Goal: Answer question/provide support

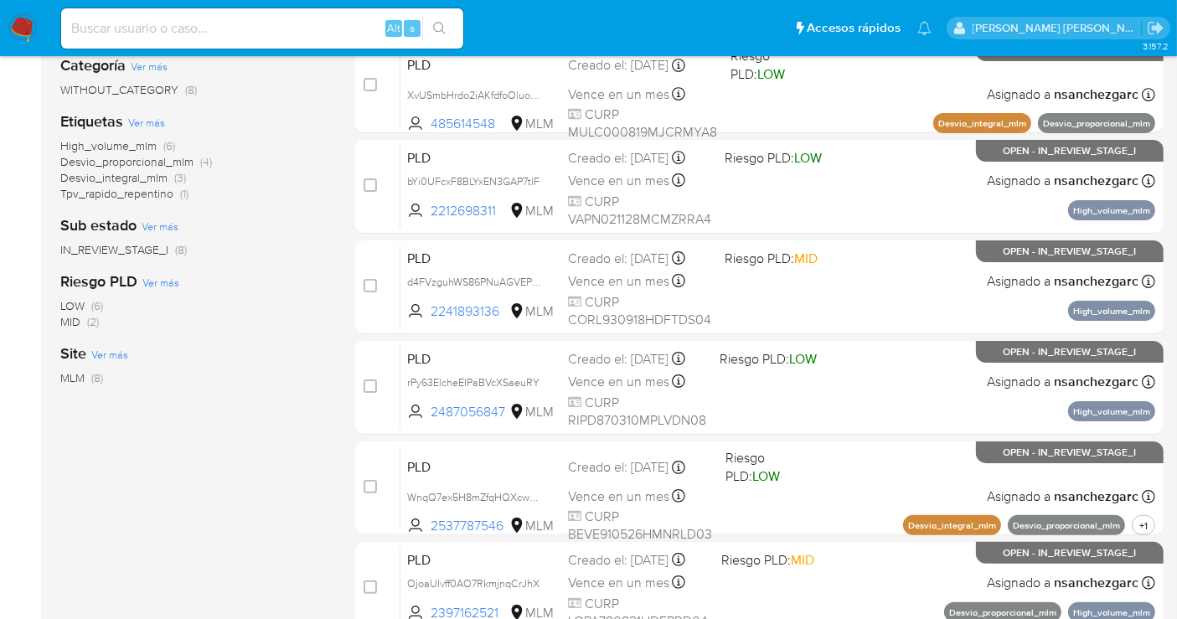
scroll to position [500, 0]
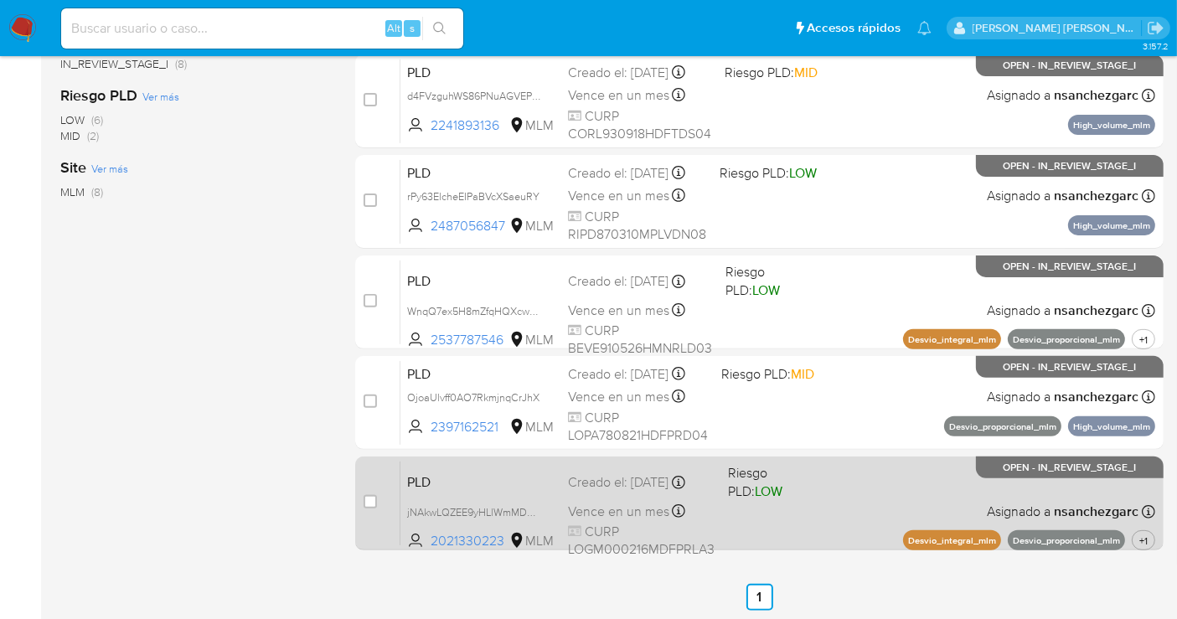
click at [657, 488] on div "Creado el: 12/08/2025 Creado el: 12/08/2025 02:03:09" at bounding box center [641, 482] width 147 height 18
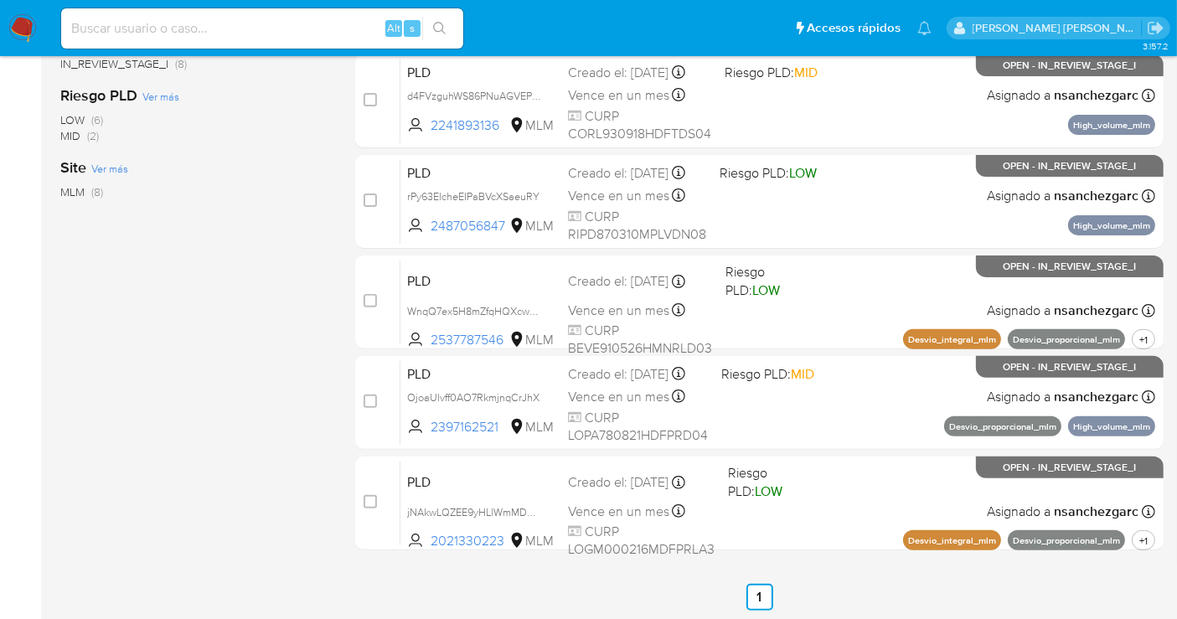
click at [149, 28] on input at bounding box center [262, 29] width 402 height 22
paste input "836157304"
type input "836157304"
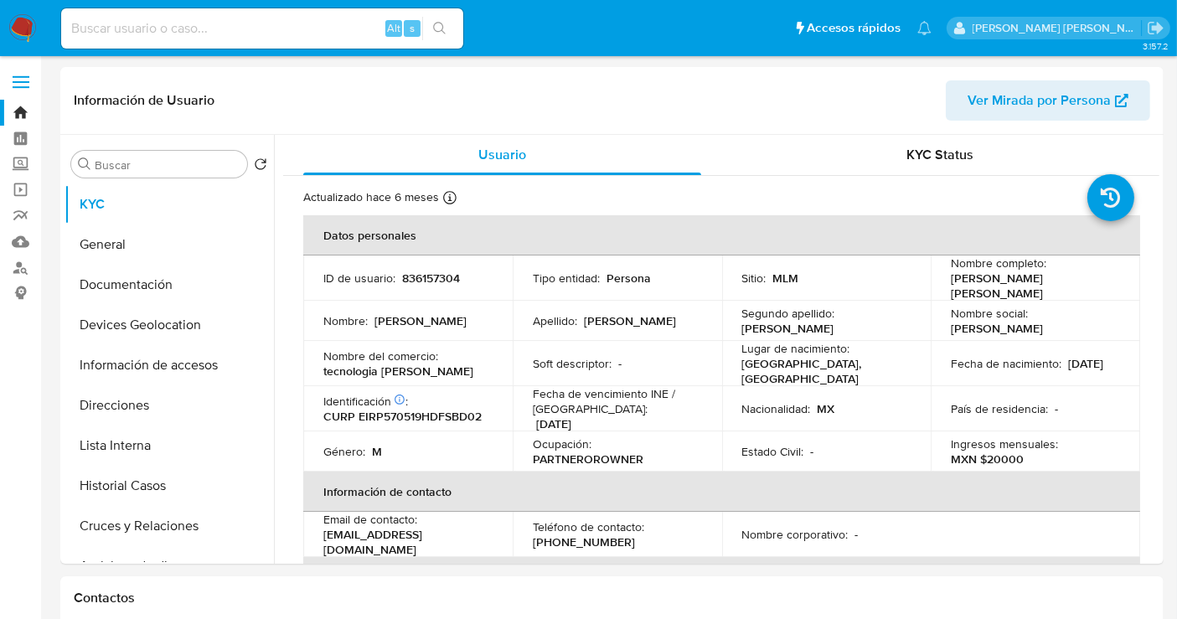
select select "10"
drag, startPoint x: 430, startPoint y: 369, endPoint x: 303, endPoint y: 362, distance: 126.7
click at [303, 362] on td "Nombre del comercio : tecnologia espinosa" at bounding box center [407, 363] width 209 height 45
copy p "tecnologia espinosa"
click at [183, 27] on input at bounding box center [262, 29] width 402 height 22
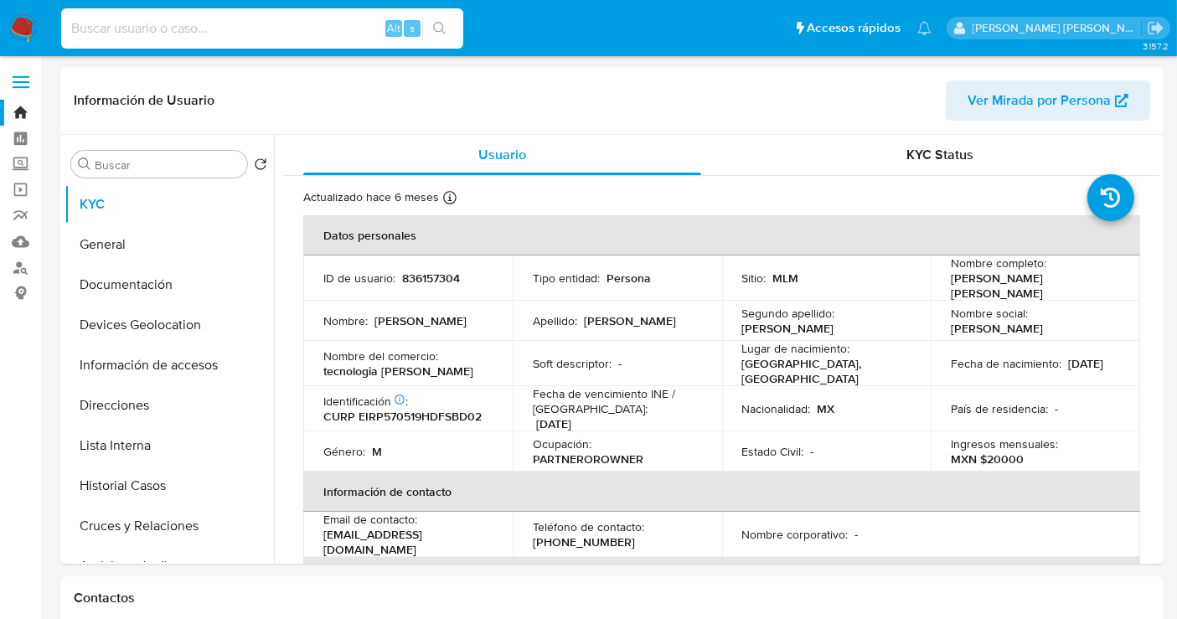
paste input "801481613"
type input "801481613"
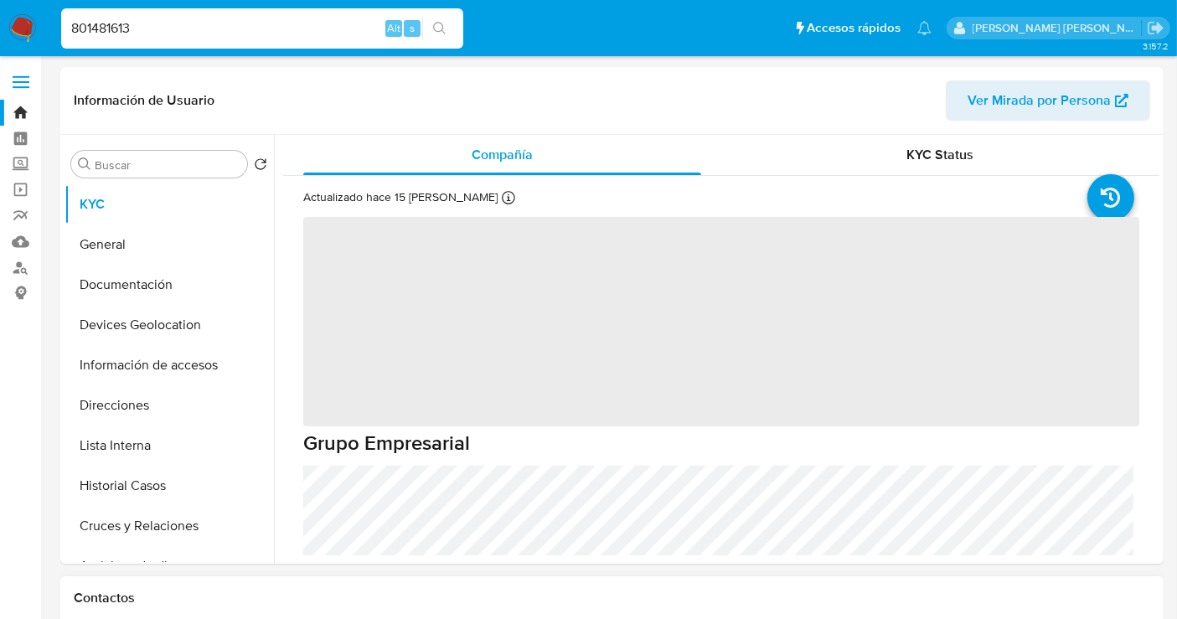
select select "10"
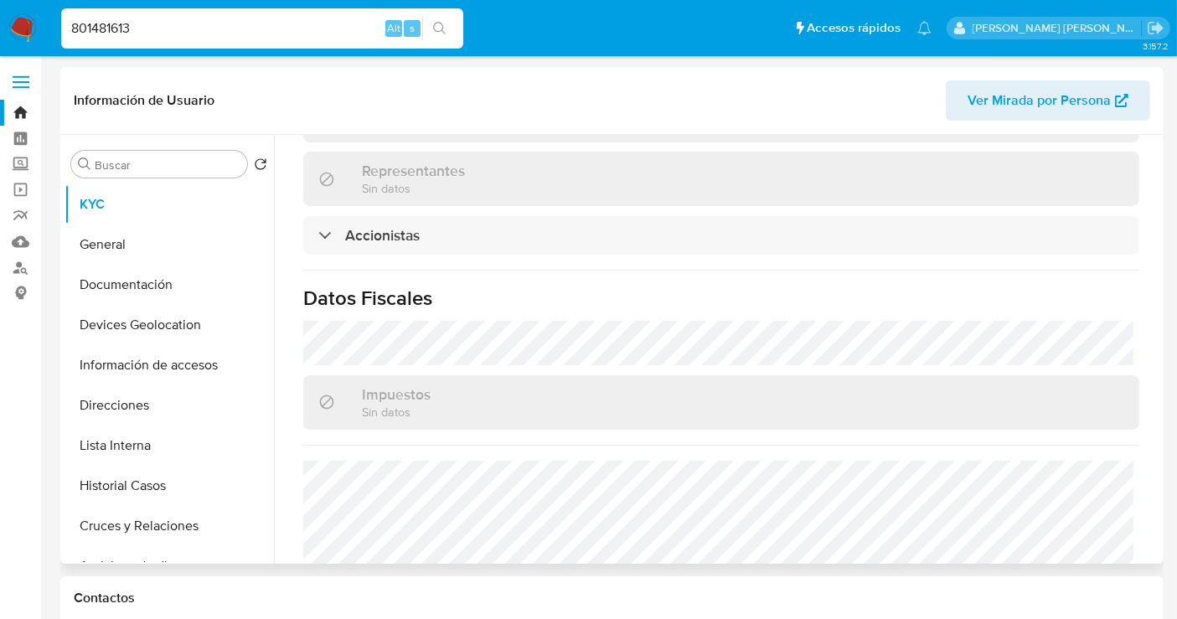
scroll to position [1283, 0]
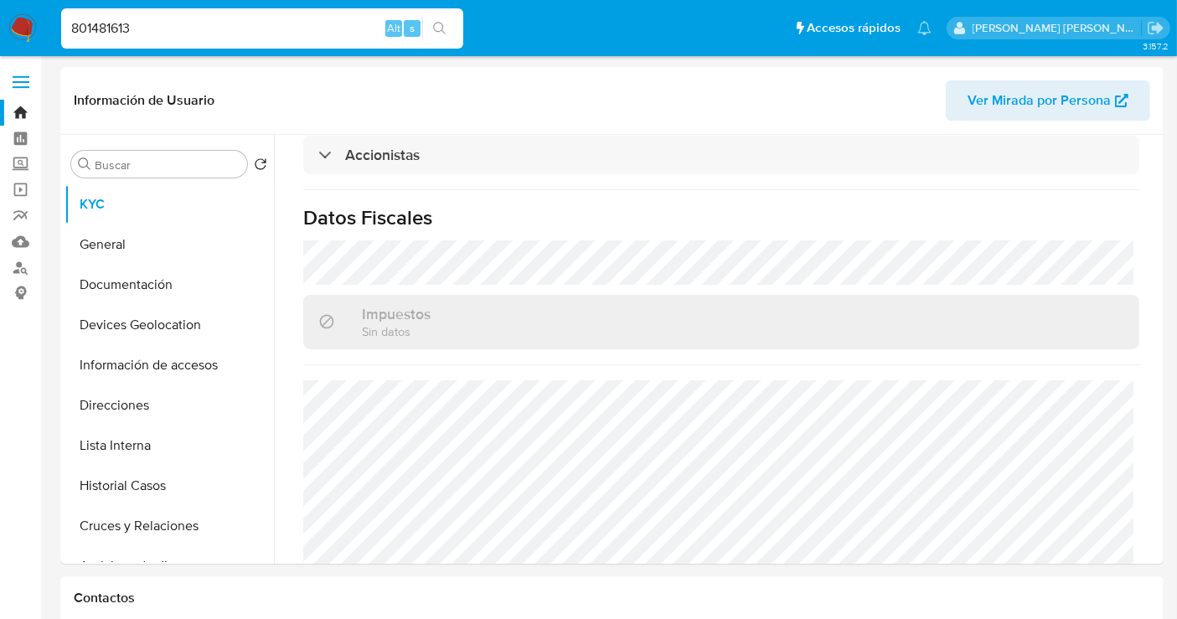
click at [98, 26] on input "801481613" at bounding box center [262, 29] width 402 height 22
click at [121, 479] on button "Historial Casos" at bounding box center [163, 486] width 196 height 40
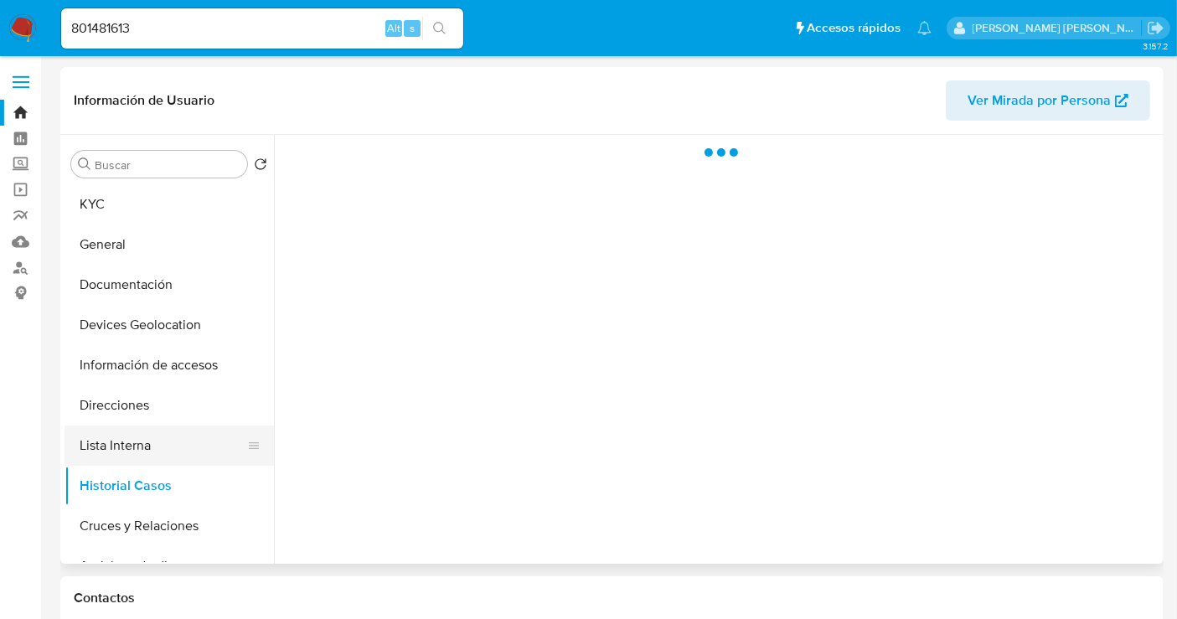
scroll to position [0, 0]
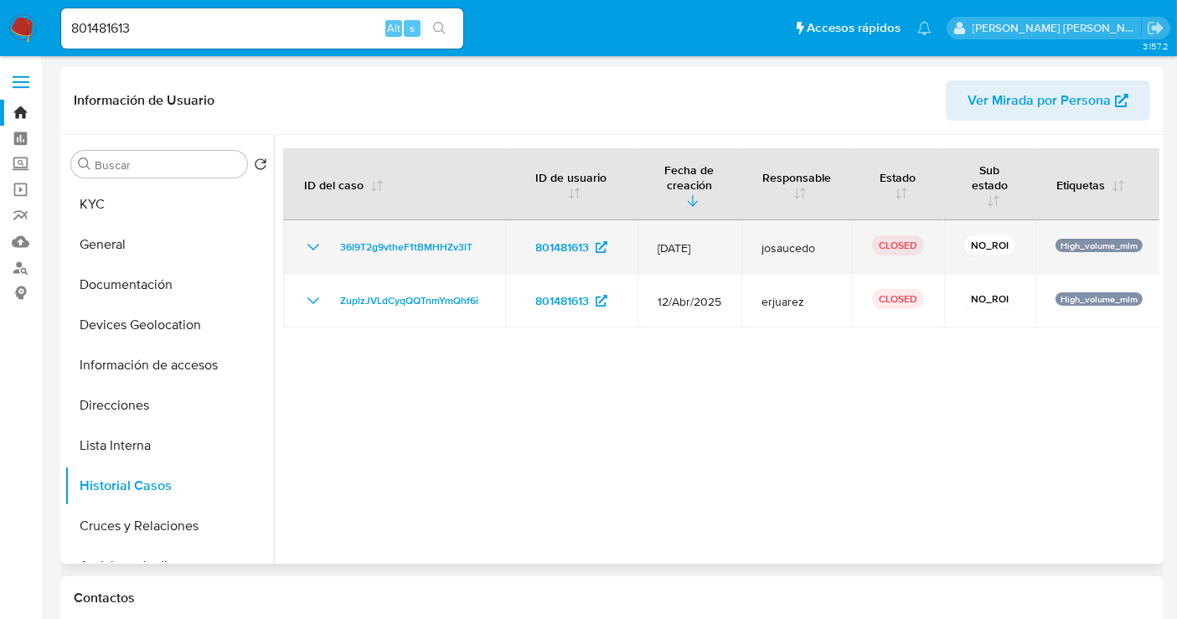
click at [309, 242] on icon "Mostrar/Ocultar" at bounding box center [313, 247] width 20 height 20
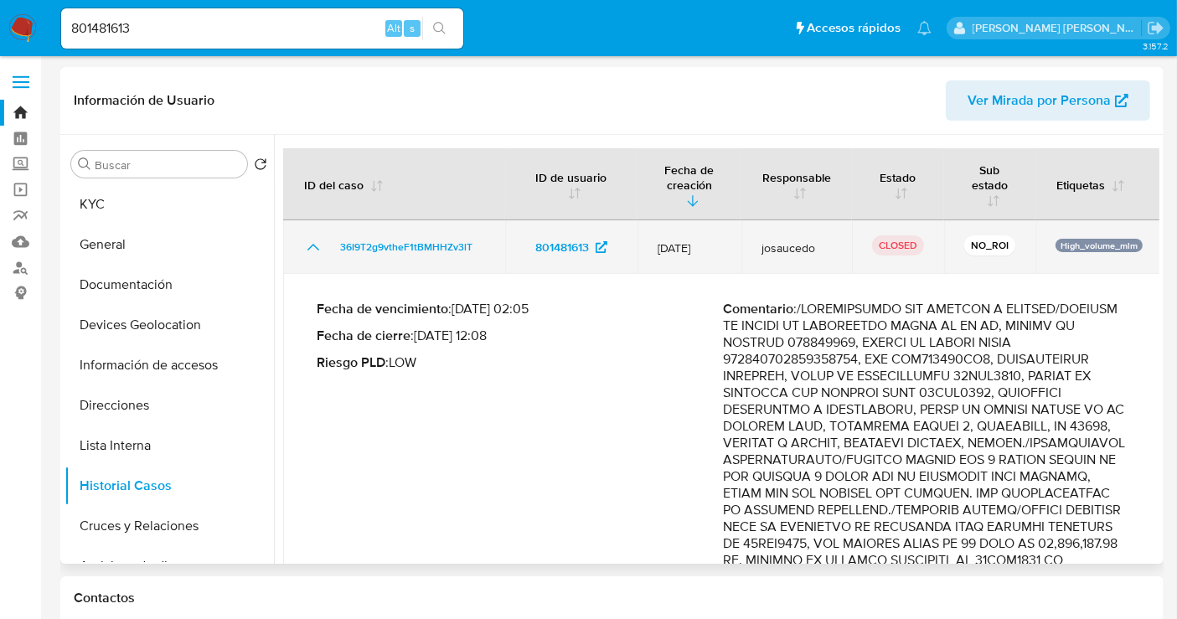
click at [309, 242] on icon "Mostrar/Ocultar" at bounding box center [313, 247] width 20 height 20
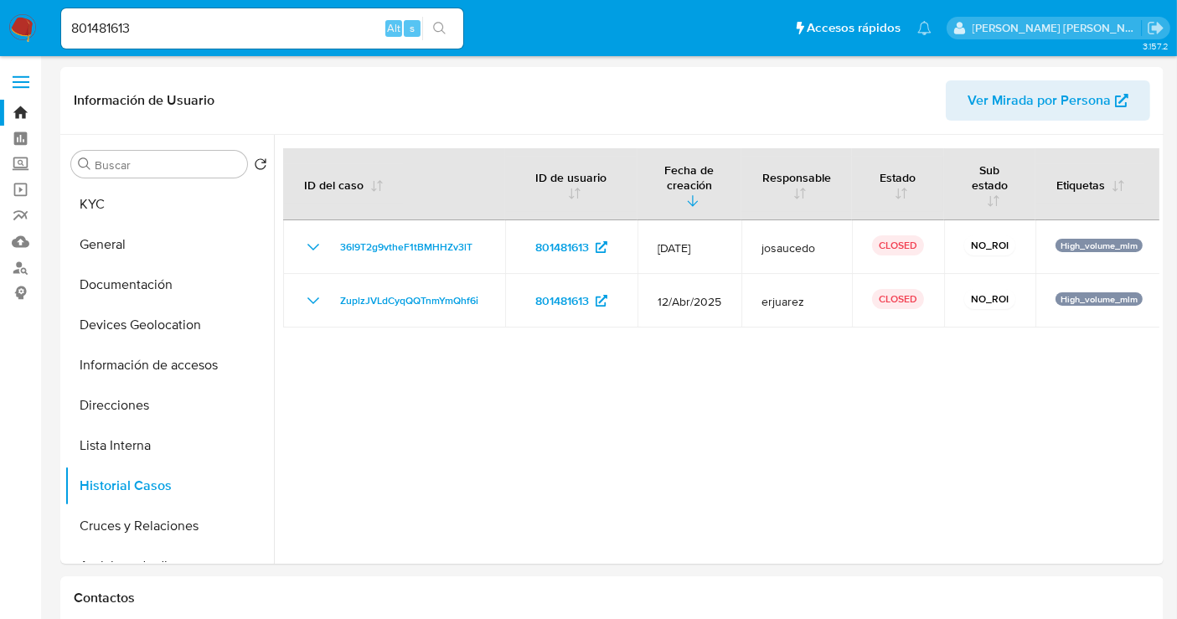
click at [105, 24] on input "801481613" at bounding box center [262, 29] width 402 height 22
paste input "170550430"
type input "170550430"
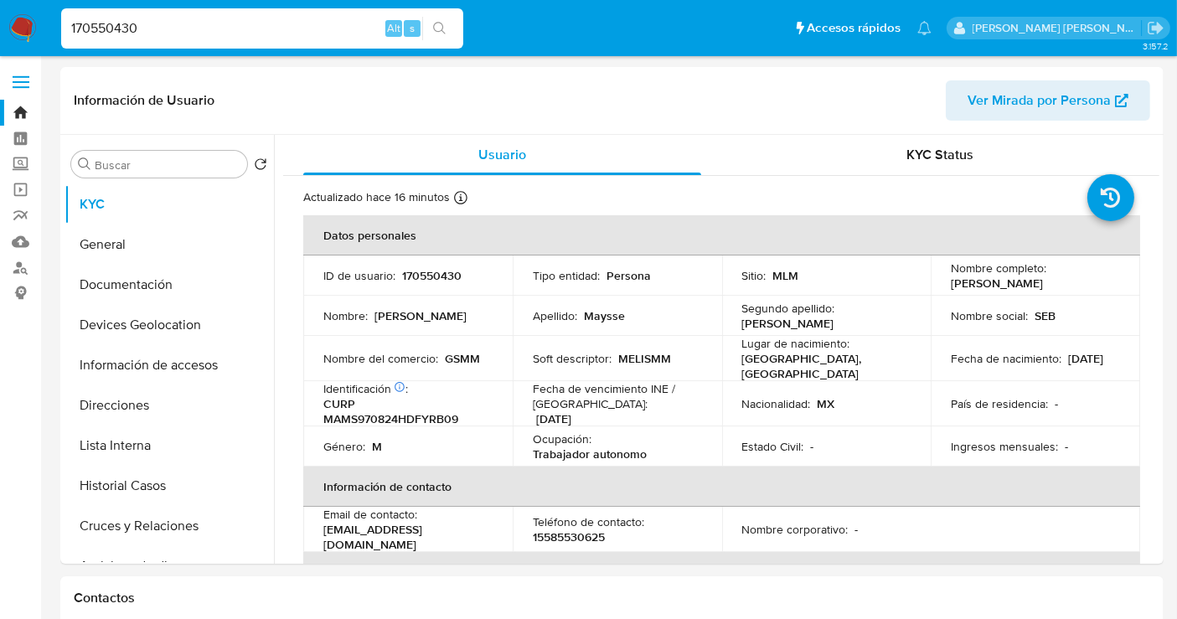
select select "10"
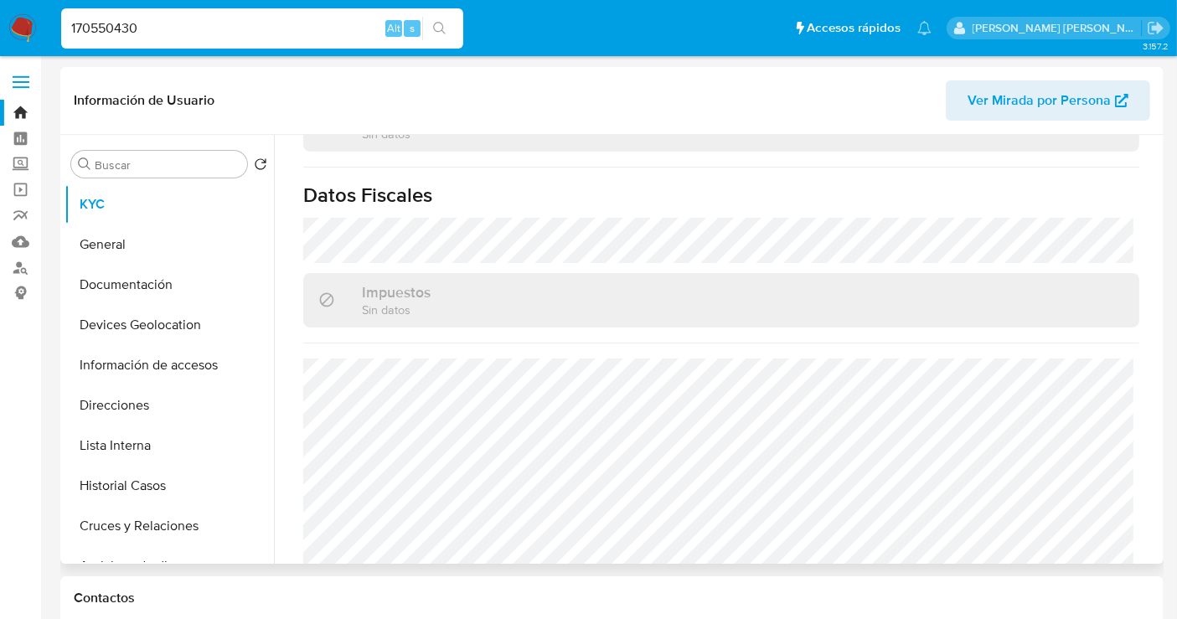
scroll to position [1040, 0]
click at [129, 482] on button "Historial Casos" at bounding box center [163, 486] width 196 height 40
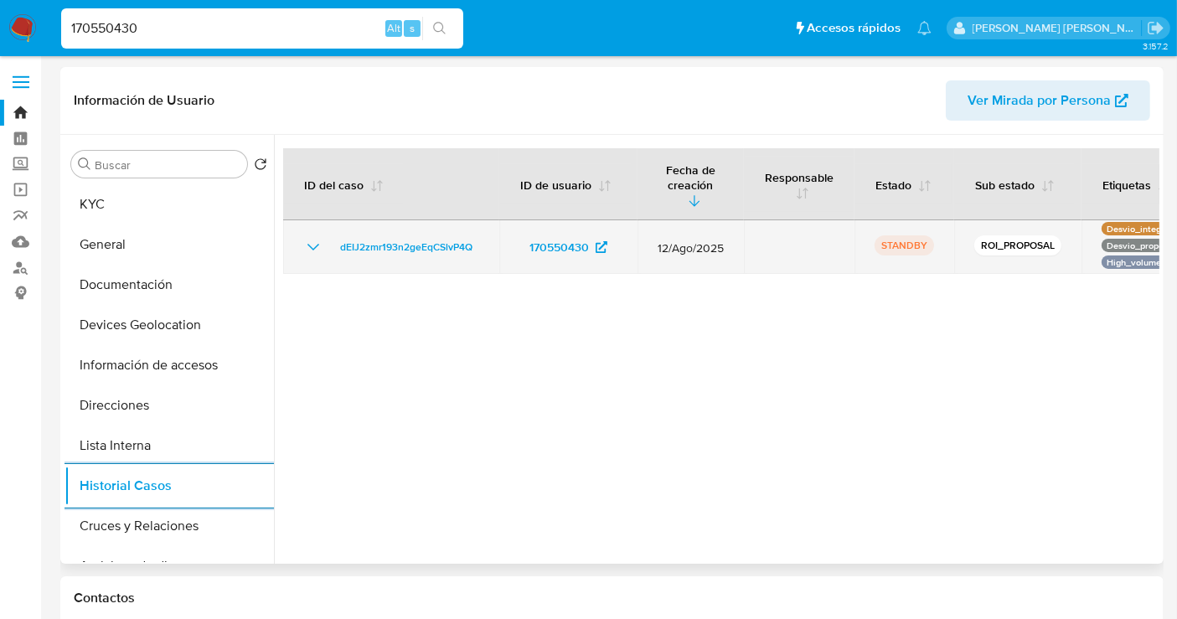
click at [311, 237] on icon "Mostrar/Ocultar" at bounding box center [313, 247] width 20 height 20
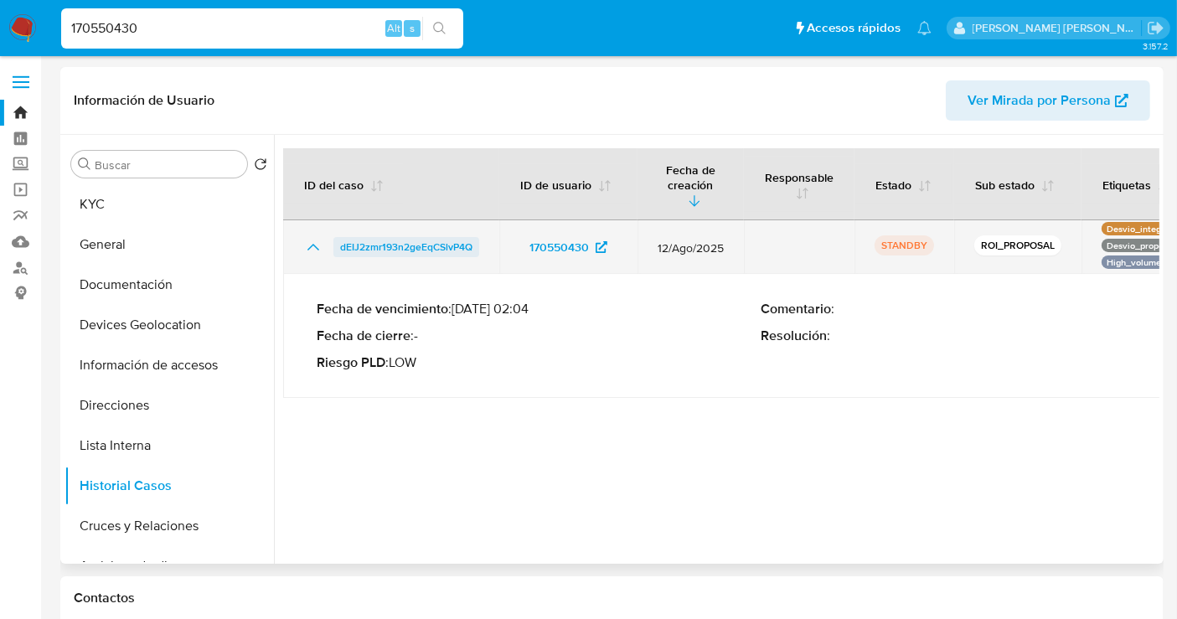
click at [411, 237] on span "dEIJ2zmr193n2geEqCSlvP4Q" at bounding box center [406, 247] width 132 height 20
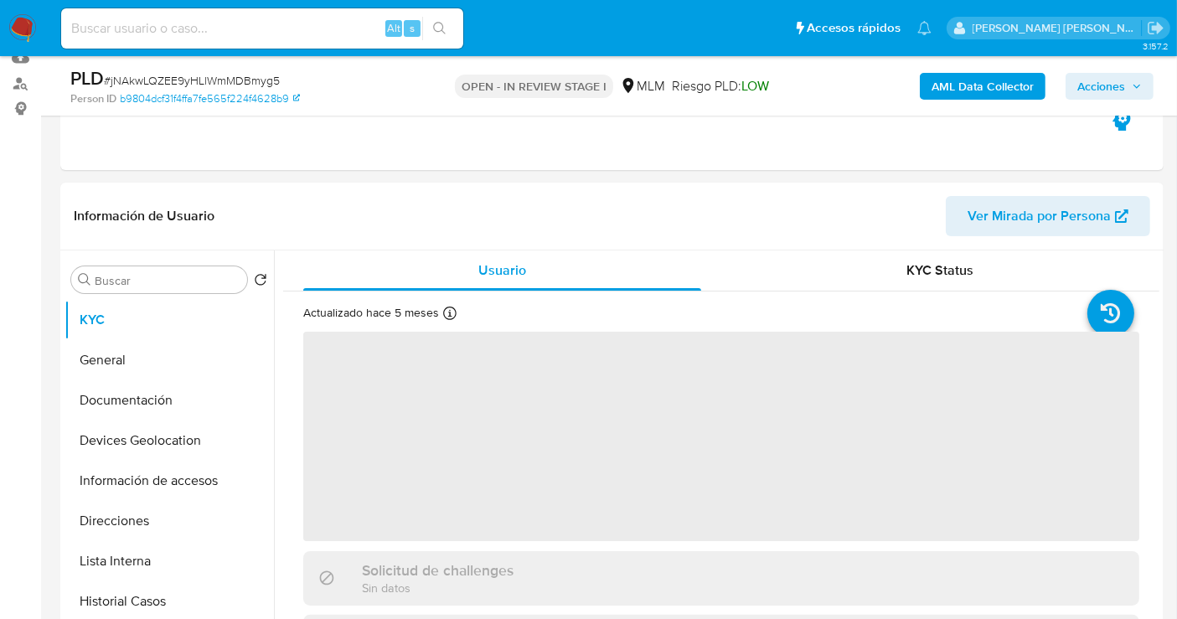
scroll to position [186, 0]
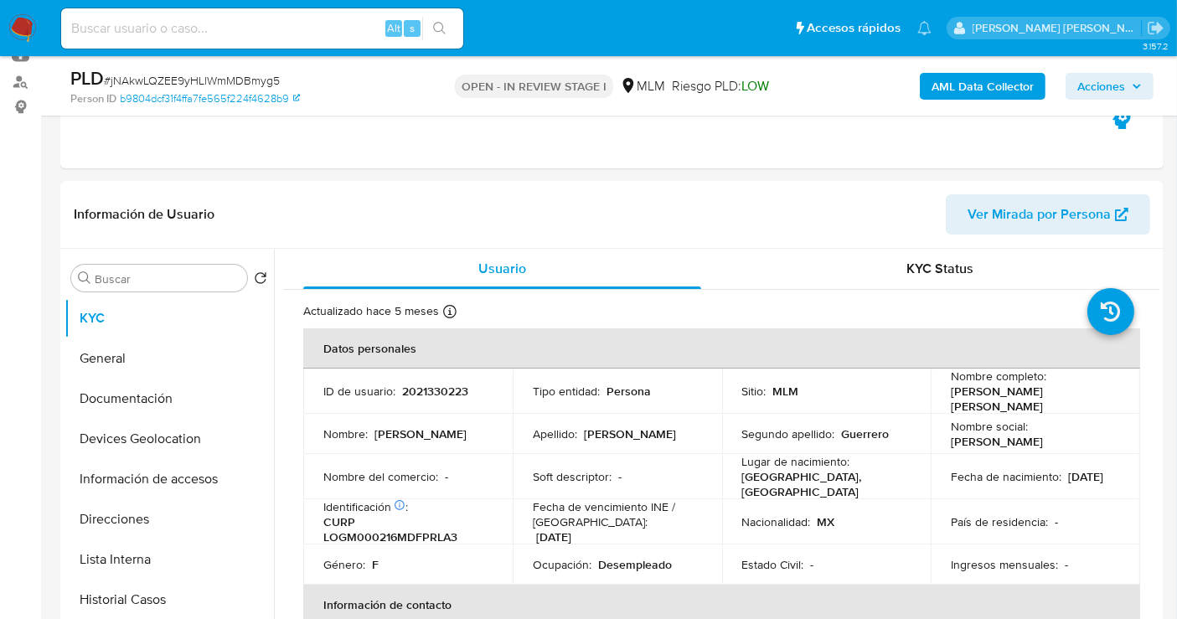
select select "10"
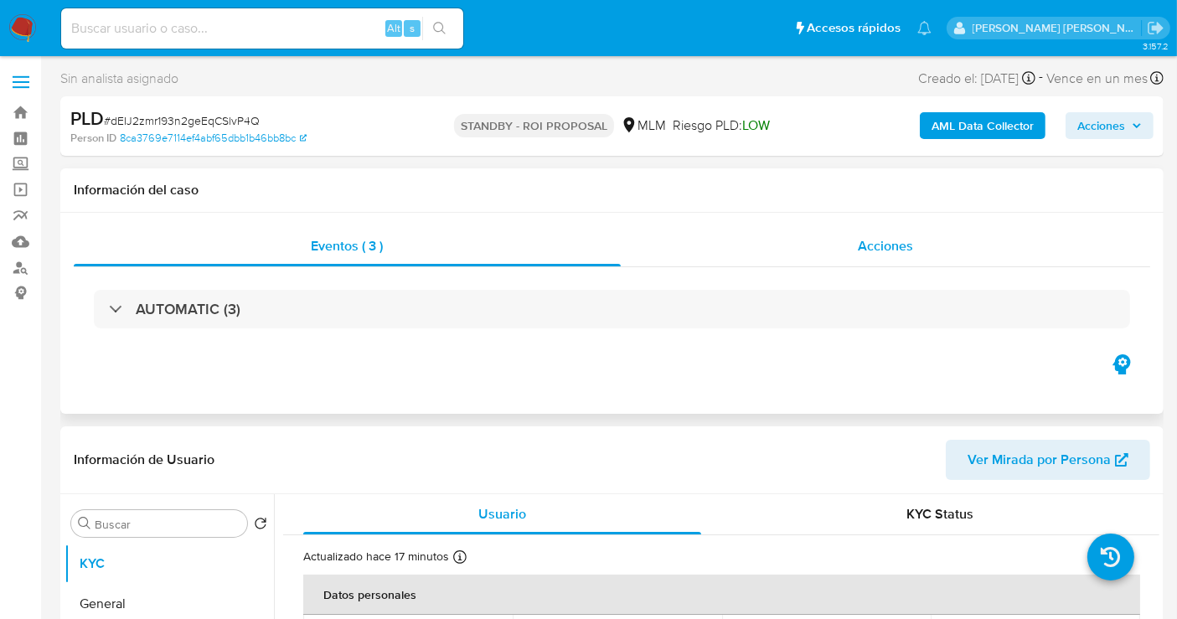
select select "10"
click at [890, 242] on span "Acciones" at bounding box center [885, 245] width 55 height 19
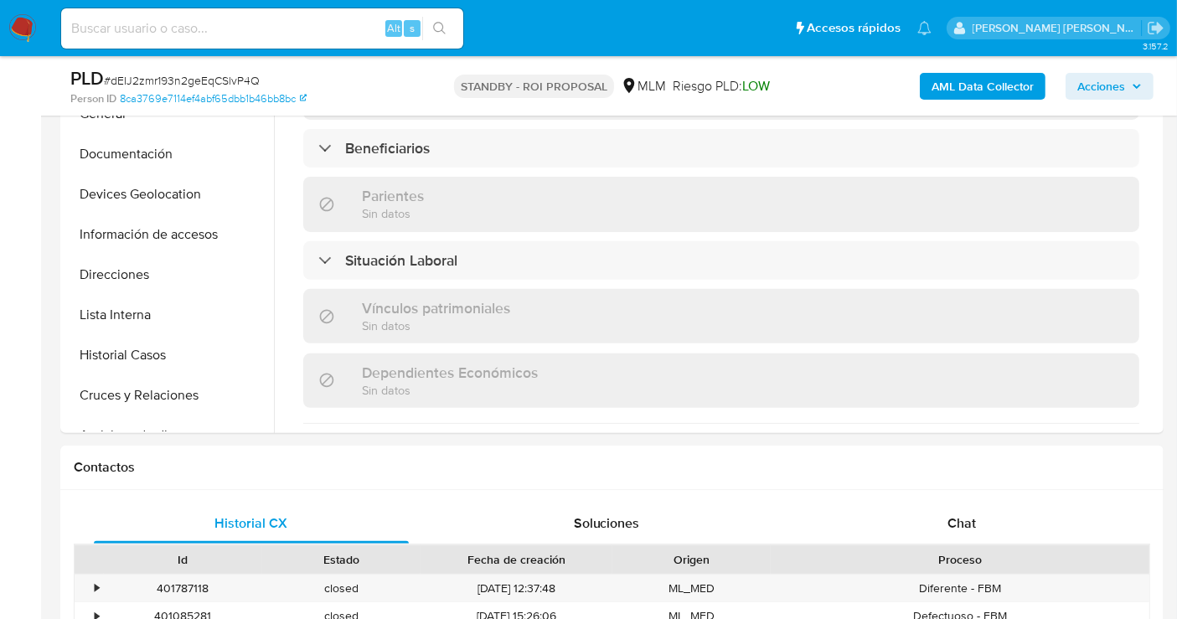
scroll to position [651, 0]
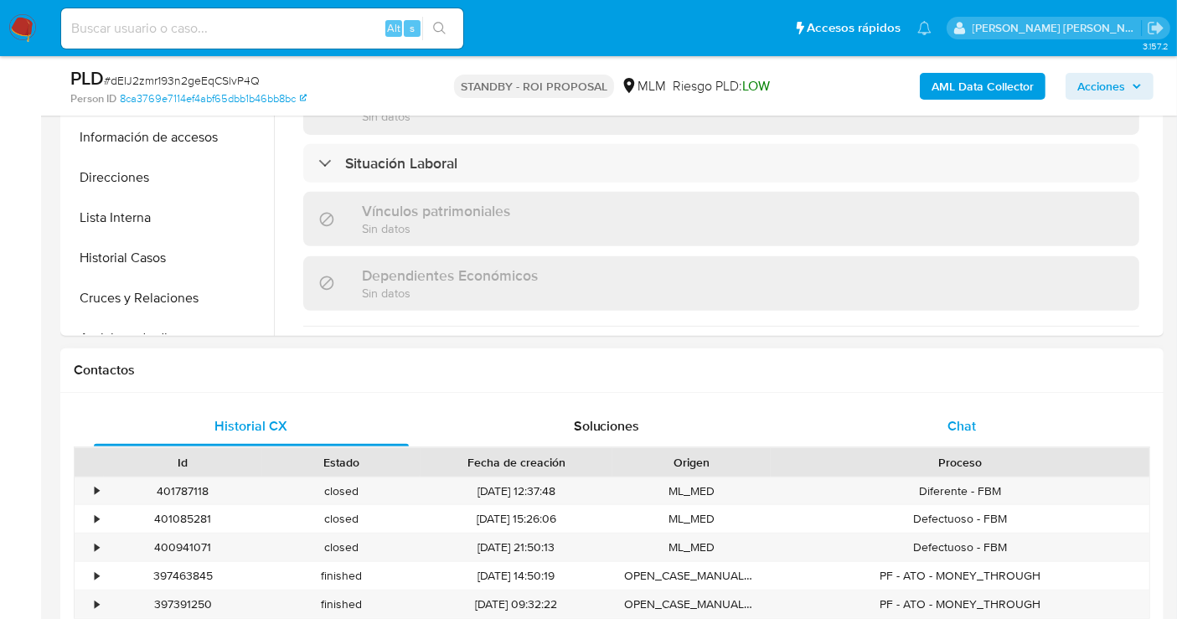
click at [972, 418] on span "Chat" at bounding box center [961, 425] width 28 height 19
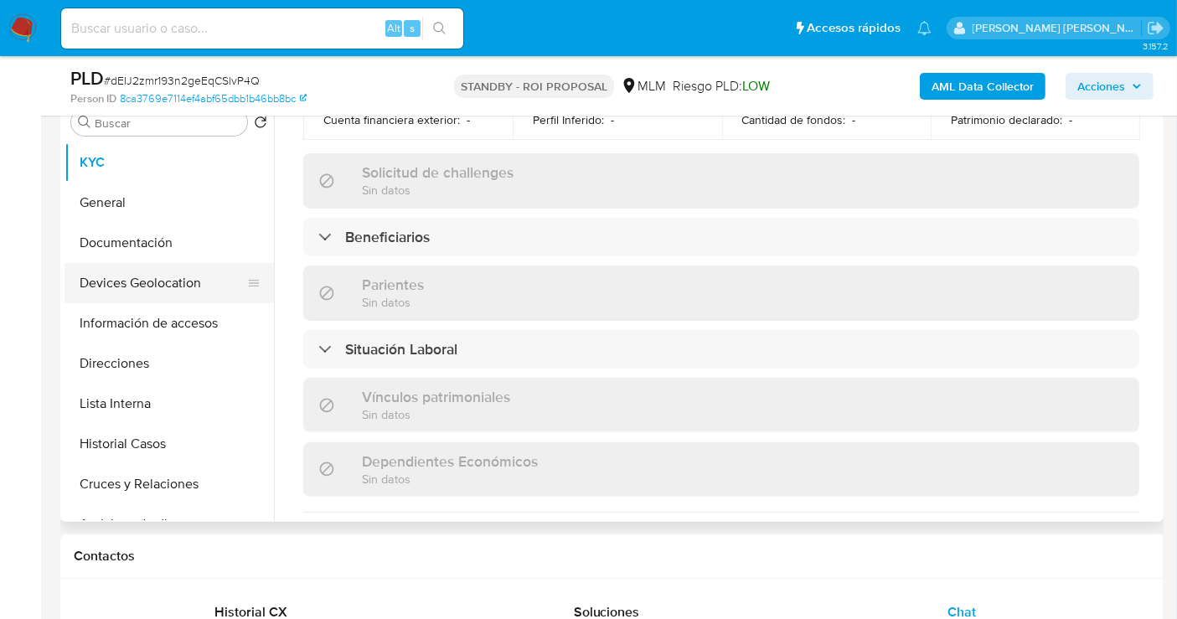
scroll to position [372, 0]
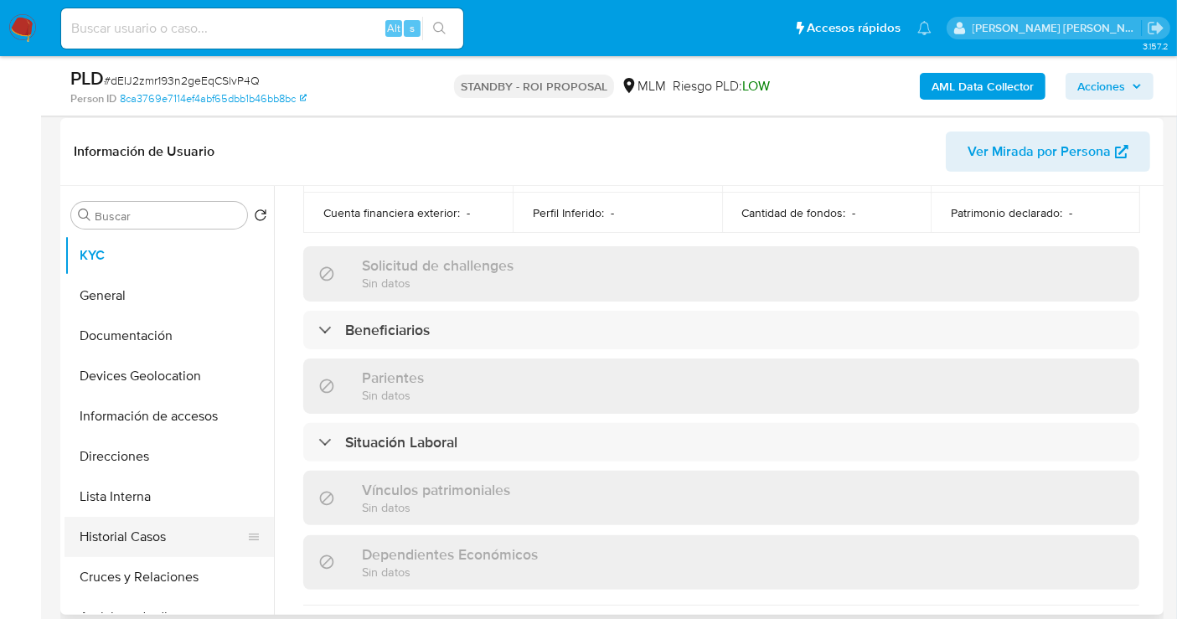
click at [124, 537] on button "Historial Casos" at bounding box center [163, 537] width 196 height 40
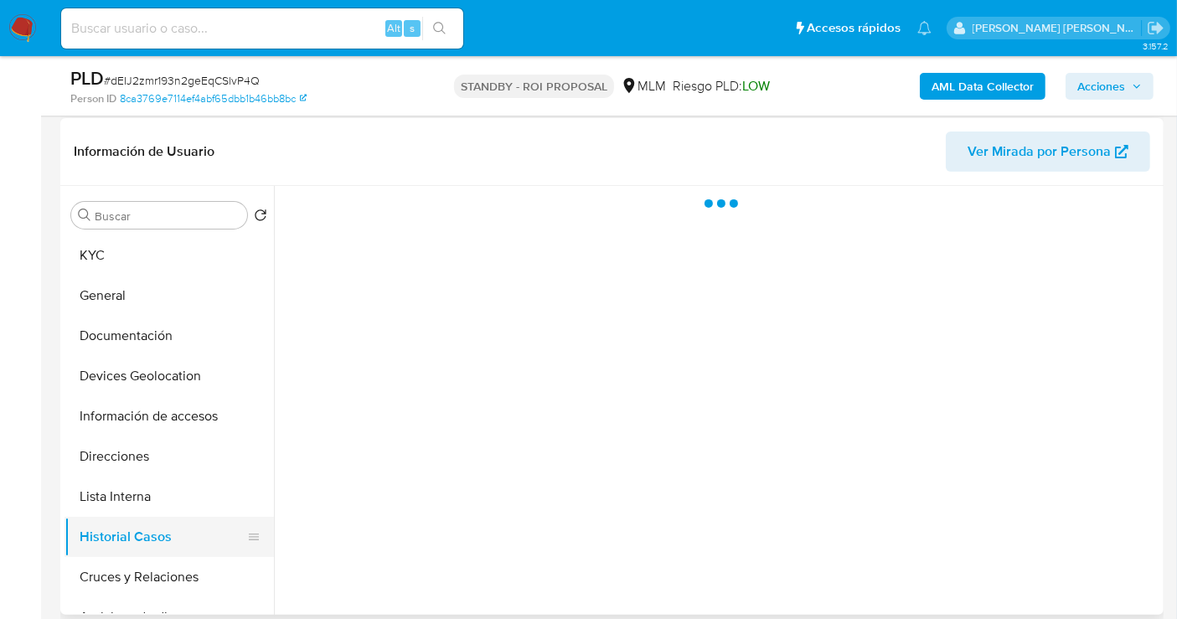
scroll to position [0, 0]
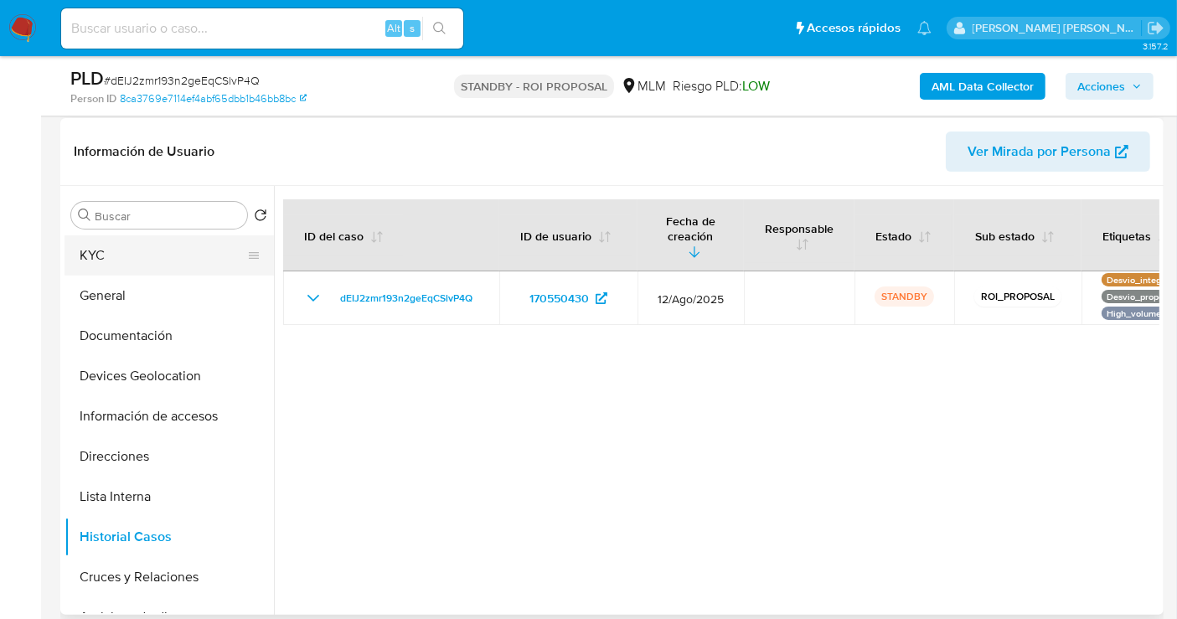
click at [112, 257] on button "KYC" at bounding box center [163, 255] width 196 height 40
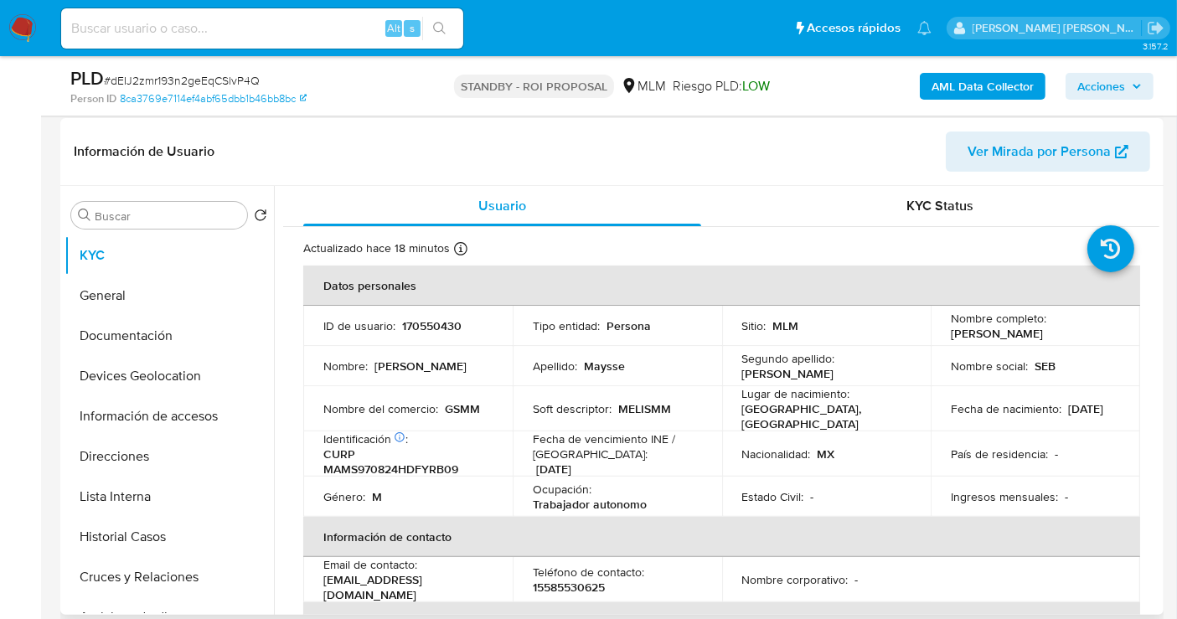
click at [465, 403] on p "GSMM" at bounding box center [462, 408] width 35 height 15
copy p "GSMM"
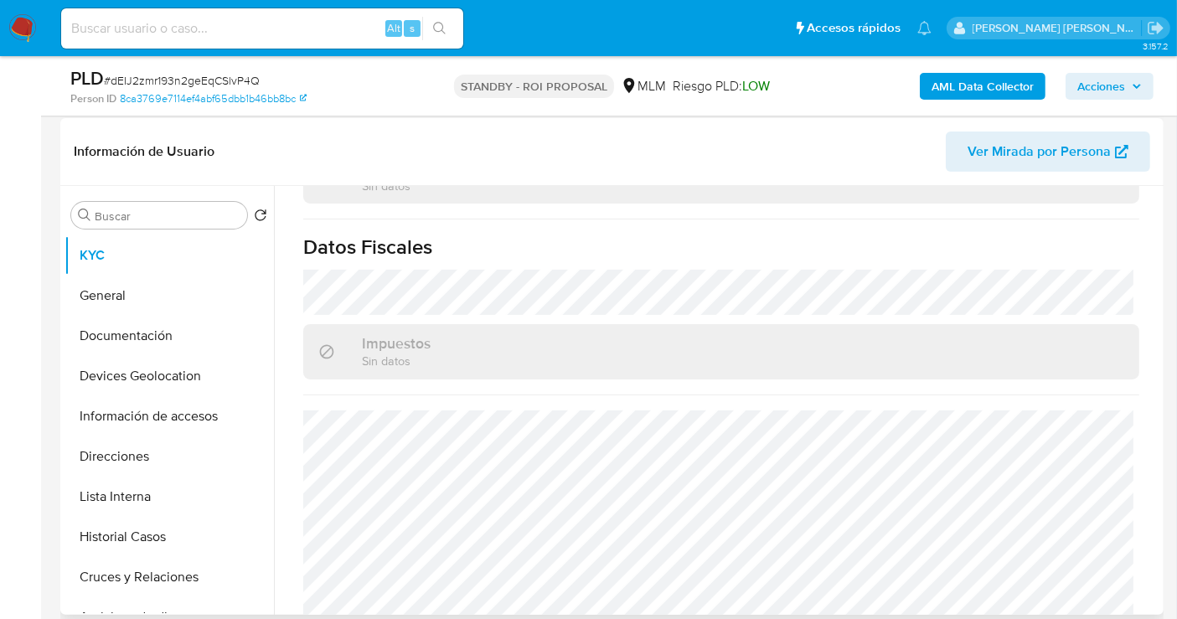
scroll to position [1040, 0]
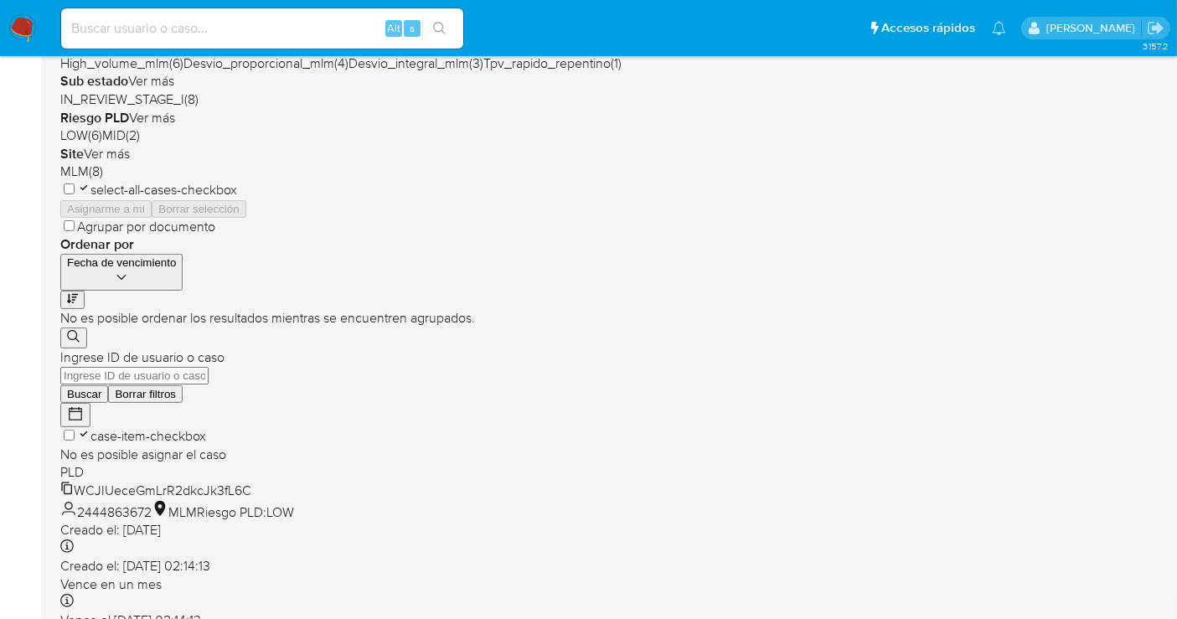
scroll to position [279, 0]
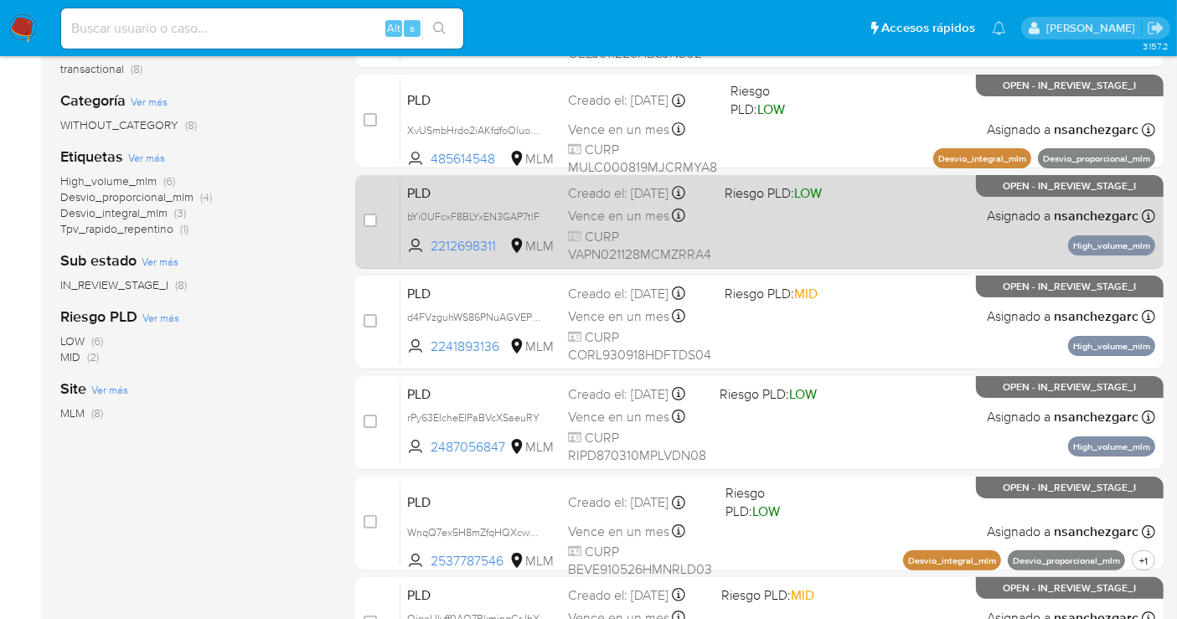
click at [596, 225] on span "Vence en un mes" at bounding box center [618, 216] width 101 height 18
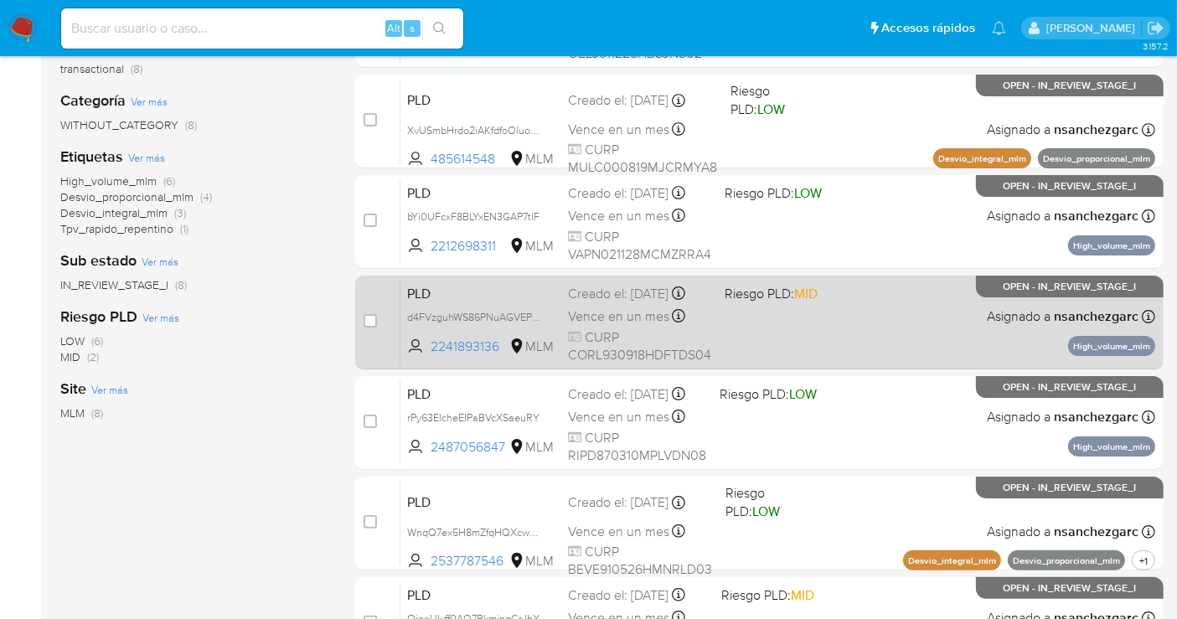
click at [586, 303] on div "Creado el: 12/08/2025 Creado el: 12/08/2025 02:09:30" at bounding box center [639, 294] width 143 height 18
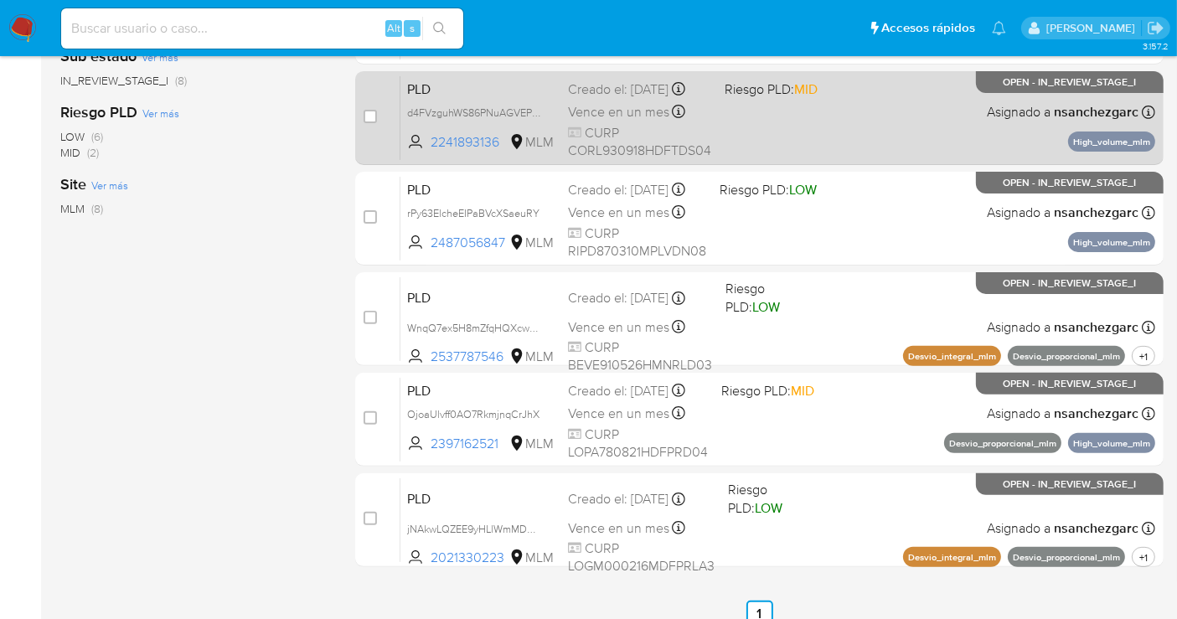
scroll to position [500, 0]
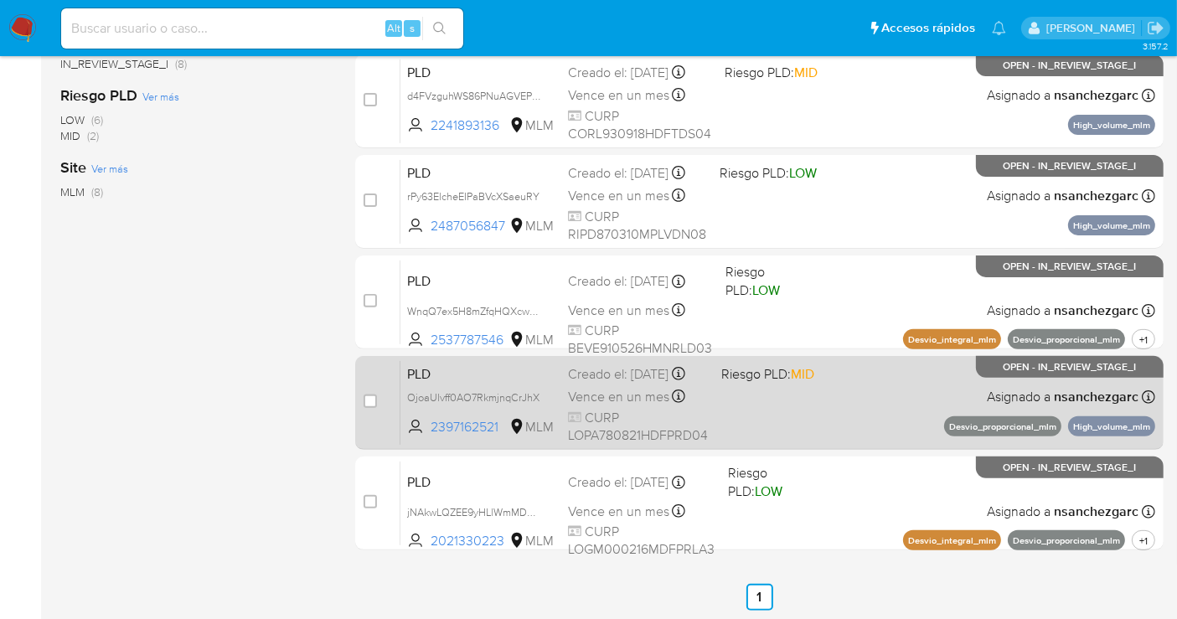
click at [606, 384] on div "Creado el: 12/08/2025 Creado el: 12/08/2025 02:03:43" at bounding box center [638, 374] width 140 height 18
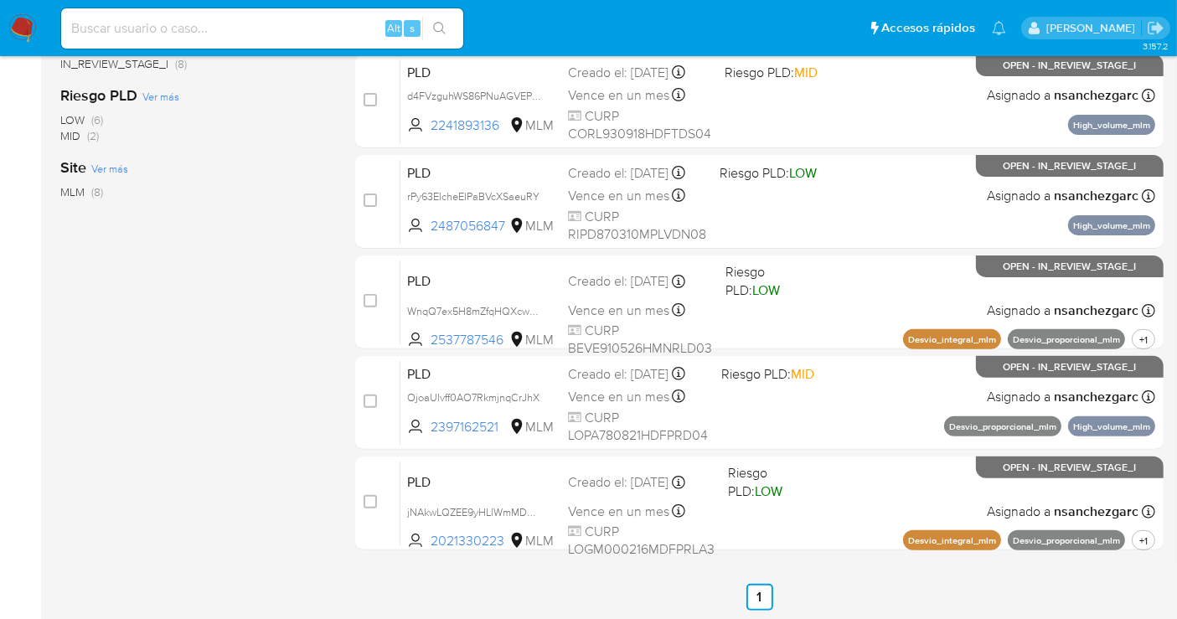
click at [31, 24] on img at bounding box center [22, 28] width 28 height 28
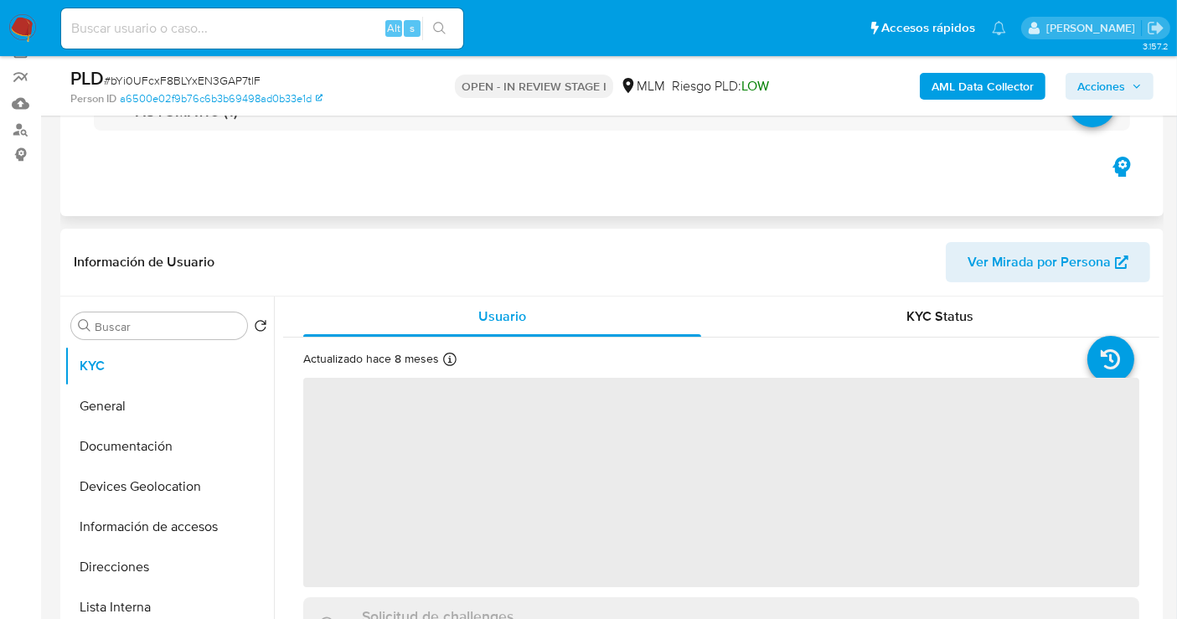
scroll to position [279, 0]
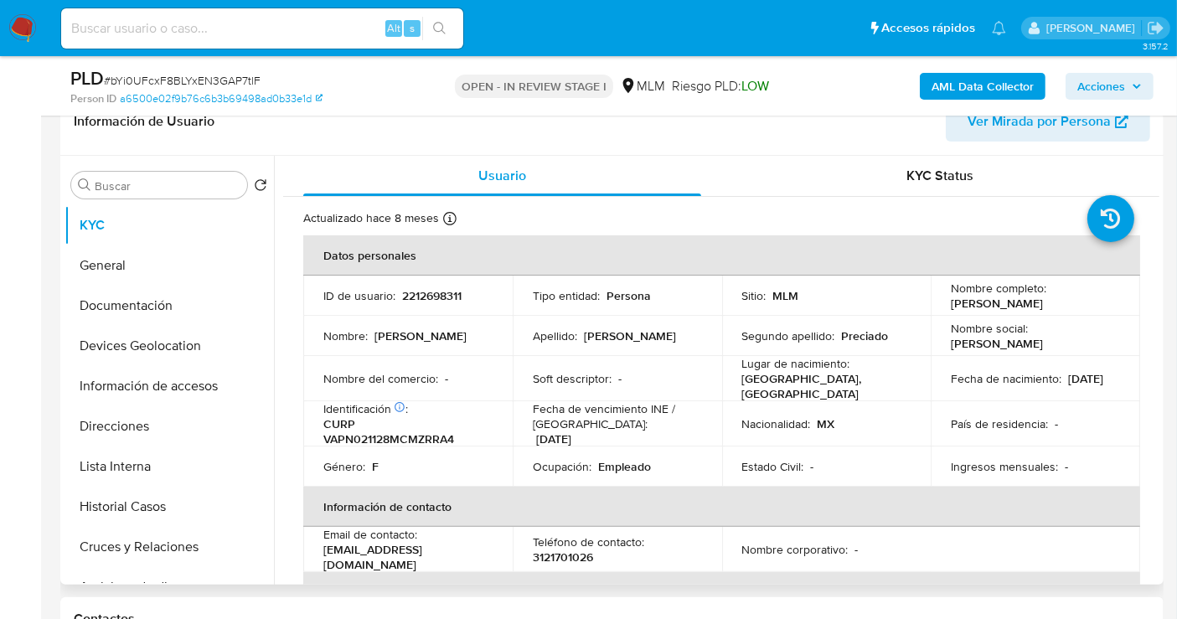
select select "10"
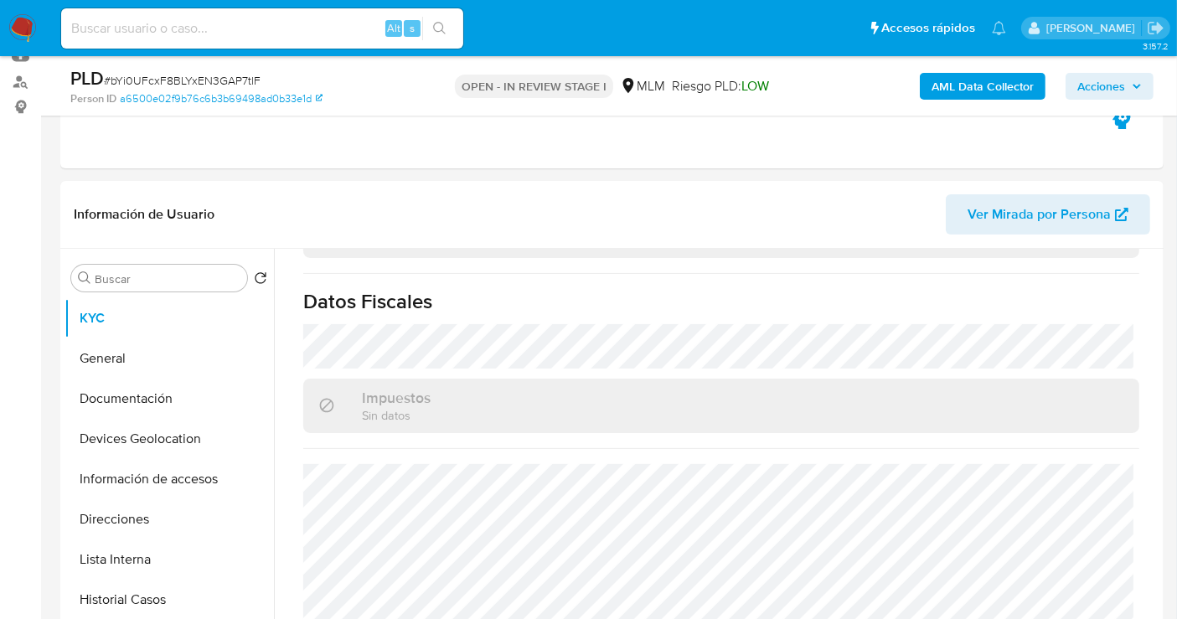
scroll to position [651, 0]
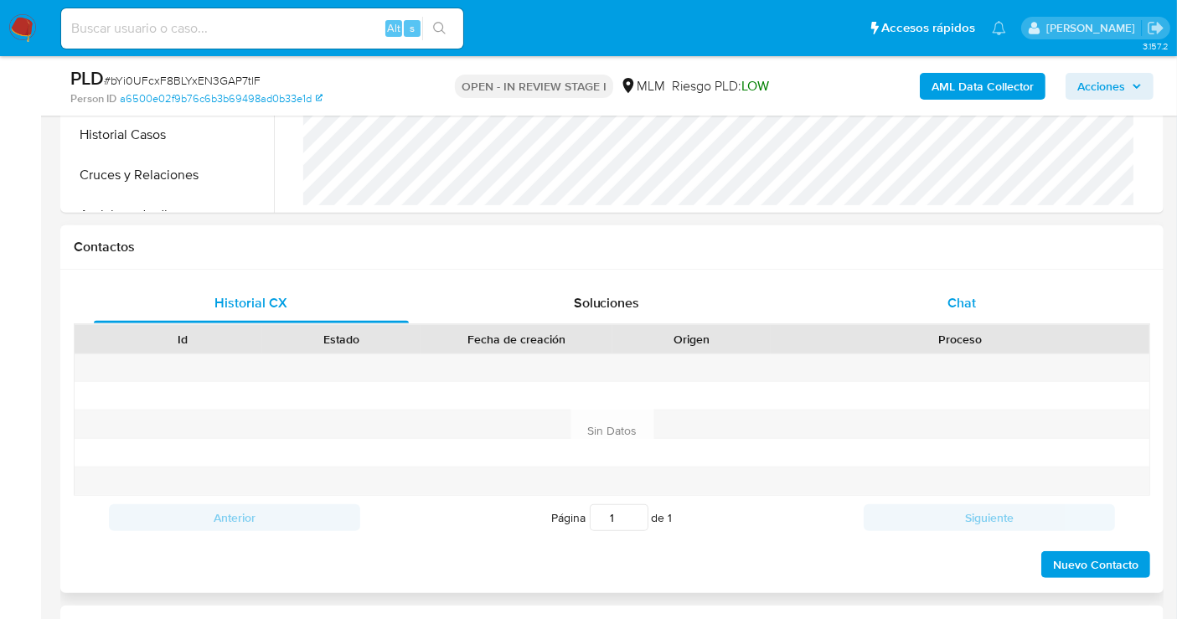
click at [957, 297] on span "Chat" at bounding box center [961, 302] width 28 height 19
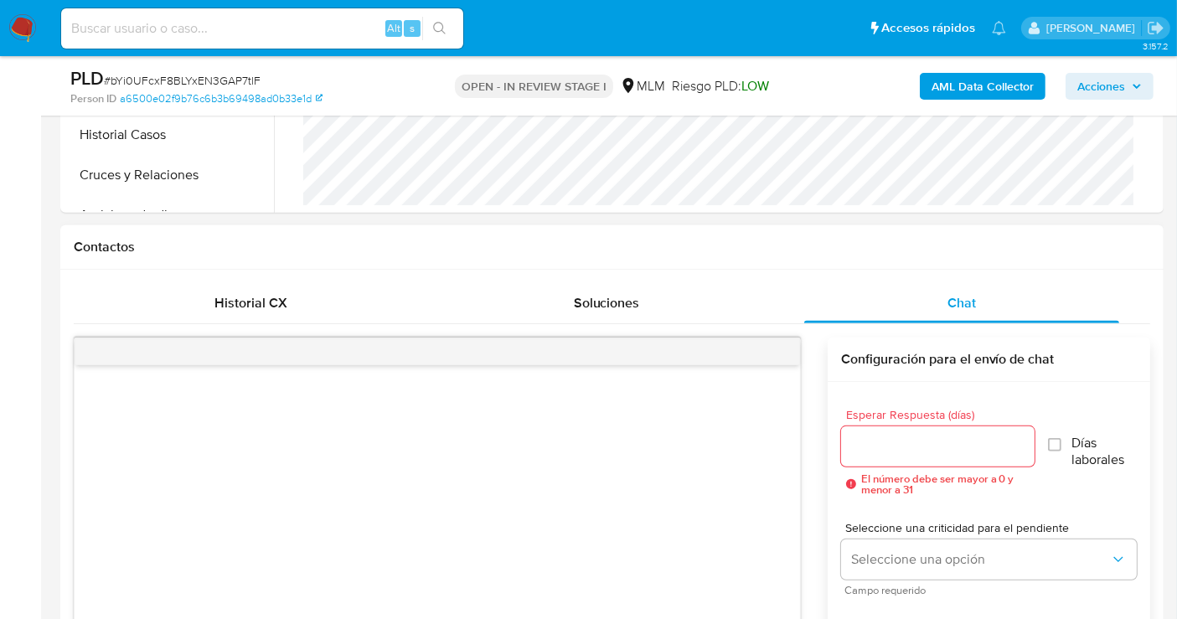
click at [876, 436] on input "Esperar Respuesta (días)" at bounding box center [938, 447] width 194 height 22
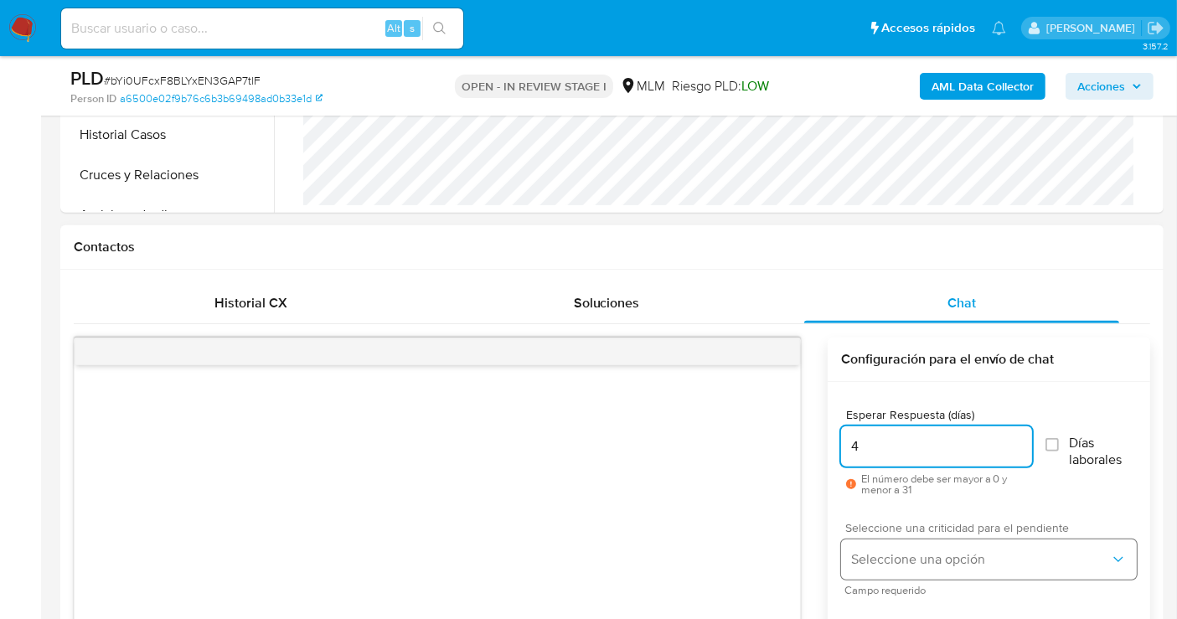
type input "4"
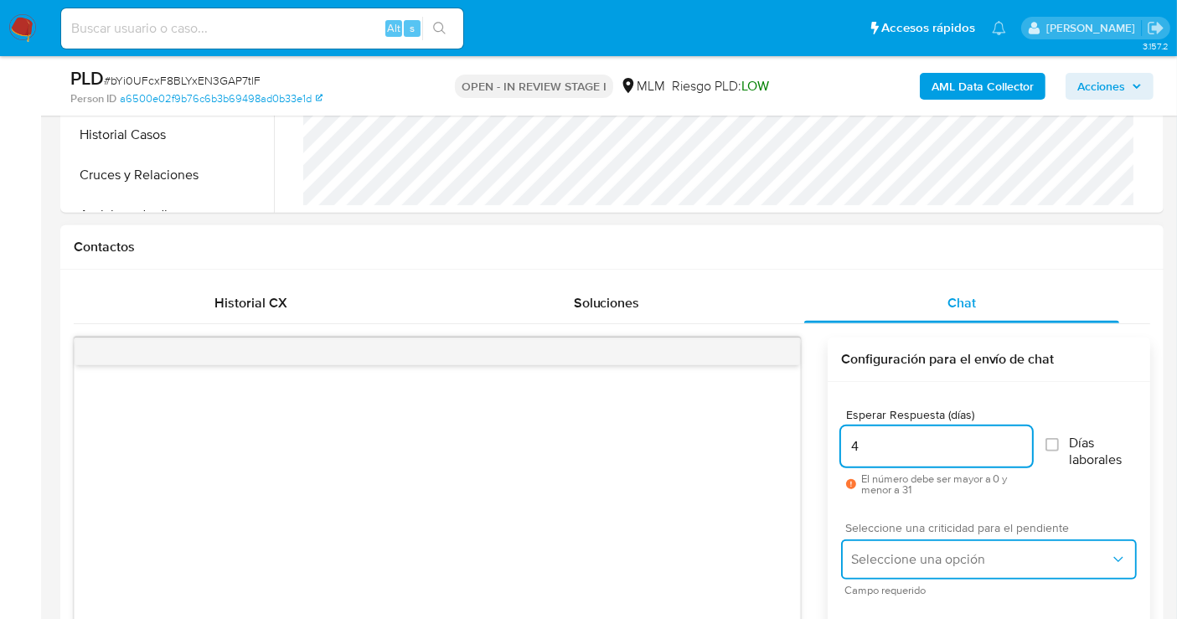
click at [885, 563] on span "Seleccione una opción" at bounding box center [980, 559] width 259 height 17
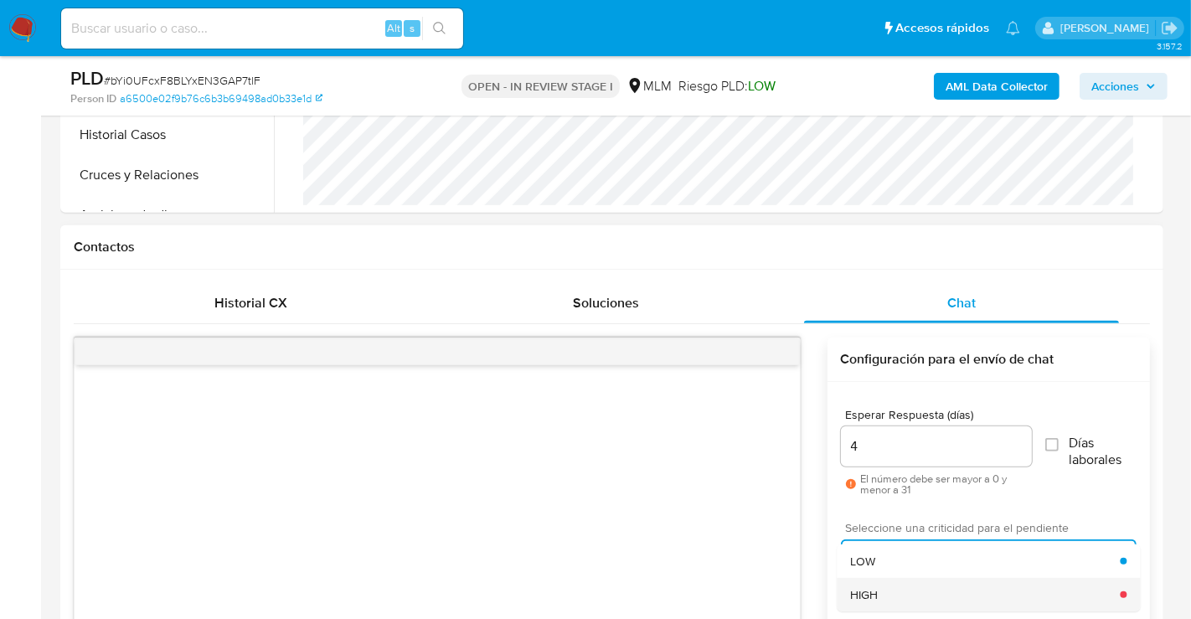
click at [880, 586] on div "HIGH" at bounding box center [985, 595] width 270 height 34
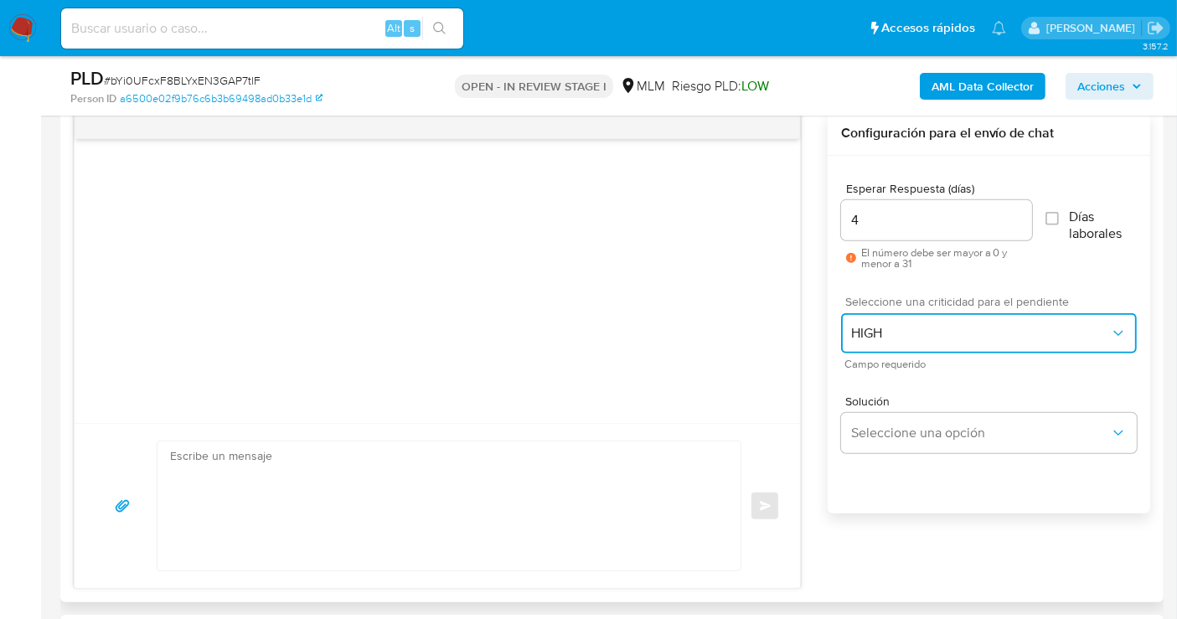
scroll to position [931, 0]
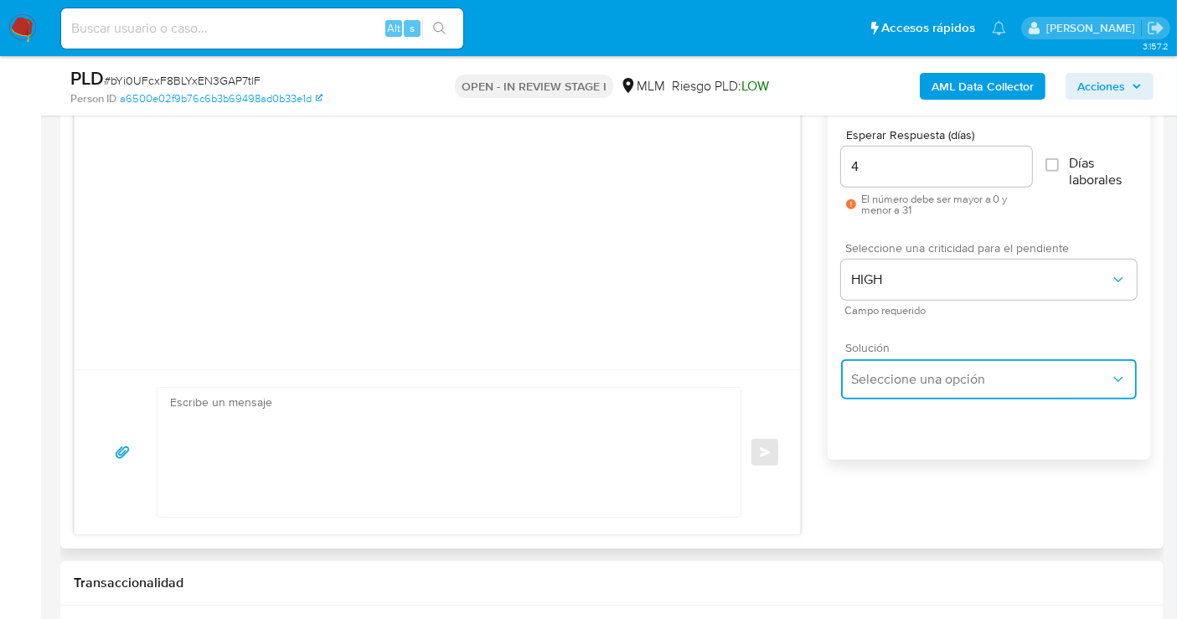
click at [878, 379] on span "Seleccione una opción" at bounding box center [980, 379] width 259 height 17
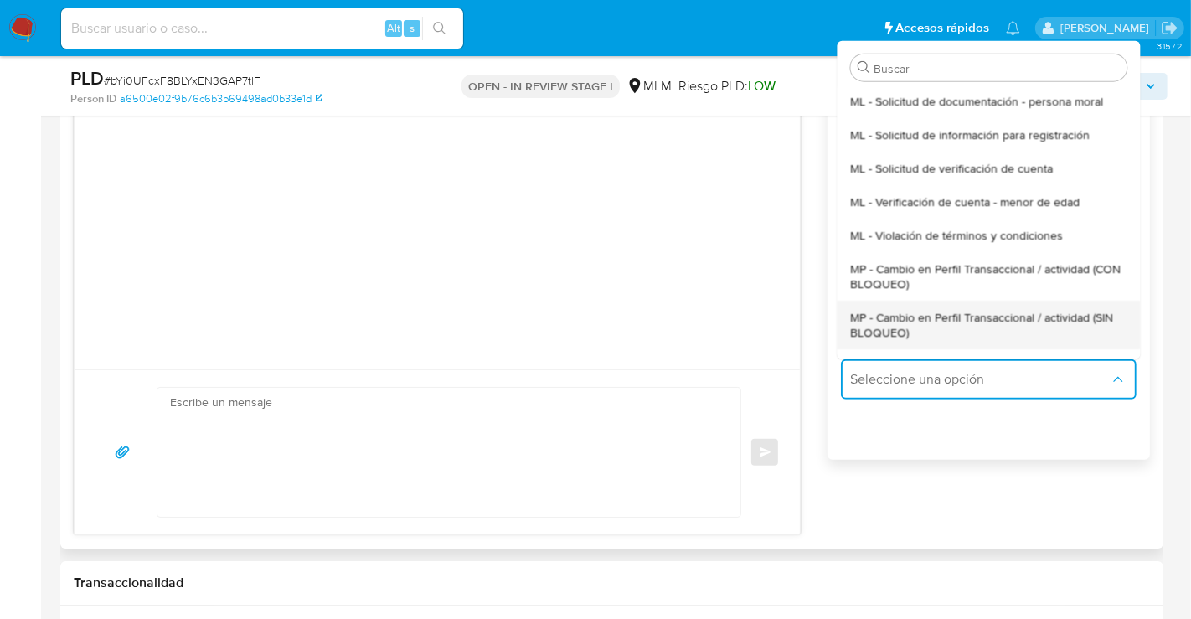
click at [875, 326] on span "MP - Cambio en Perfil Transaccional / actividad (SIN BLOQUEO)" at bounding box center [988, 324] width 276 height 30
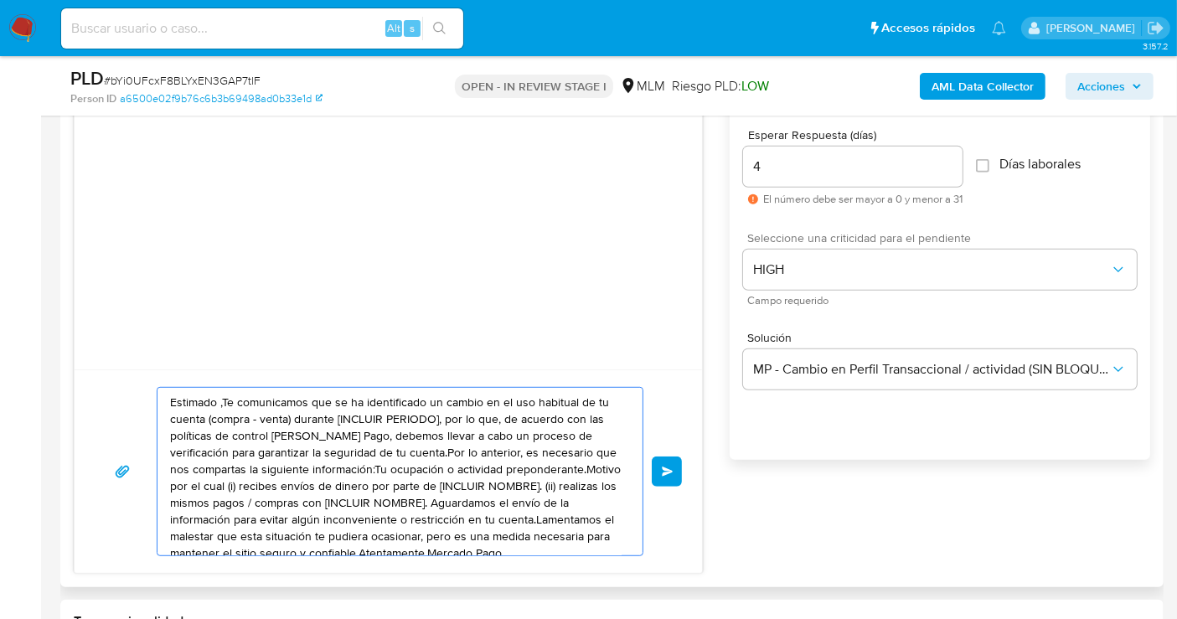
click at [361, 468] on textarea "Estimado ,Te comunicamos que se ha identificado un cambio en el uso habitual de…" at bounding box center [396, 472] width 452 height 168
paste textarea "cliente se ha identificado un cambio en el uso habitual de tu cuenta para garan…"
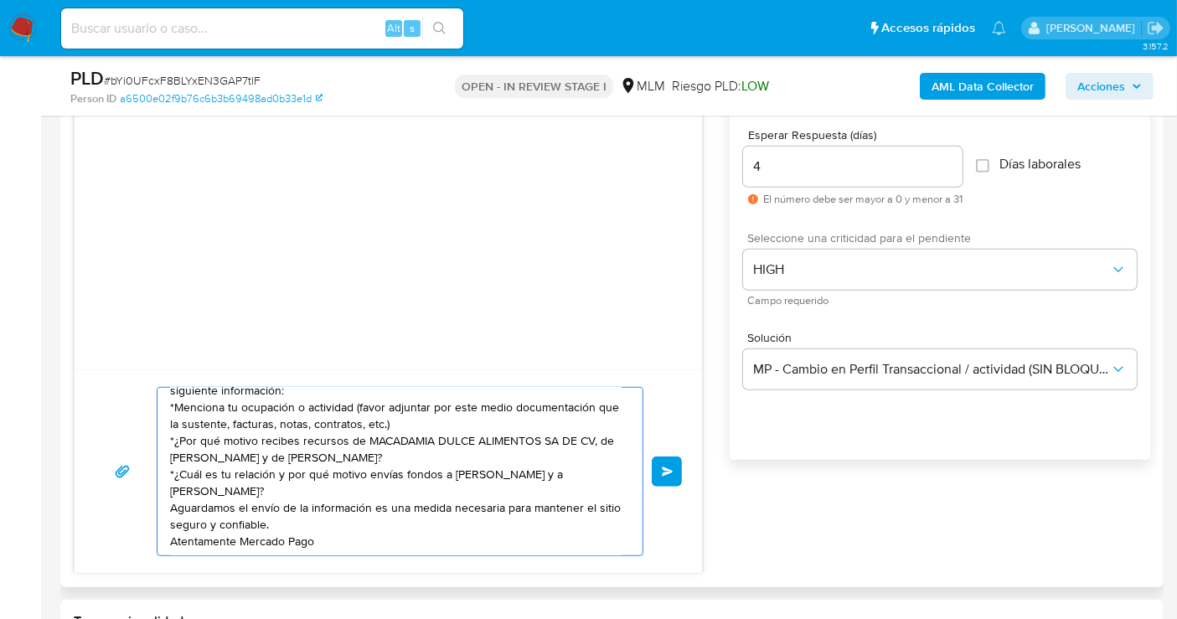
scroll to position [45, 0]
type textarea "Estimado cliente se ha identificado un cambio en el uso habitual de tu cuenta p…"
click at [661, 458] on button "Enviar" at bounding box center [667, 472] width 30 height 30
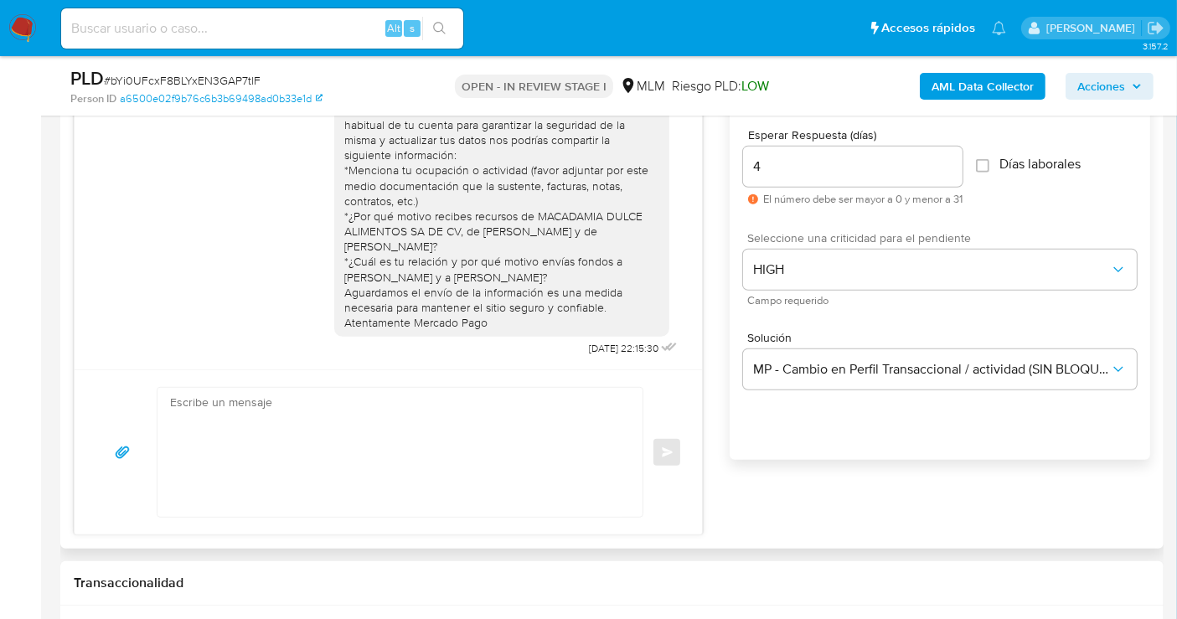
scroll to position [0, 0]
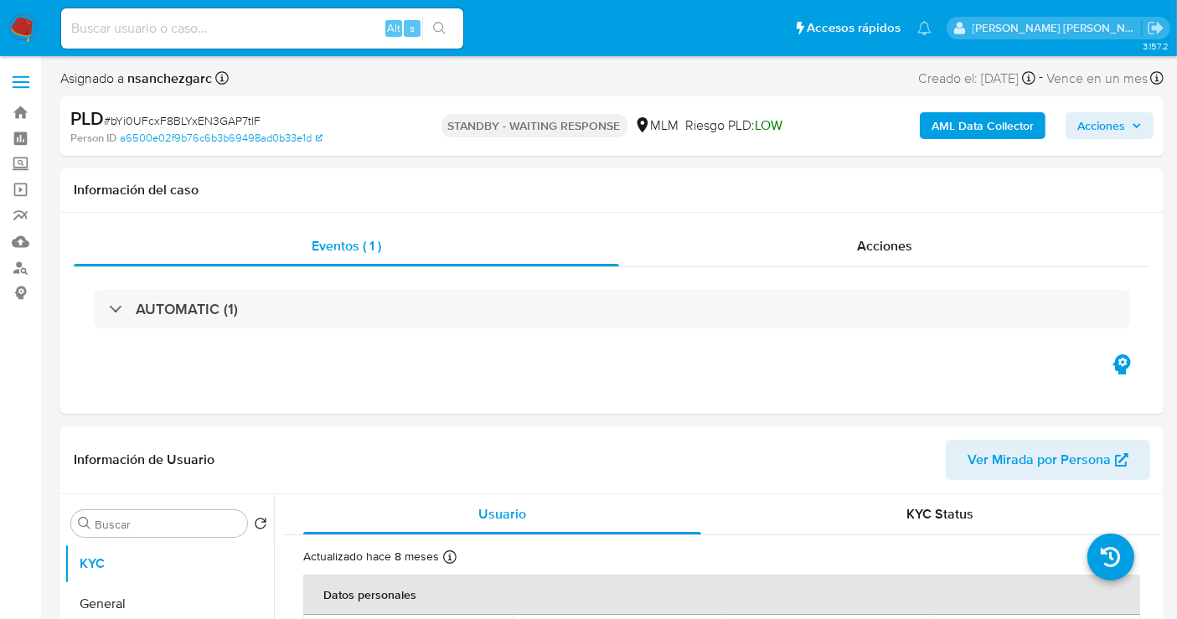
select select "10"
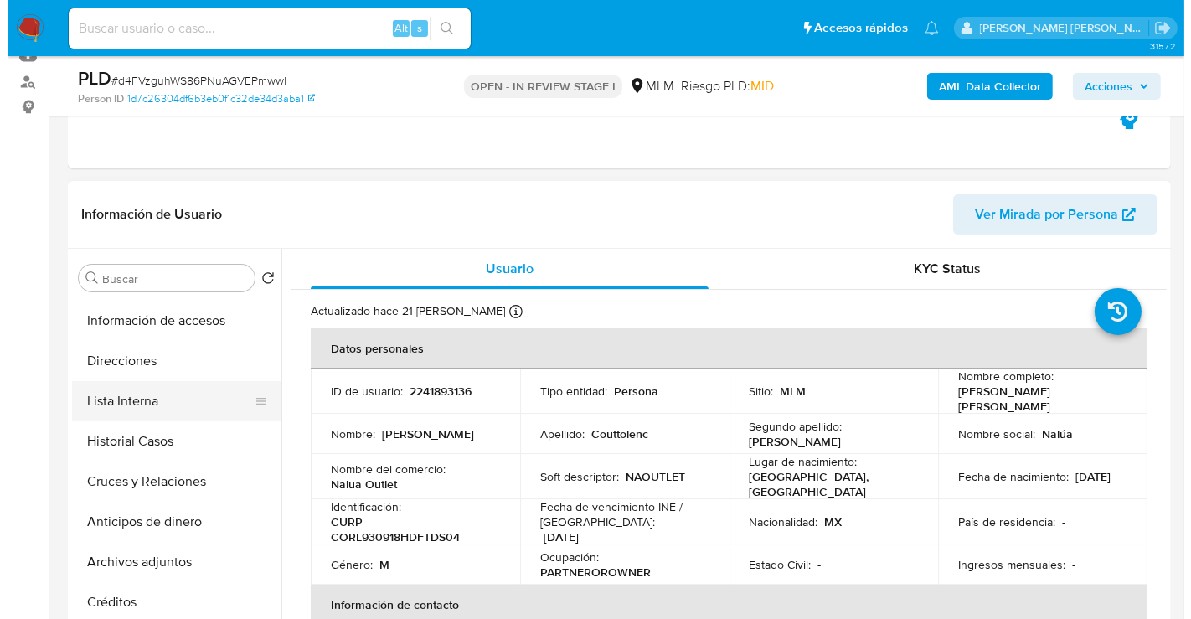
scroll to position [186, 0]
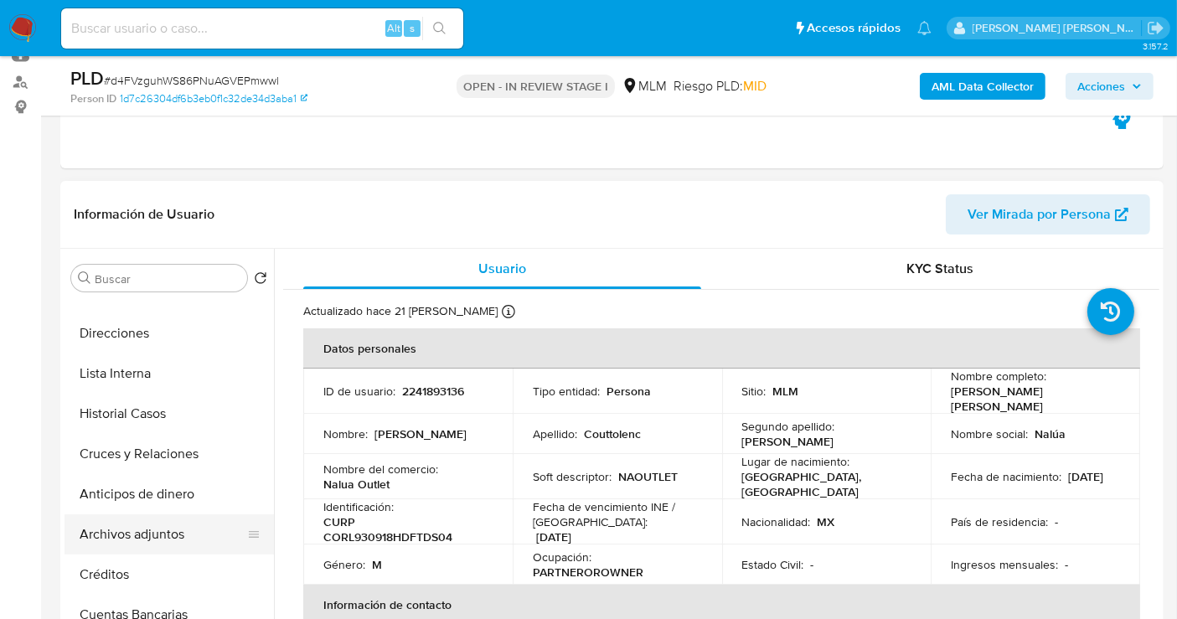
click at [138, 535] on button "Archivos adjuntos" at bounding box center [163, 534] width 196 height 40
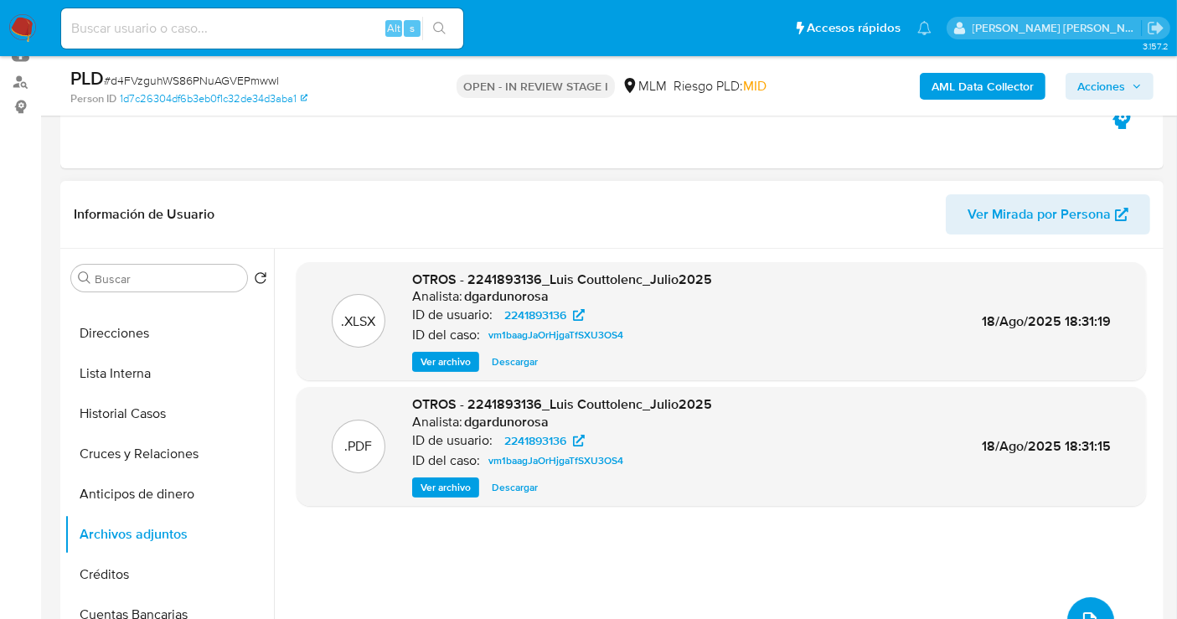
click at [1081, 604] on button "upload-file" at bounding box center [1090, 620] width 47 height 47
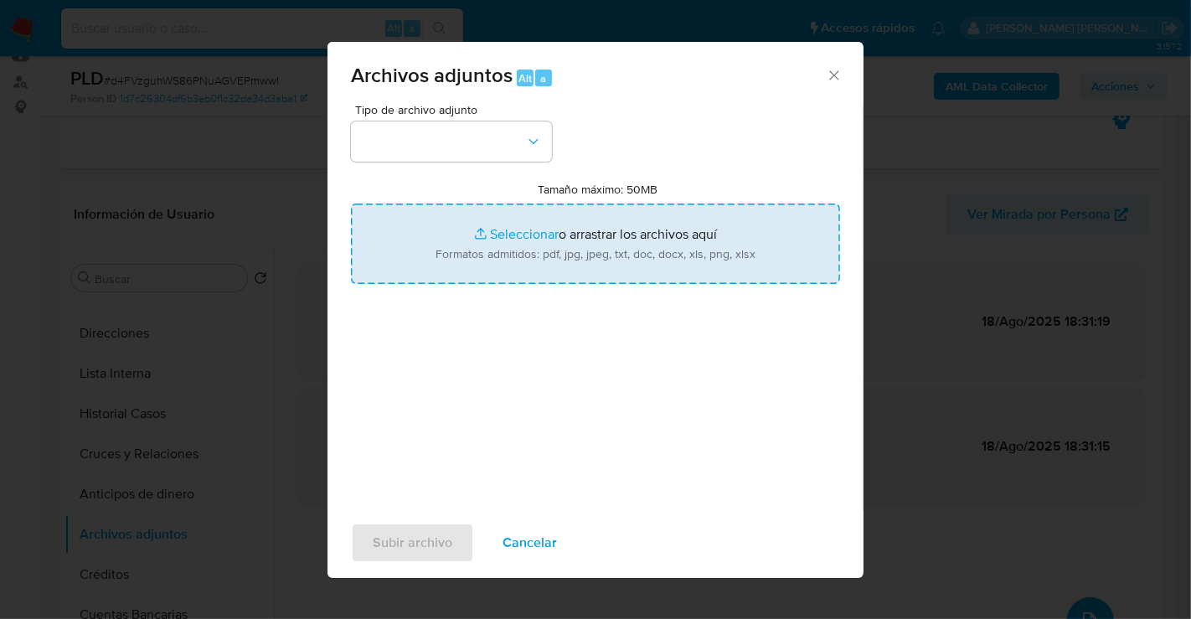
type input "C:\fakepath\2241893136_LUIS [PERSON_NAME] RODRIGUEZ_AGO25.docx"
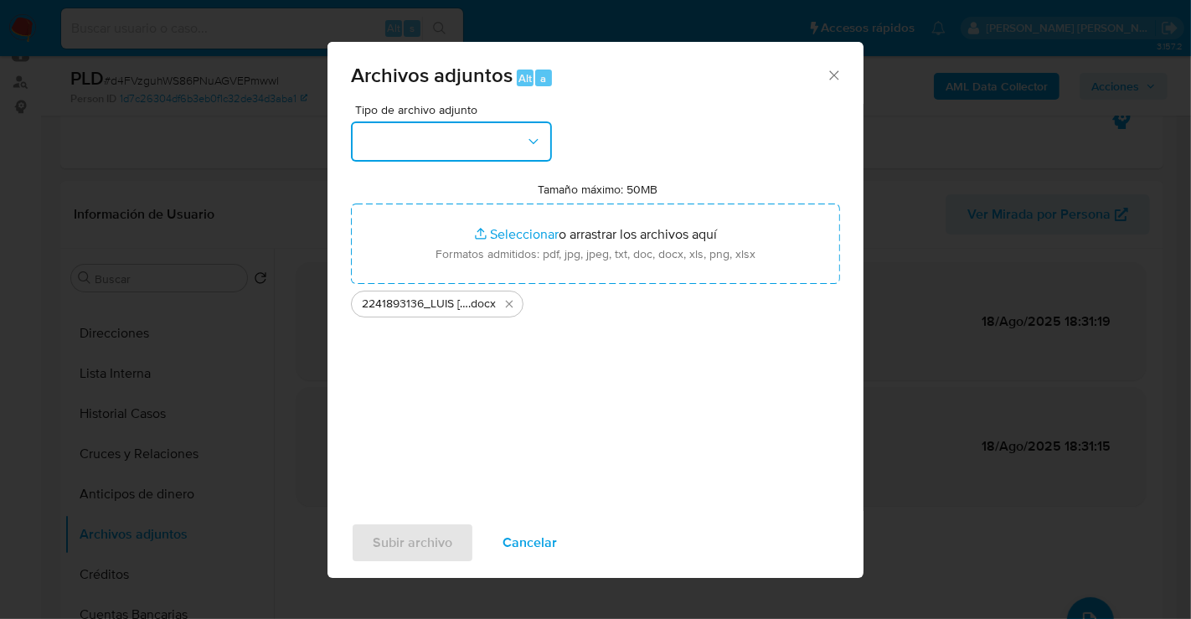
click at [453, 136] on button "button" at bounding box center [451, 141] width 201 height 40
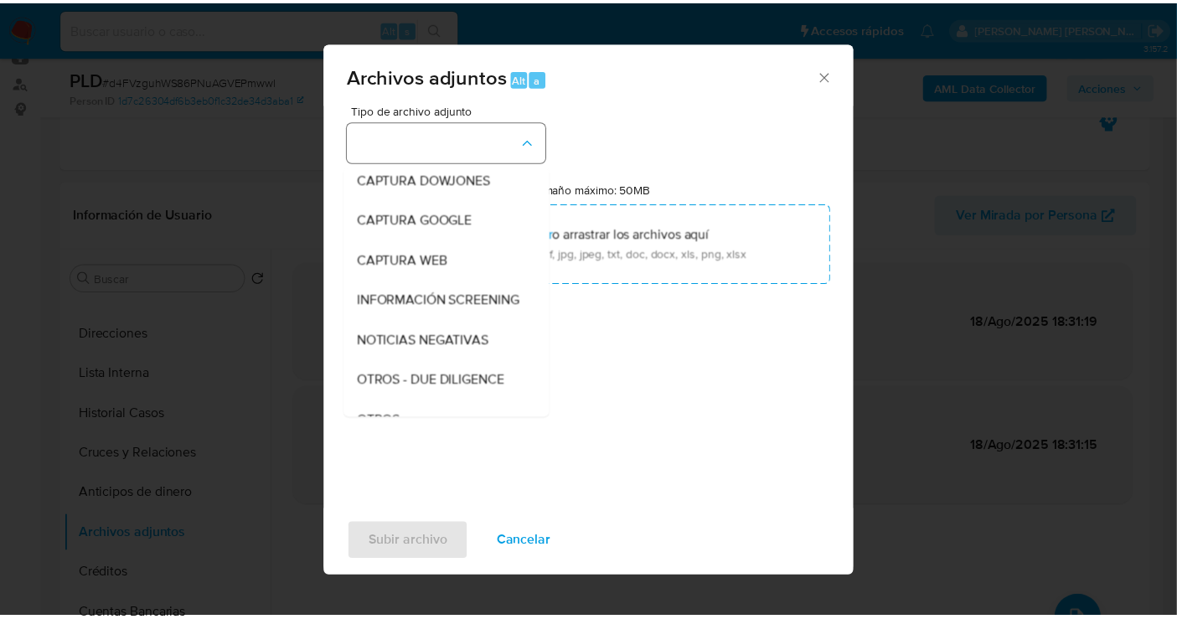
scroll to position [86, 0]
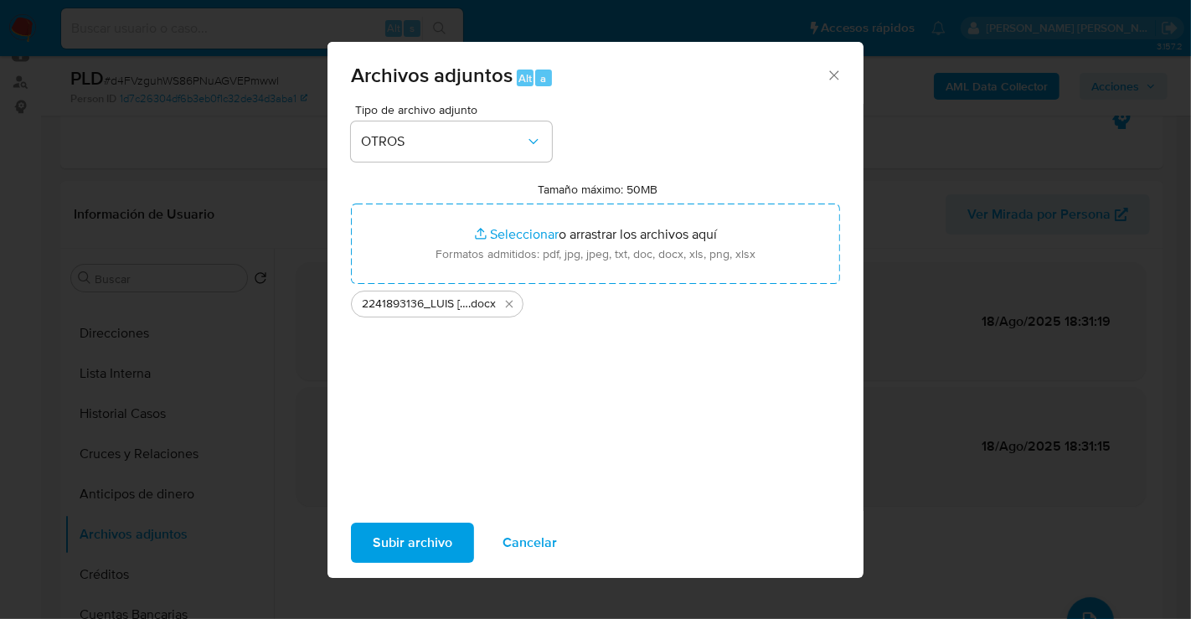
click at [406, 529] on span "Subir archivo" at bounding box center [413, 542] width 80 height 37
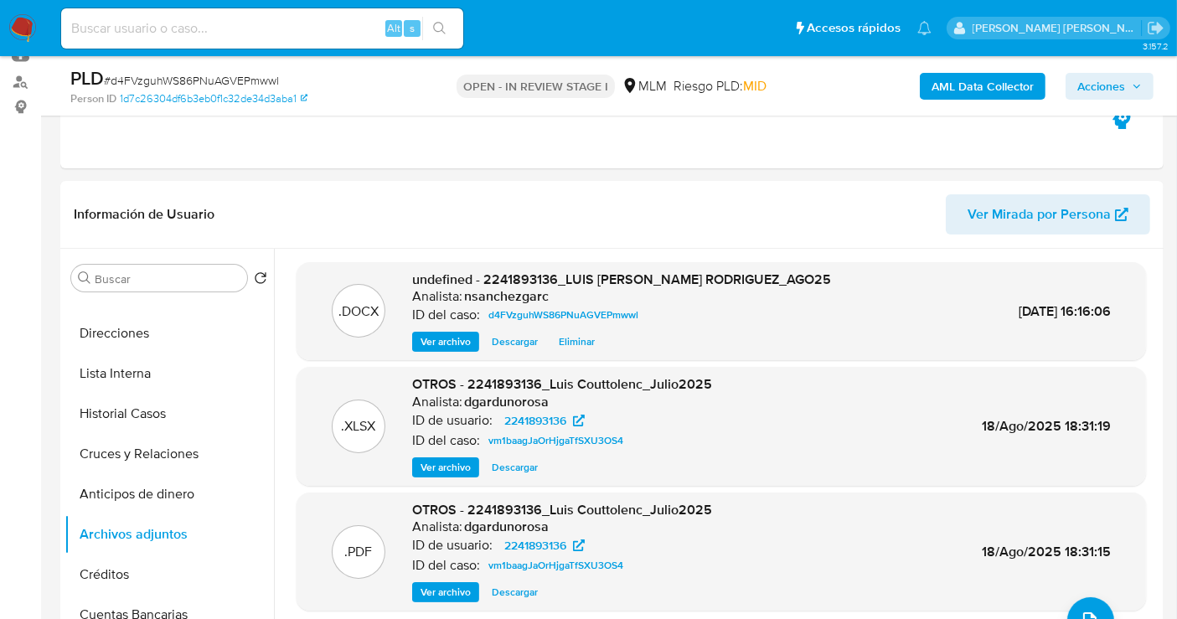
click at [1117, 92] on span "Acciones" at bounding box center [1101, 86] width 48 height 27
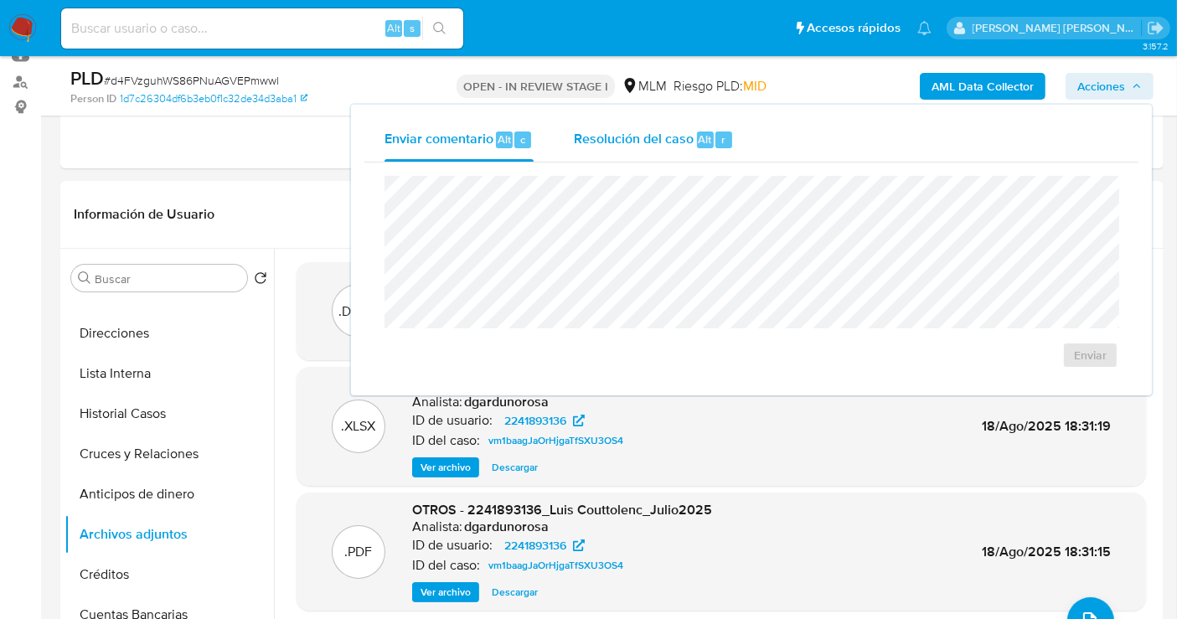
click at [660, 147] on div "Resolución del caso Alt r" at bounding box center [654, 140] width 160 height 44
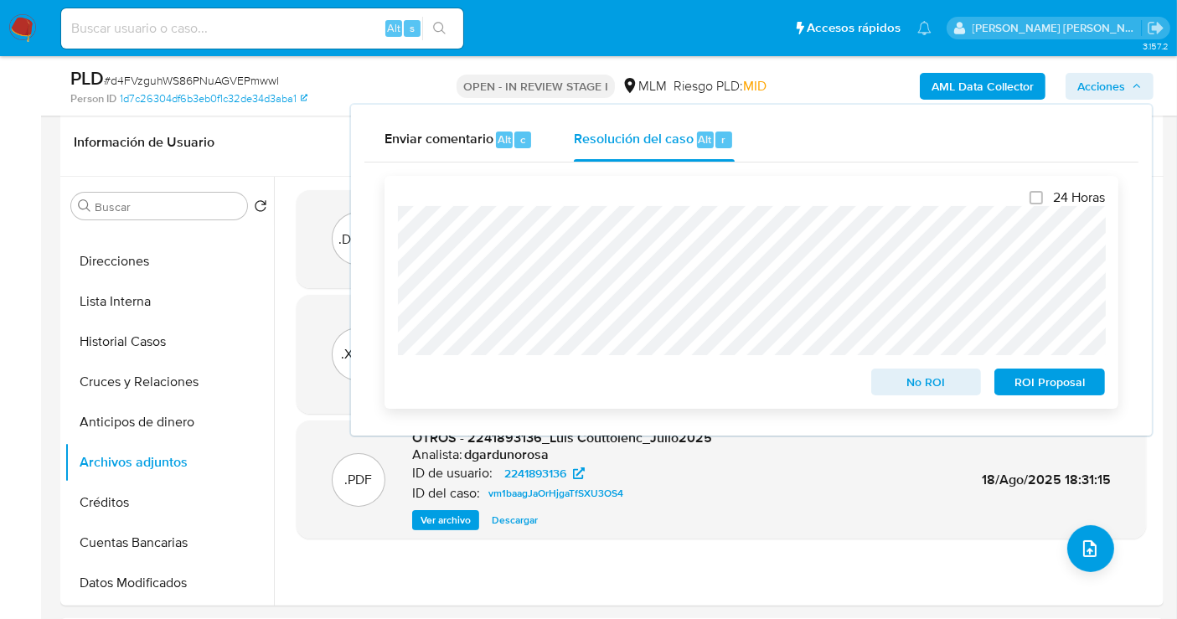
scroll to position [279, 0]
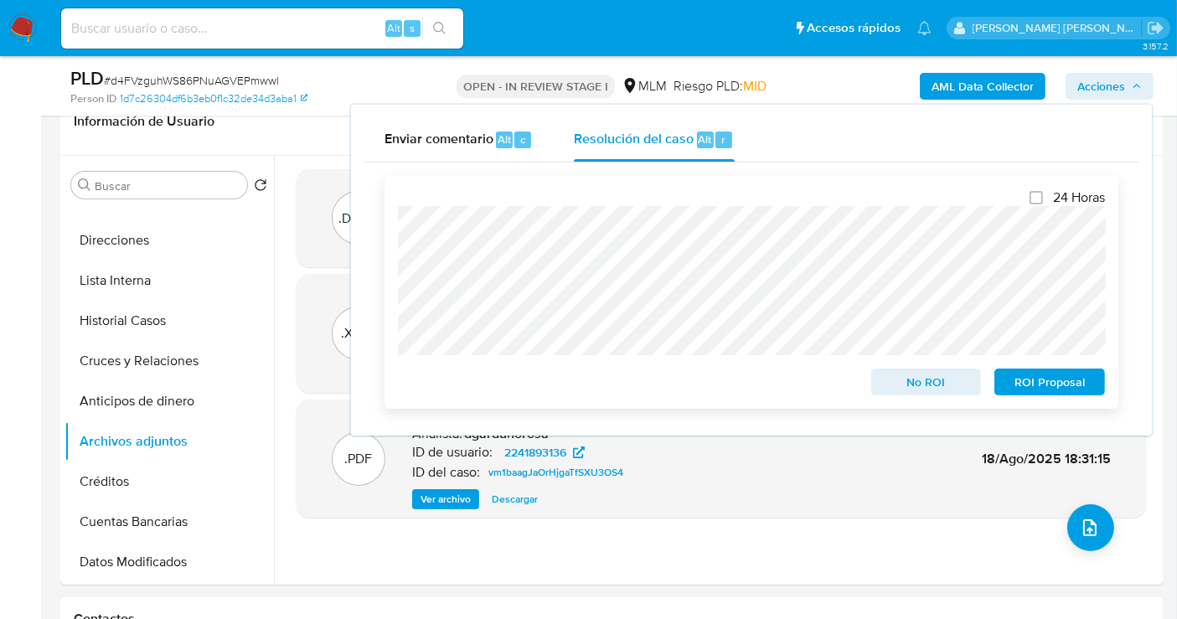
click at [916, 385] on span "No ROI" at bounding box center [926, 381] width 87 height 23
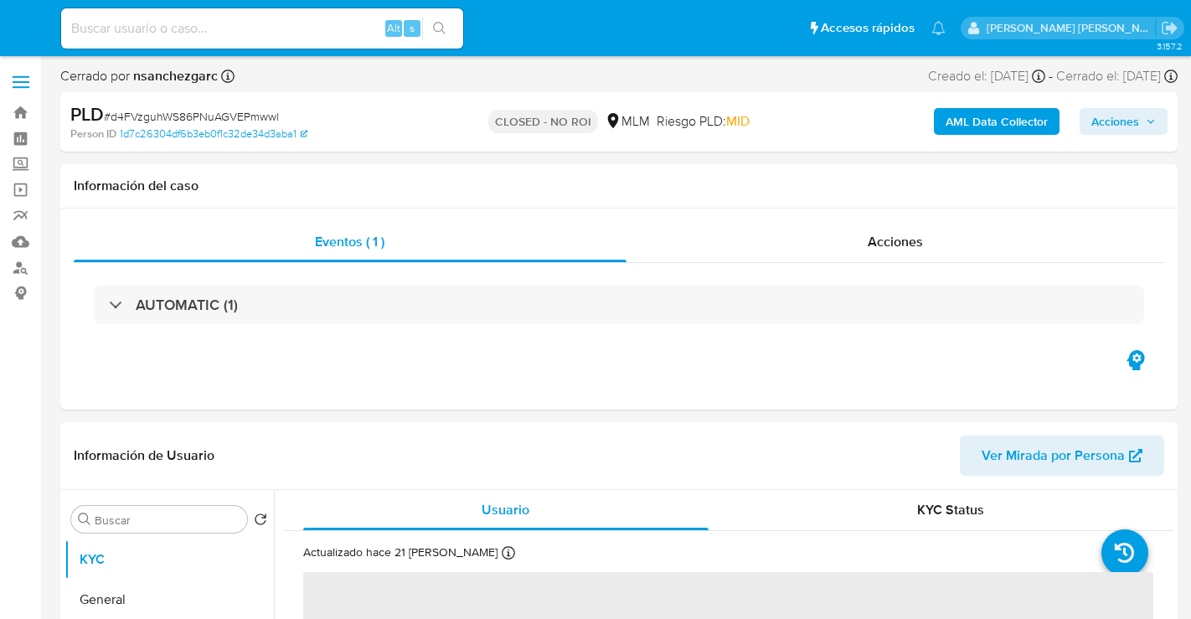
select select "10"
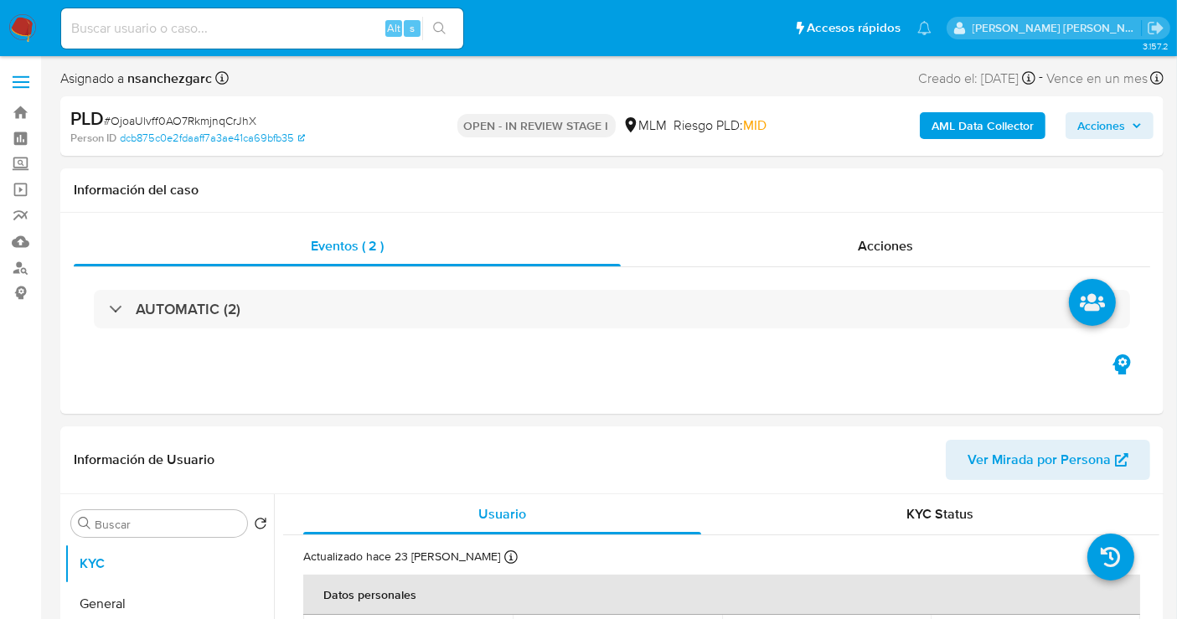
select select "10"
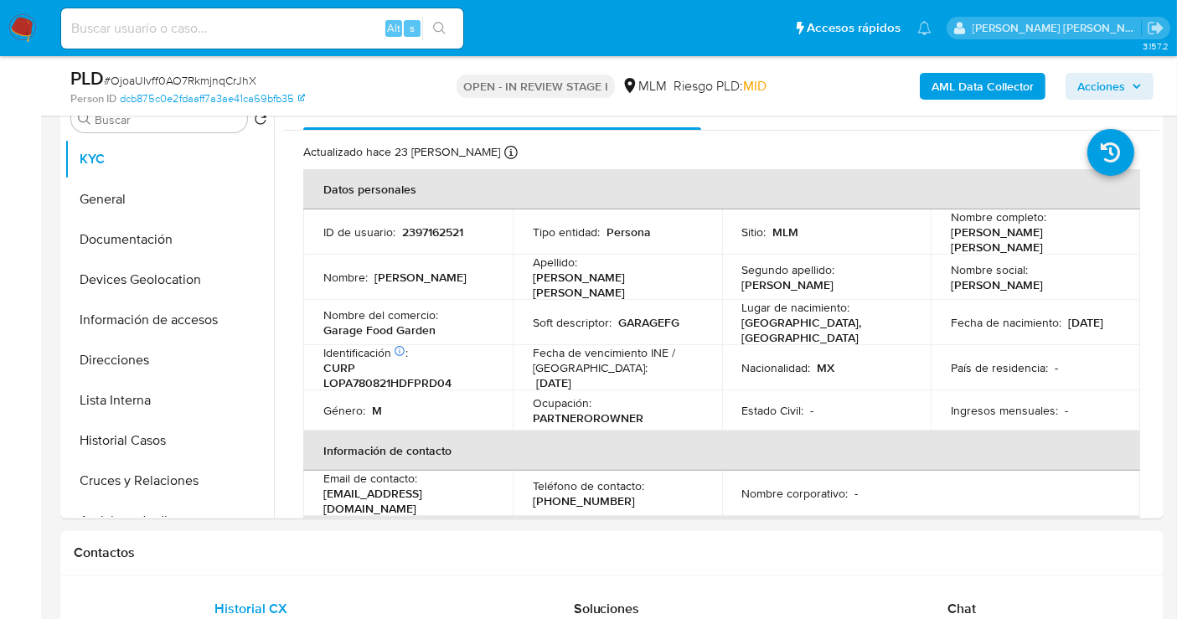
scroll to position [372, 0]
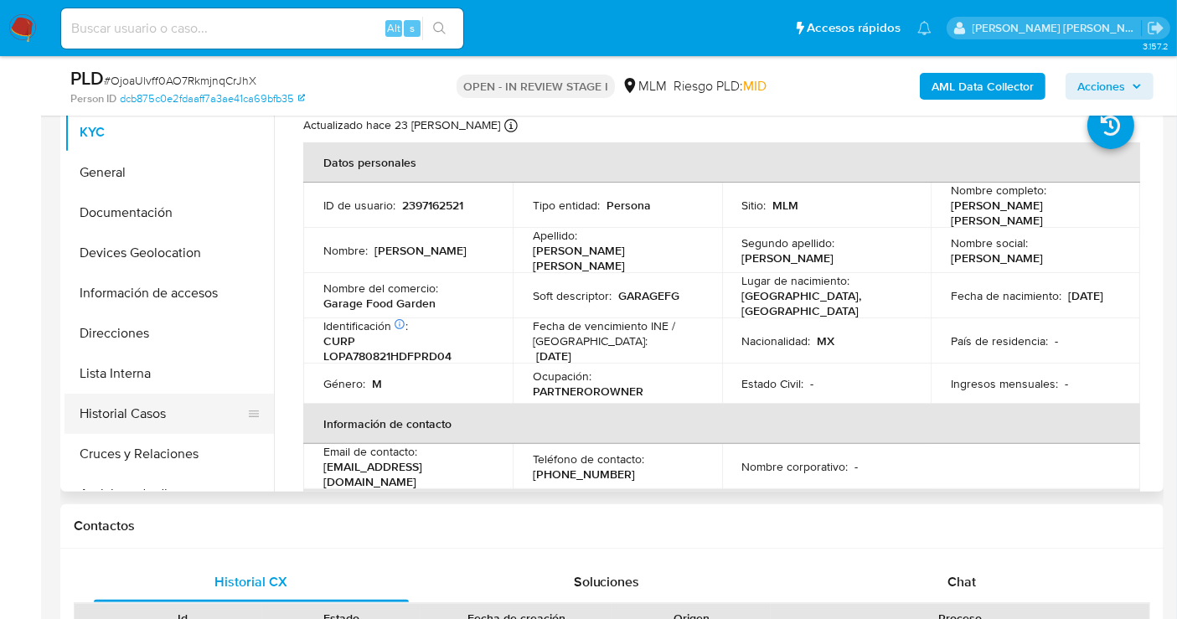
click at [121, 420] on button "Historial Casos" at bounding box center [163, 414] width 196 height 40
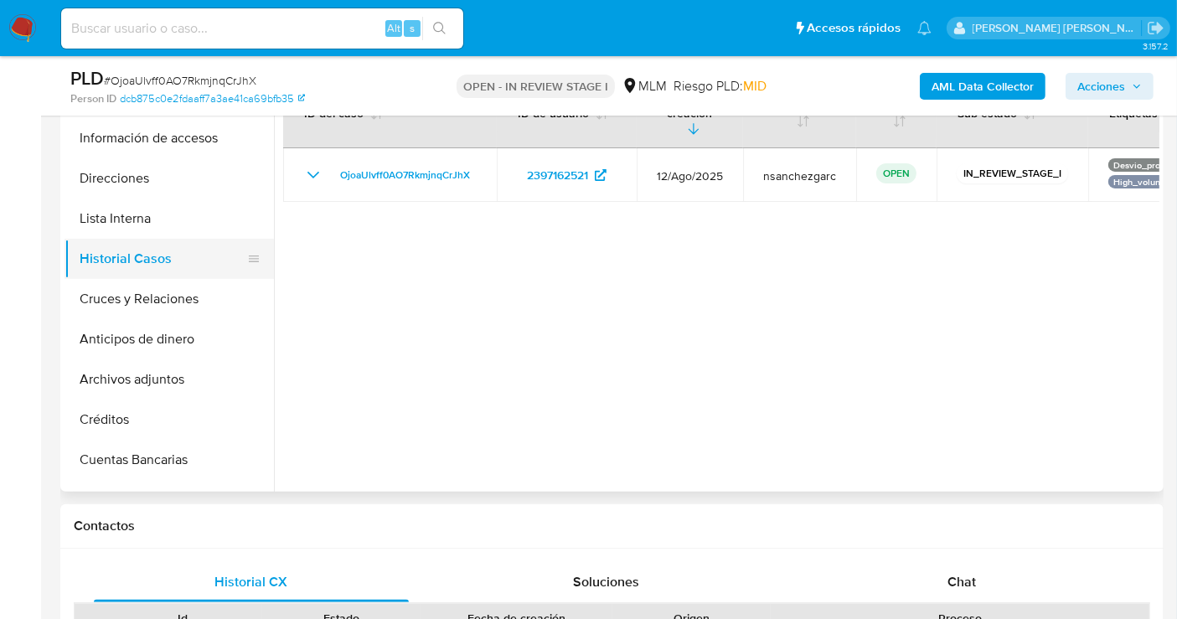
scroll to position [186, 0]
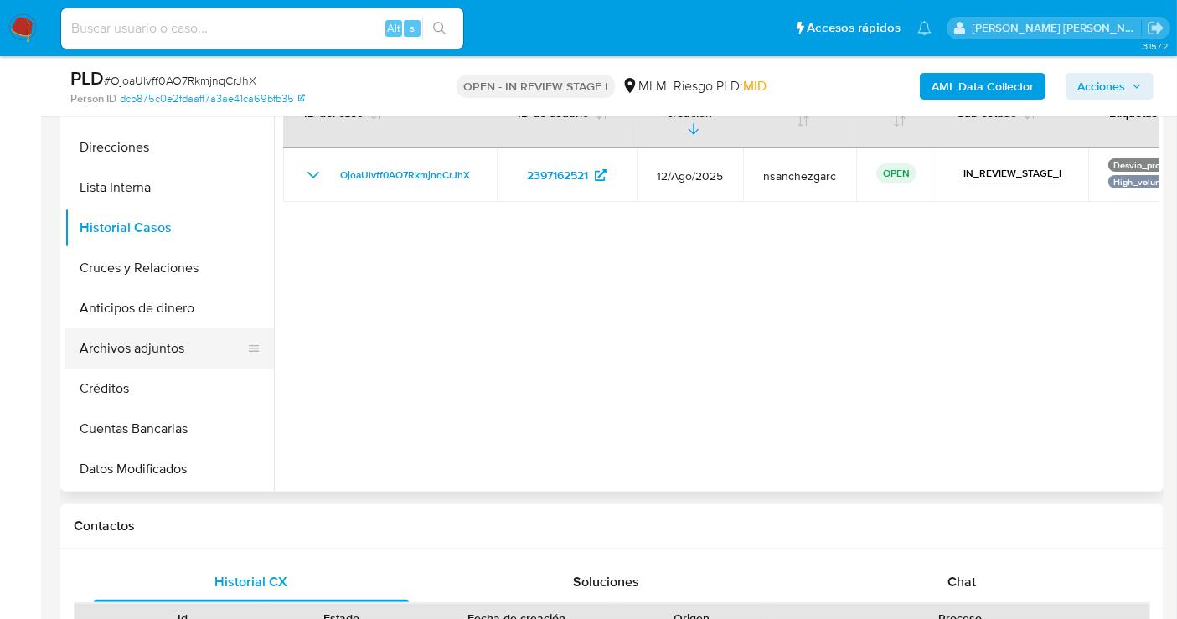
click at [148, 355] on button "Archivos adjuntos" at bounding box center [163, 348] width 196 height 40
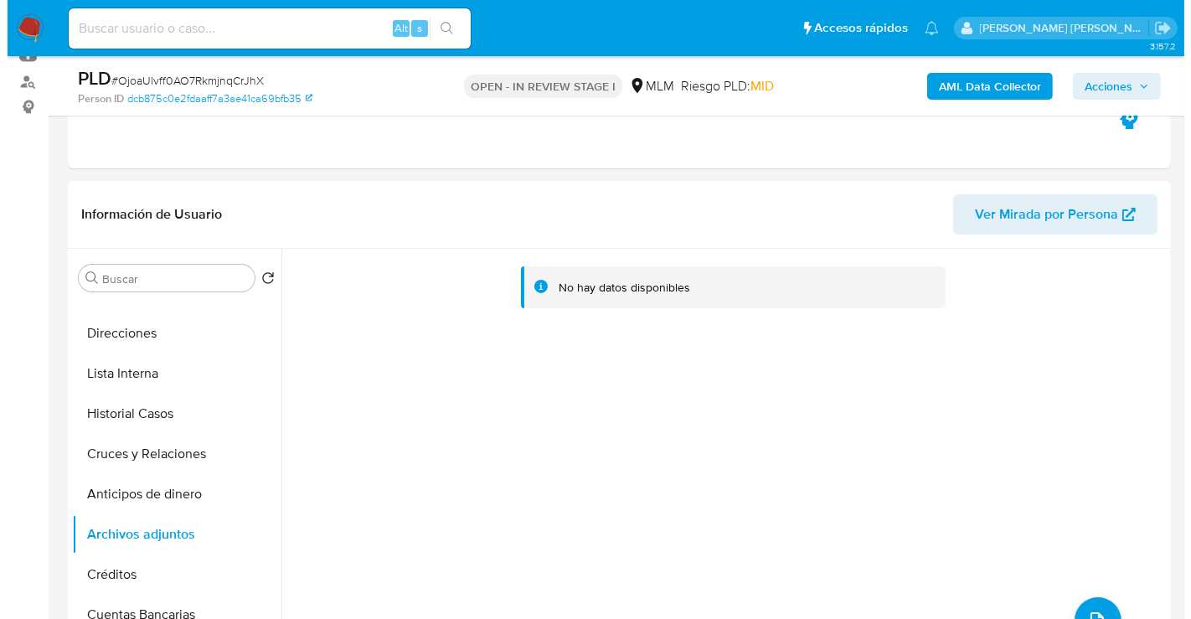
scroll to position [0, 0]
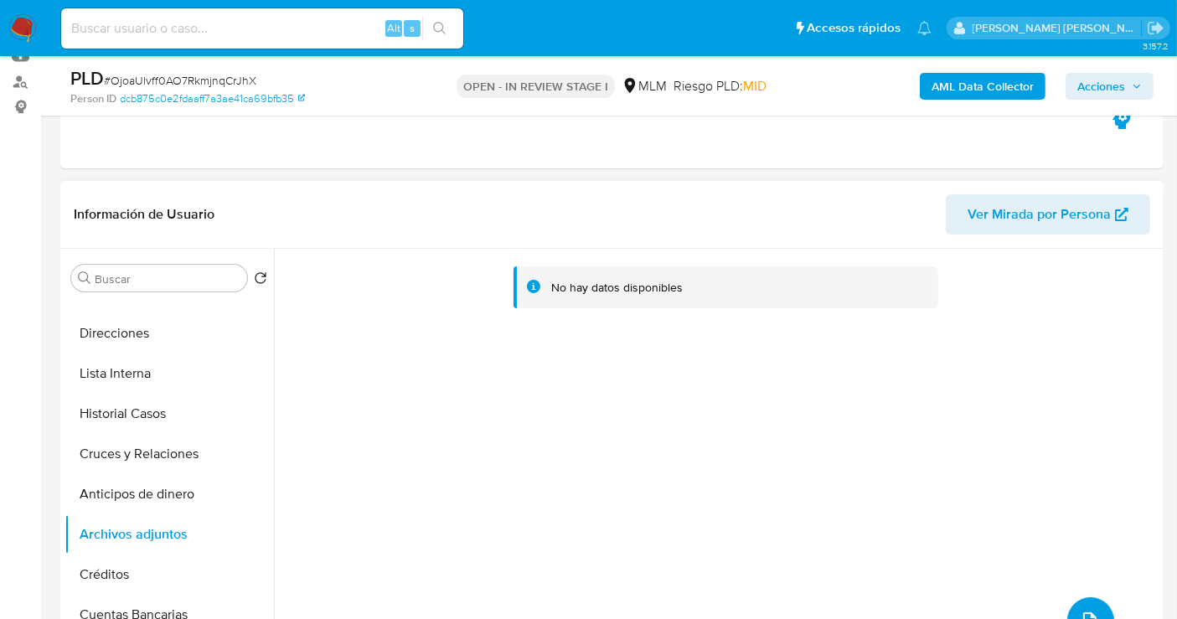
click at [1082, 611] on icon "upload-file" at bounding box center [1090, 621] width 20 height 20
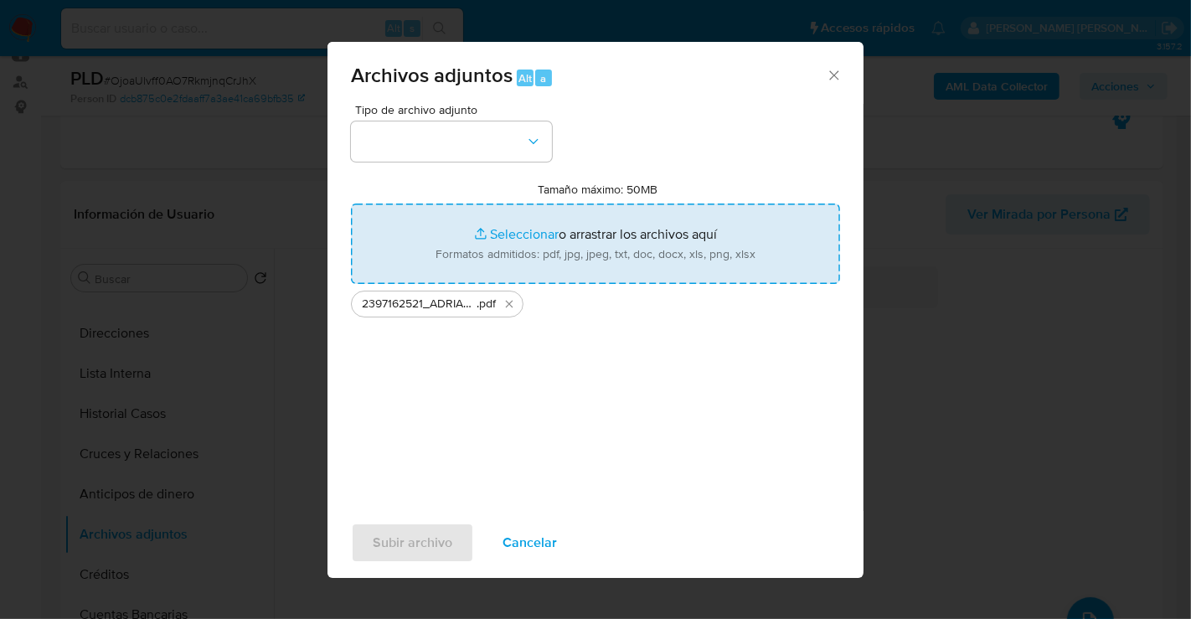
type input "C:\fakepath\2397162521_ADRIAN LOPEZ CASTANARES PEREZ_AGO25.xlsx"
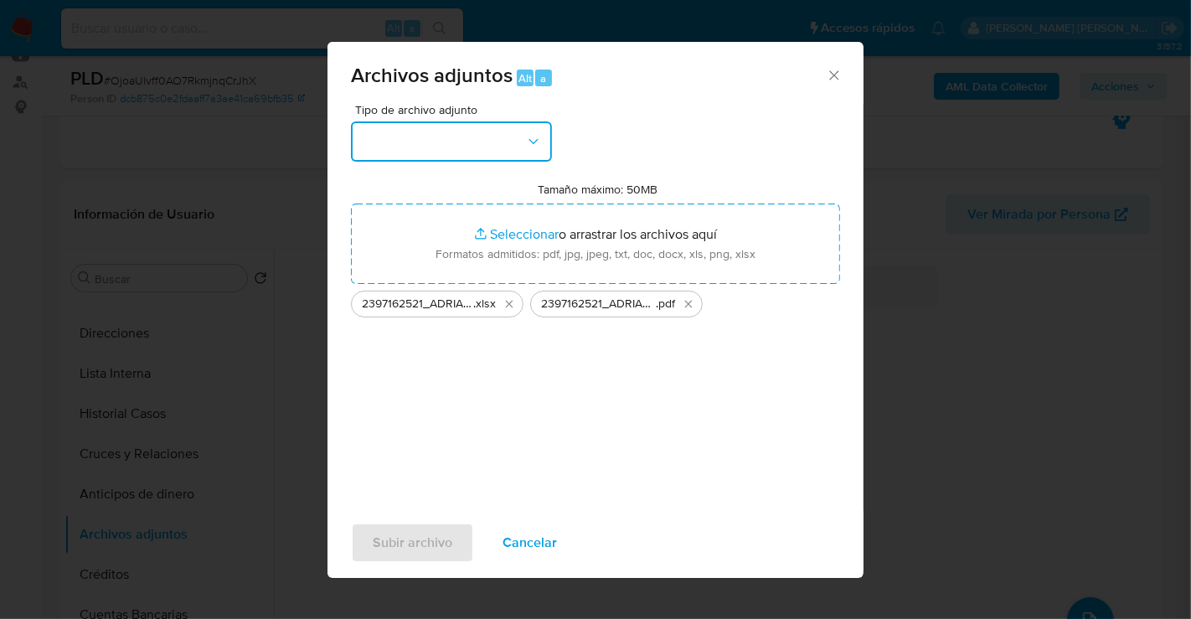
click at [472, 137] on button "button" at bounding box center [451, 141] width 201 height 40
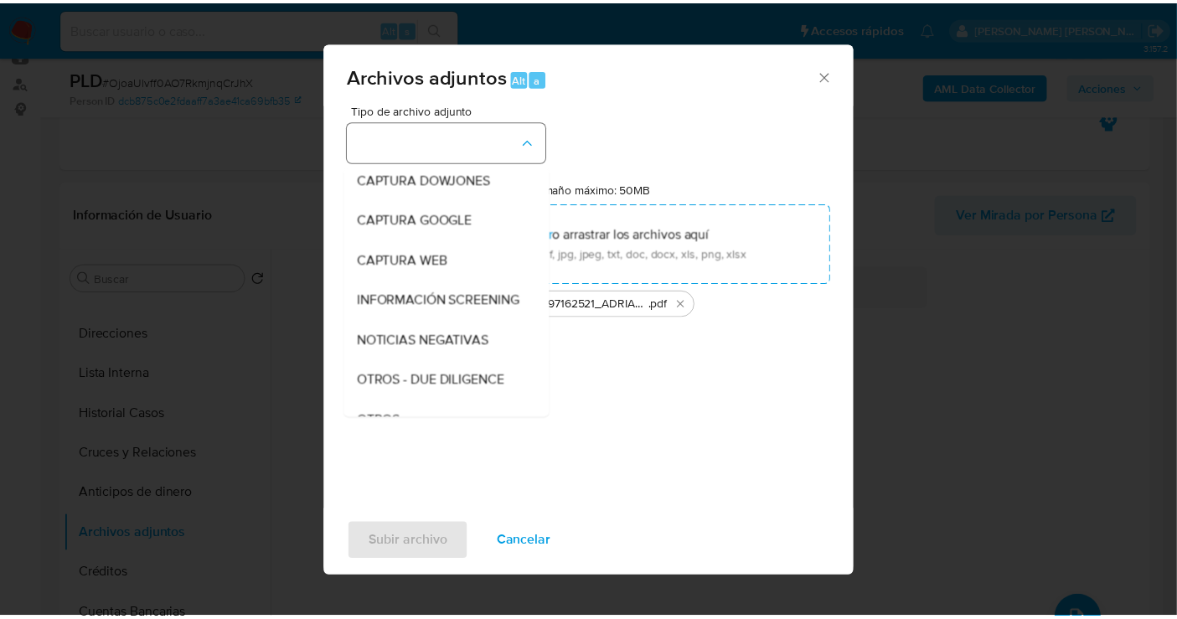
scroll to position [86, 0]
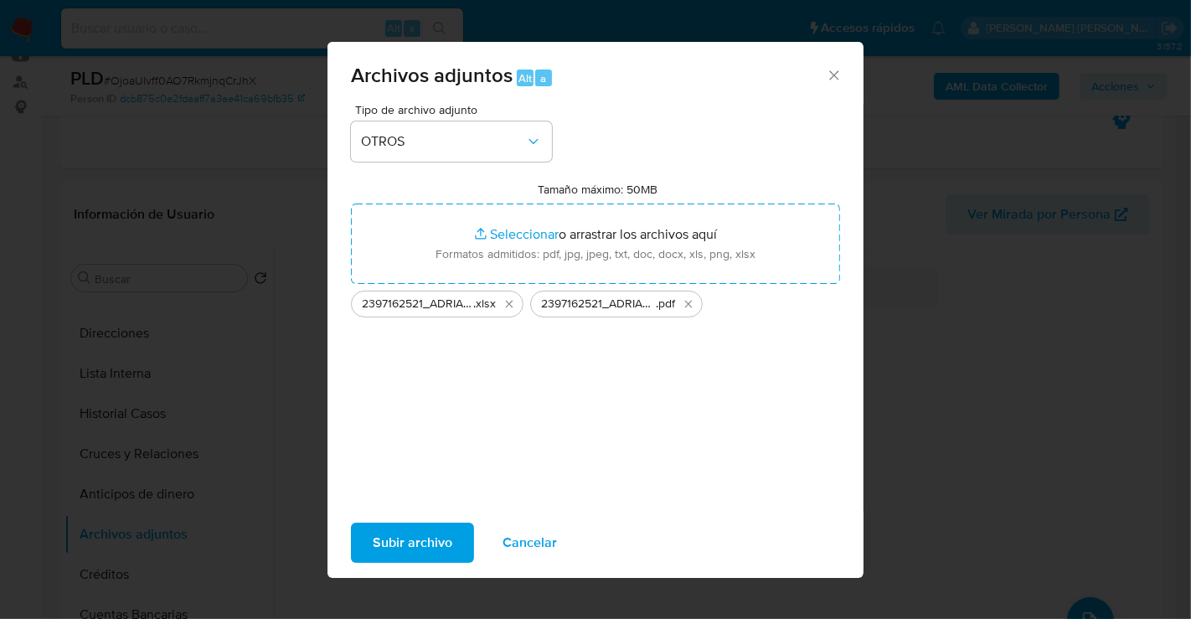
click at [416, 532] on span "Subir archivo" at bounding box center [413, 542] width 80 height 37
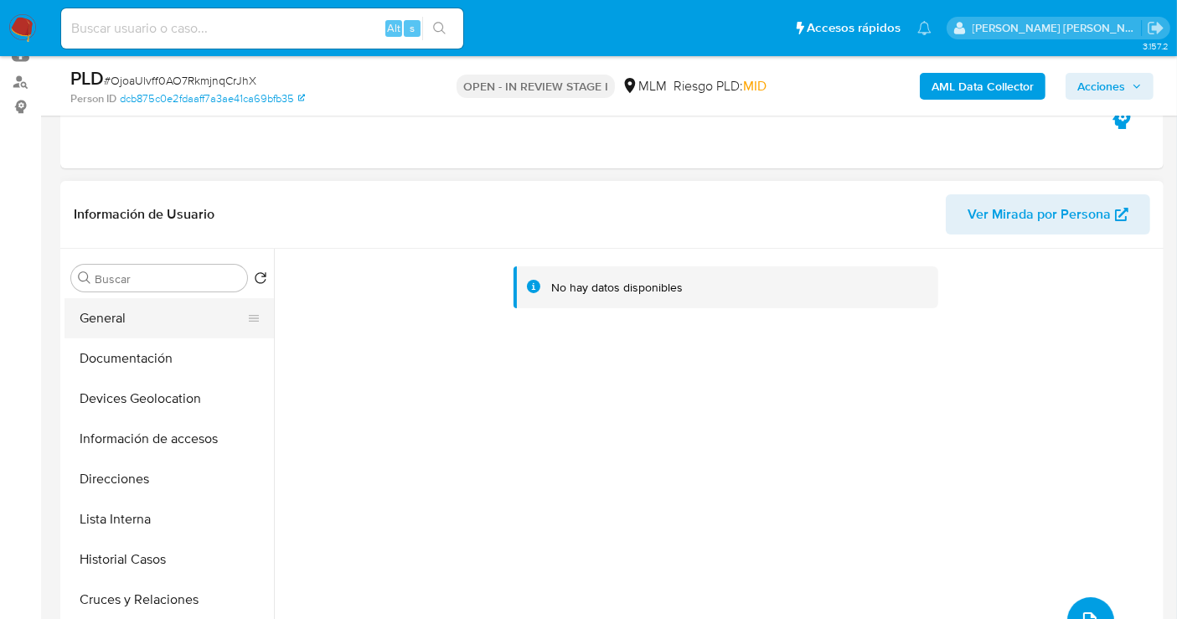
scroll to position [0, 0]
click at [103, 327] on button "KYC" at bounding box center [163, 318] width 196 height 40
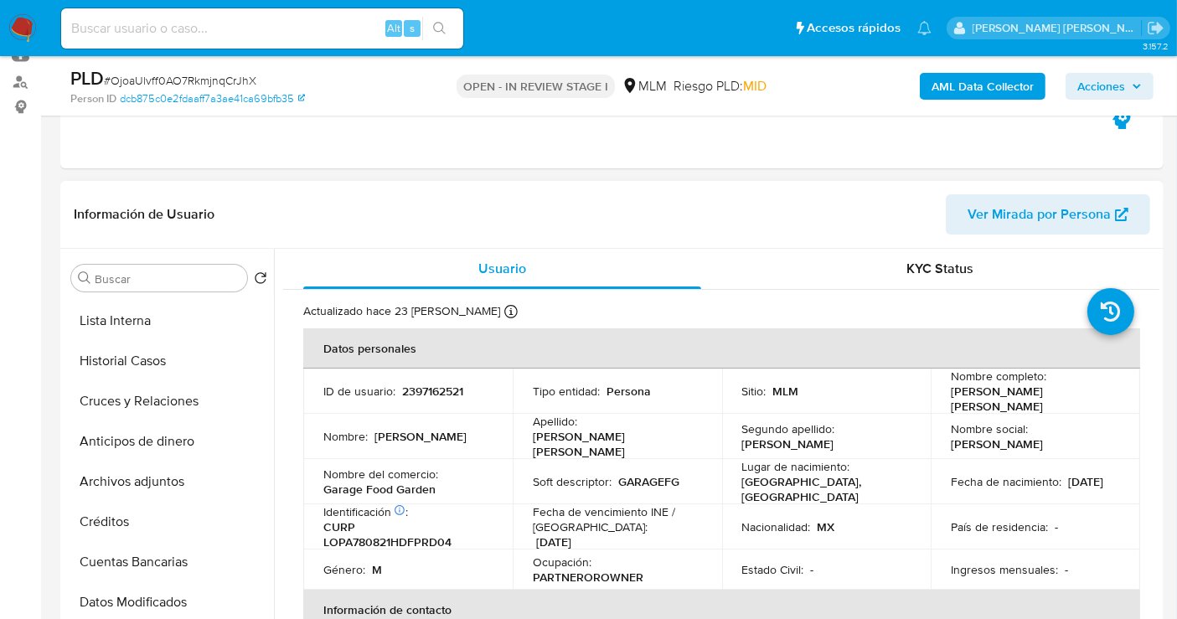
scroll to position [279, 0]
click at [165, 448] on button "Archivos adjuntos" at bounding box center [163, 441] width 196 height 40
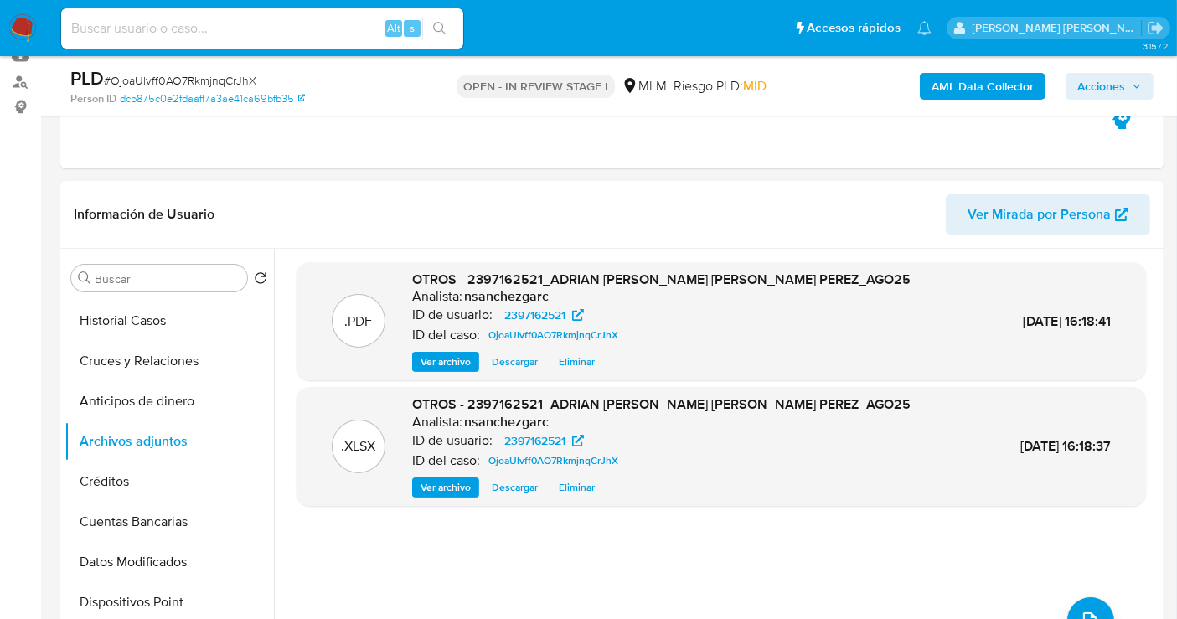
click at [1107, 85] on span "Acciones" at bounding box center [1101, 86] width 48 height 27
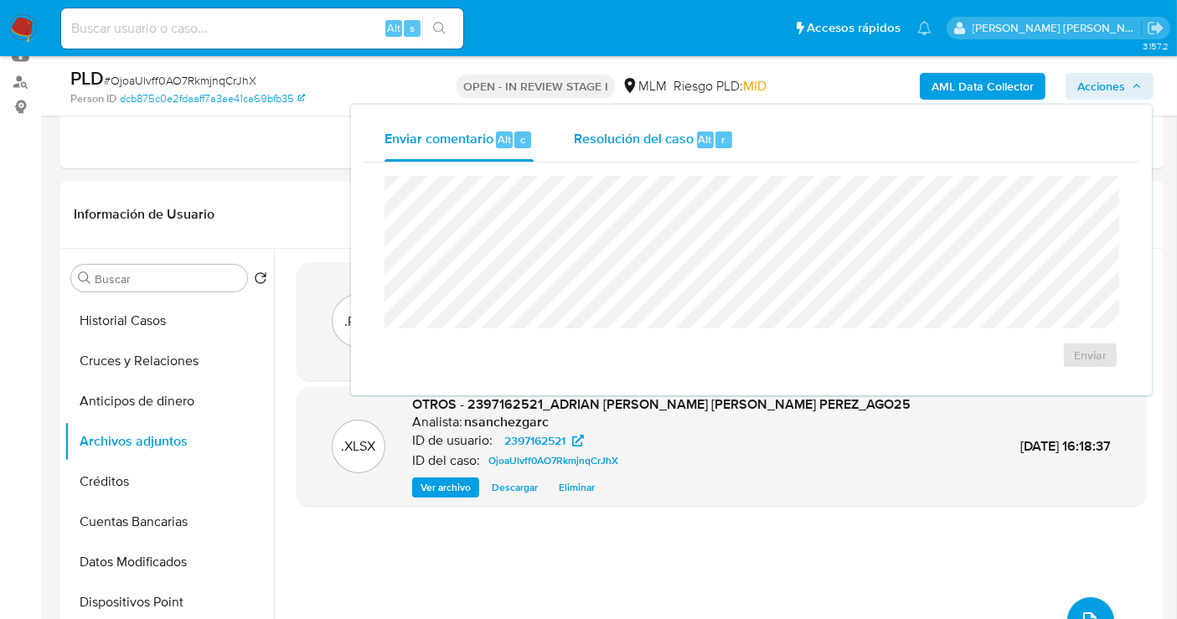
click at [624, 142] on span "Resolución del caso" at bounding box center [634, 138] width 120 height 19
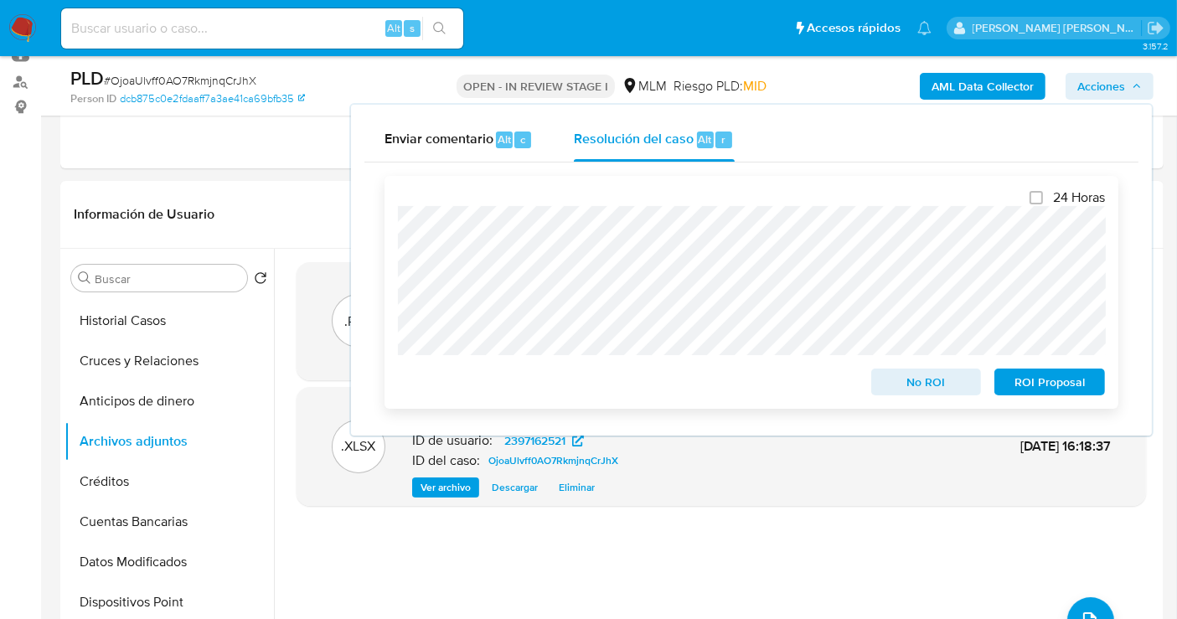
click at [920, 390] on span "No ROI" at bounding box center [926, 381] width 87 height 23
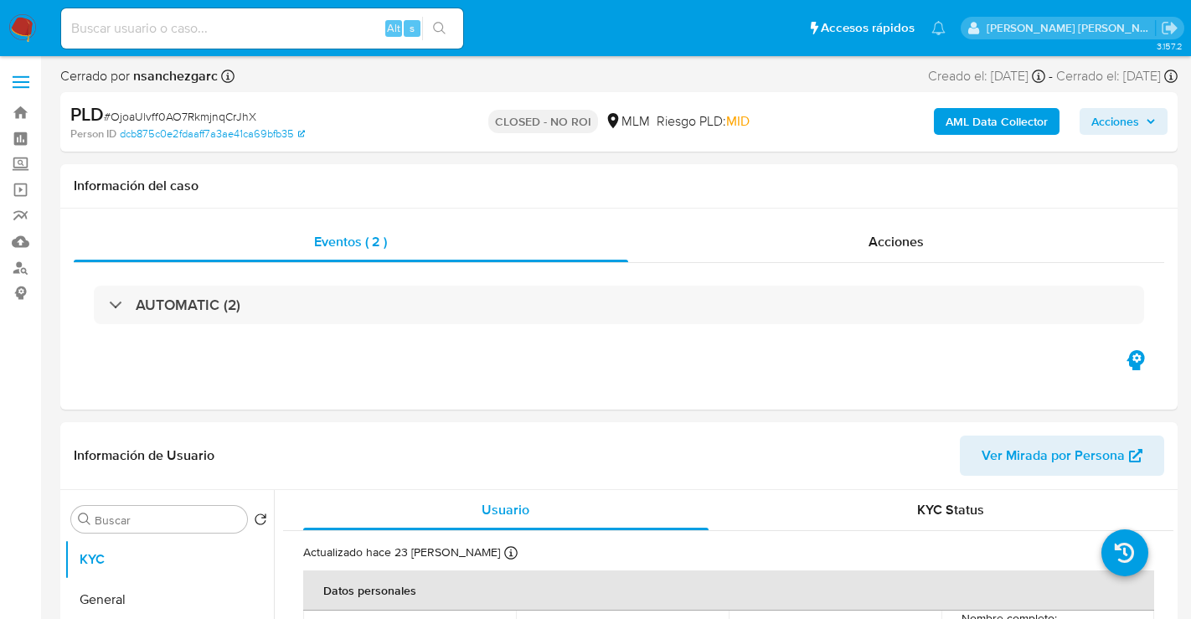
select select "10"
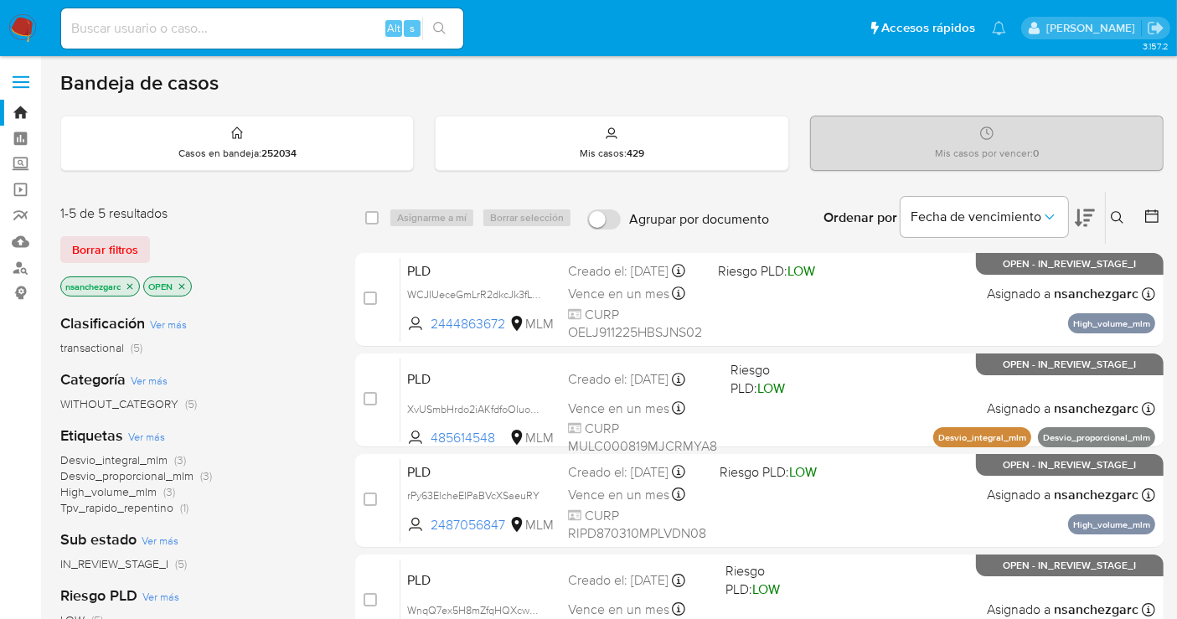
click at [1123, 214] on icon at bounding box center [1117, 217] width 13 height 13
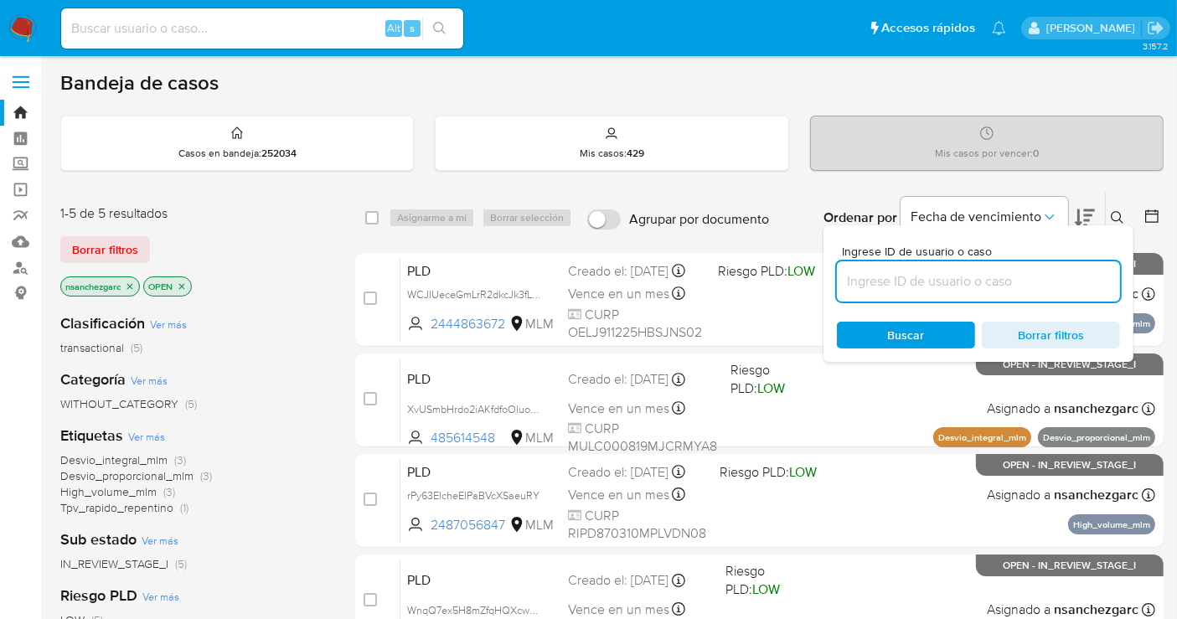
click at [941, 278] on input at bounding box center [978, 282] width 283 height 22
type input "147210852"
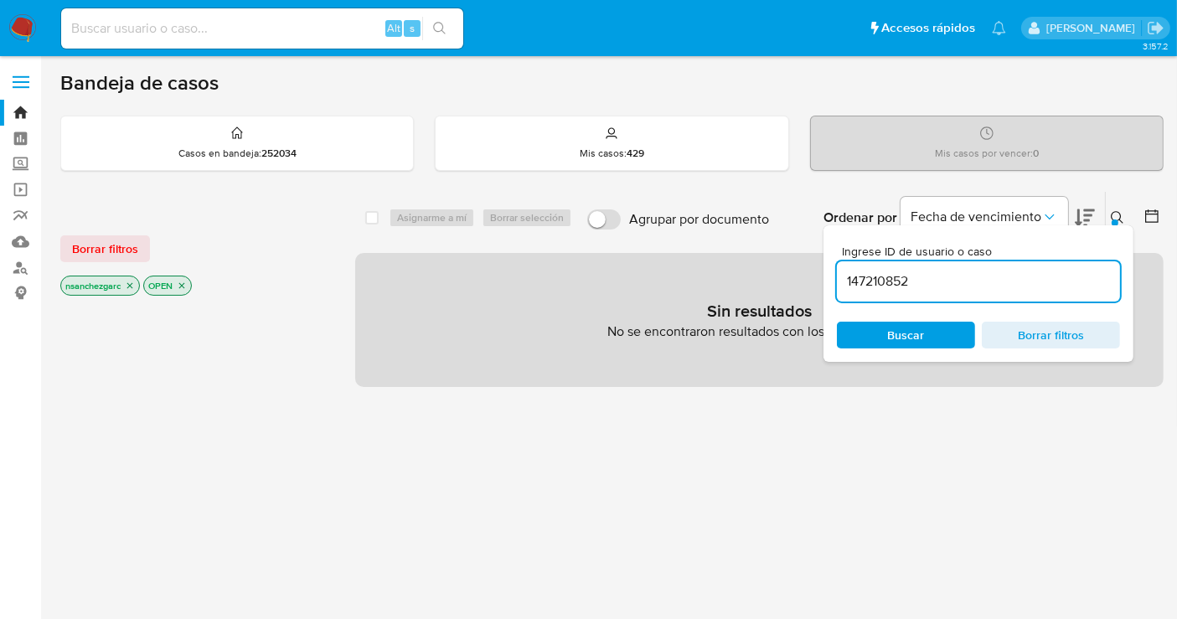
click at [132, 283] on icon "close-filter" at bounding box center [130, 286] width 6 height 6
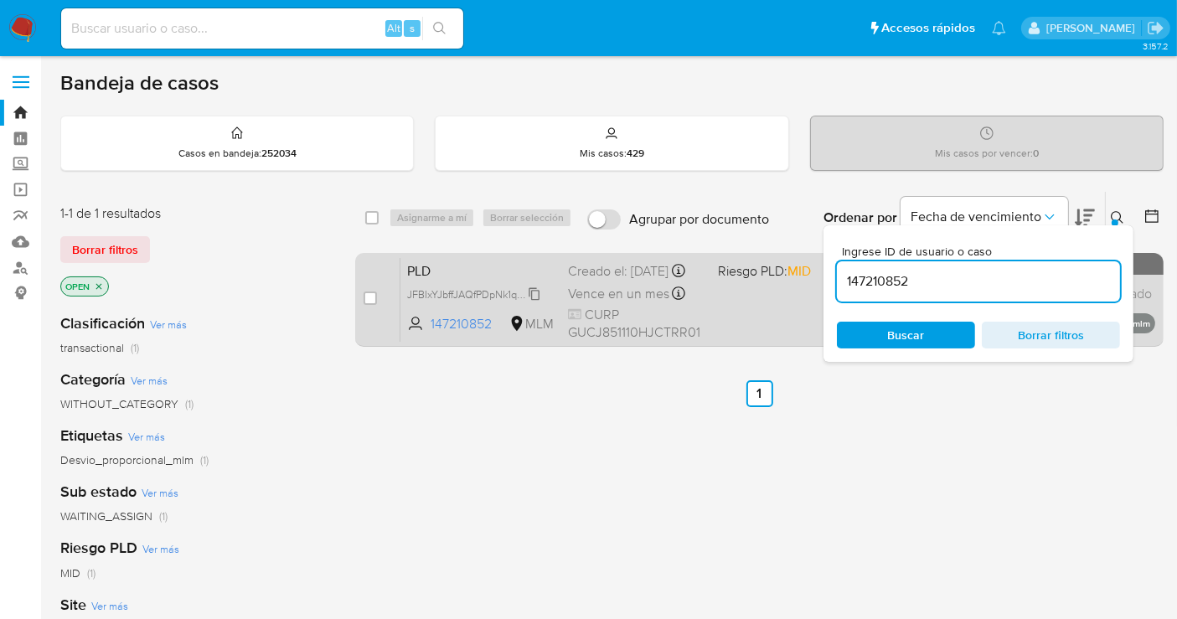
click at [535, 301] on icon at bounding box center [534, 293] width 13 height 13
click at [375, 297] on input "checkbox" at bounding box center [370, 298] width 13 height 13
checkbox input "true"
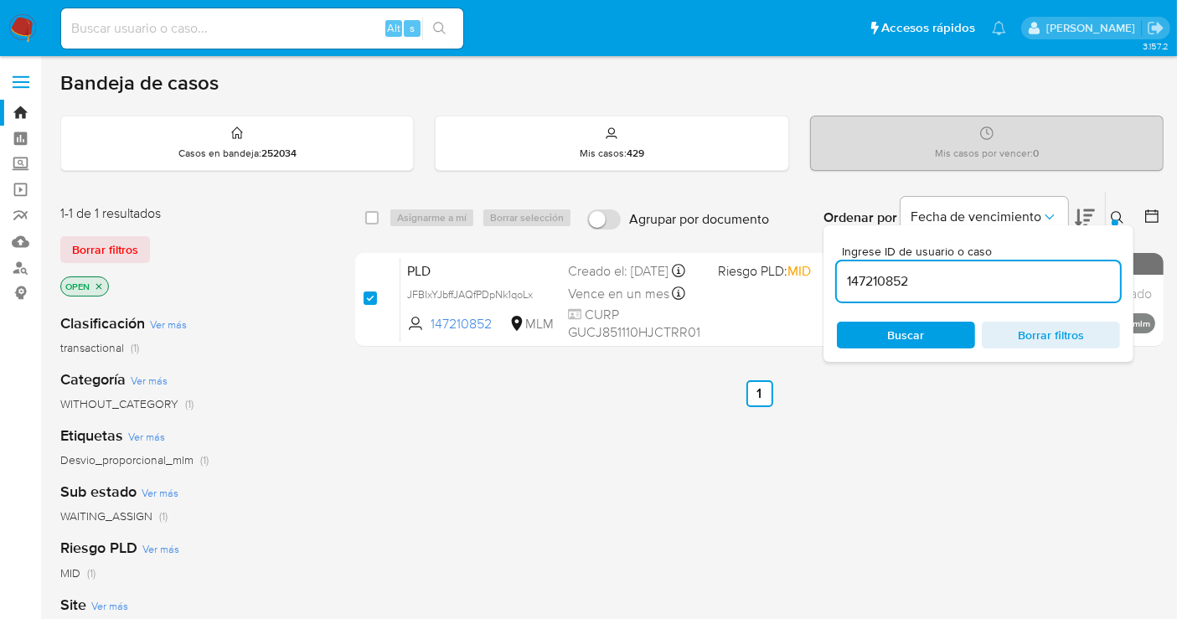
checkbox input "true"
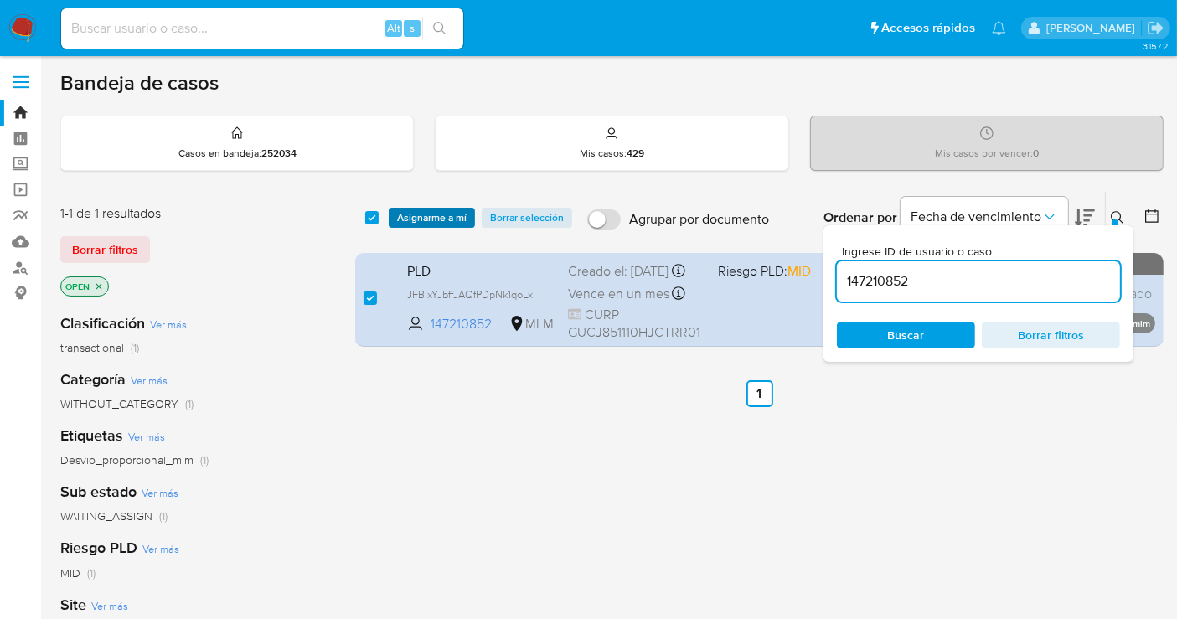
click at [423, 214] on span "Asignarme a mí" at bounding box center [432, 217] width 70 height 17
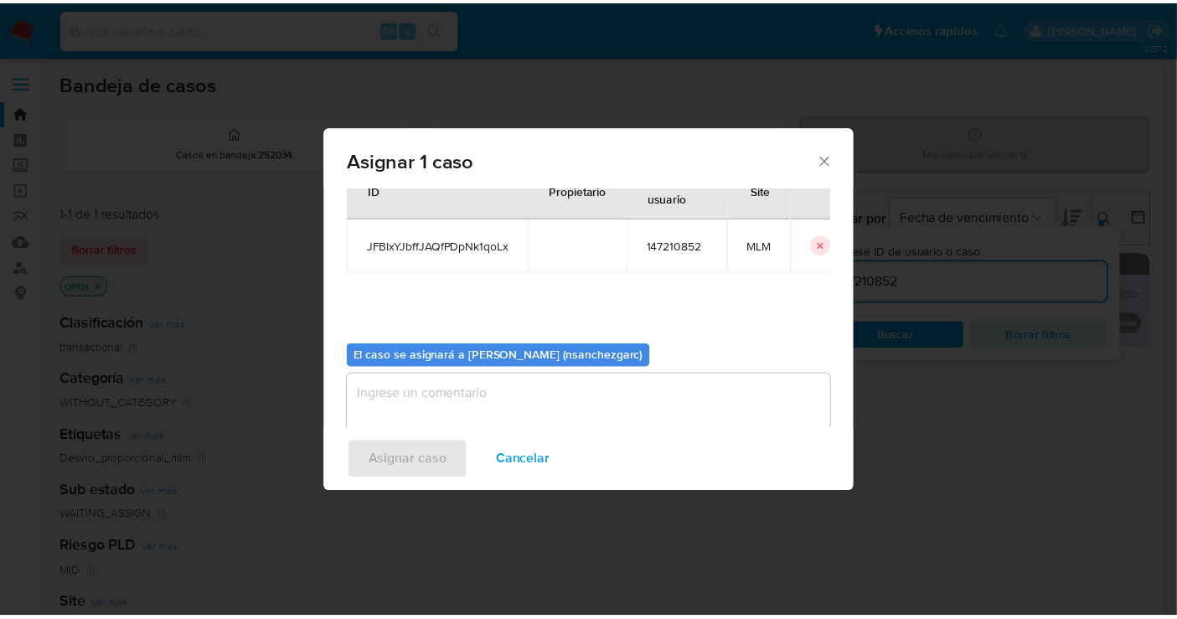
scroll to position [85, 0]
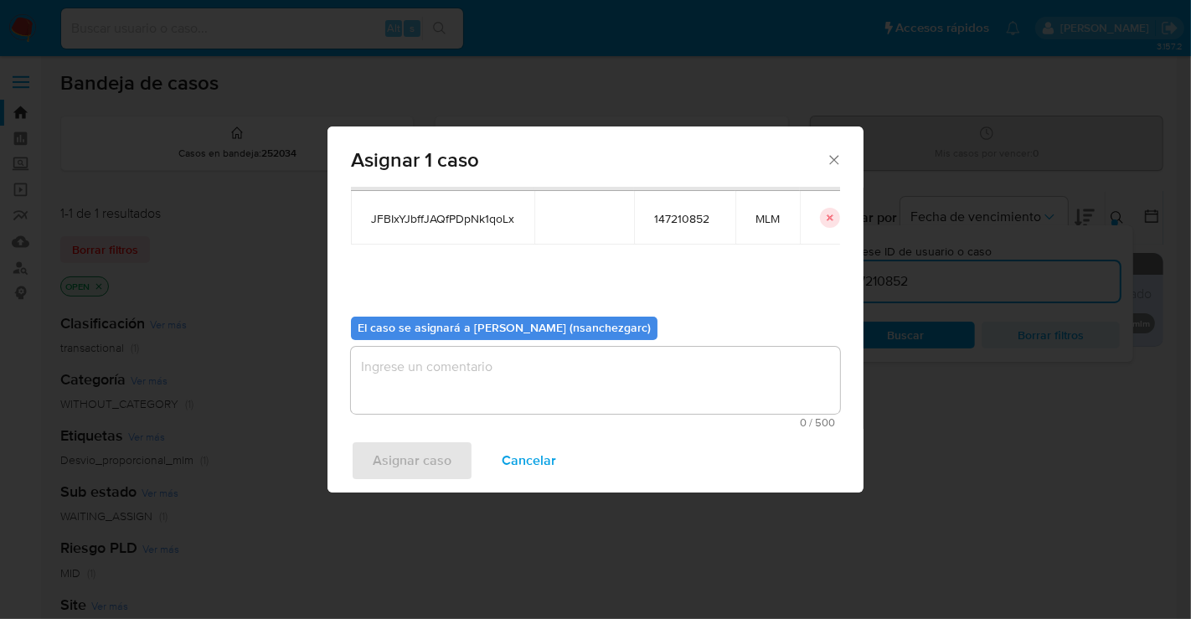
click at [387, 379] on textarea "assign-modal" at bounding box center [595, 380] width 489 height 67
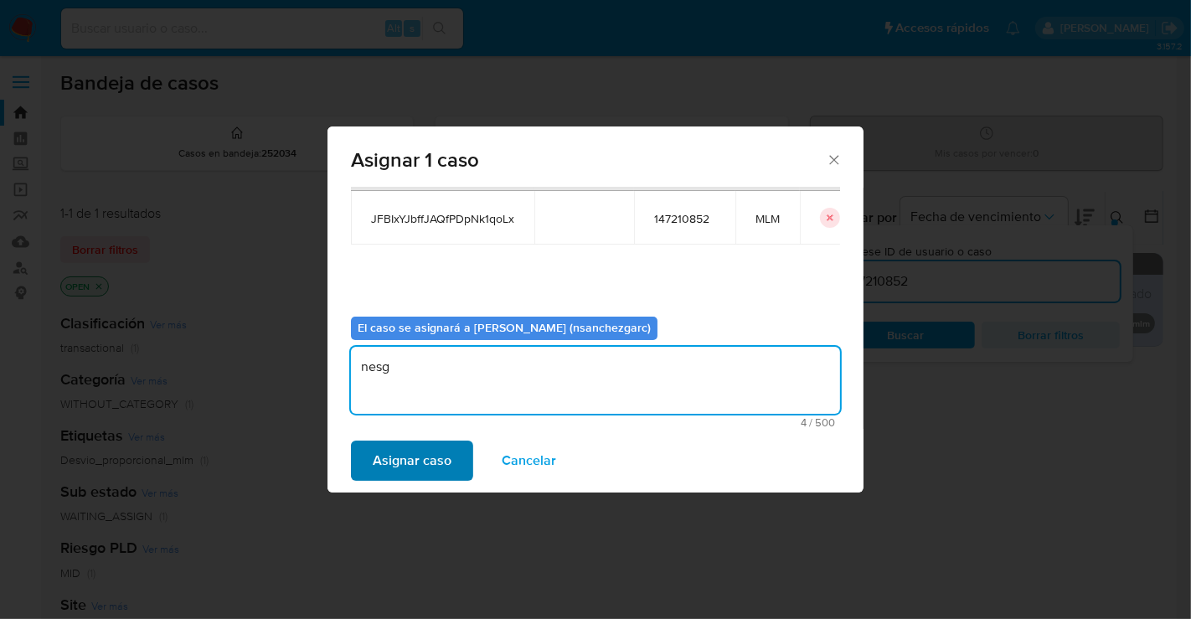
type textarea "nesg"
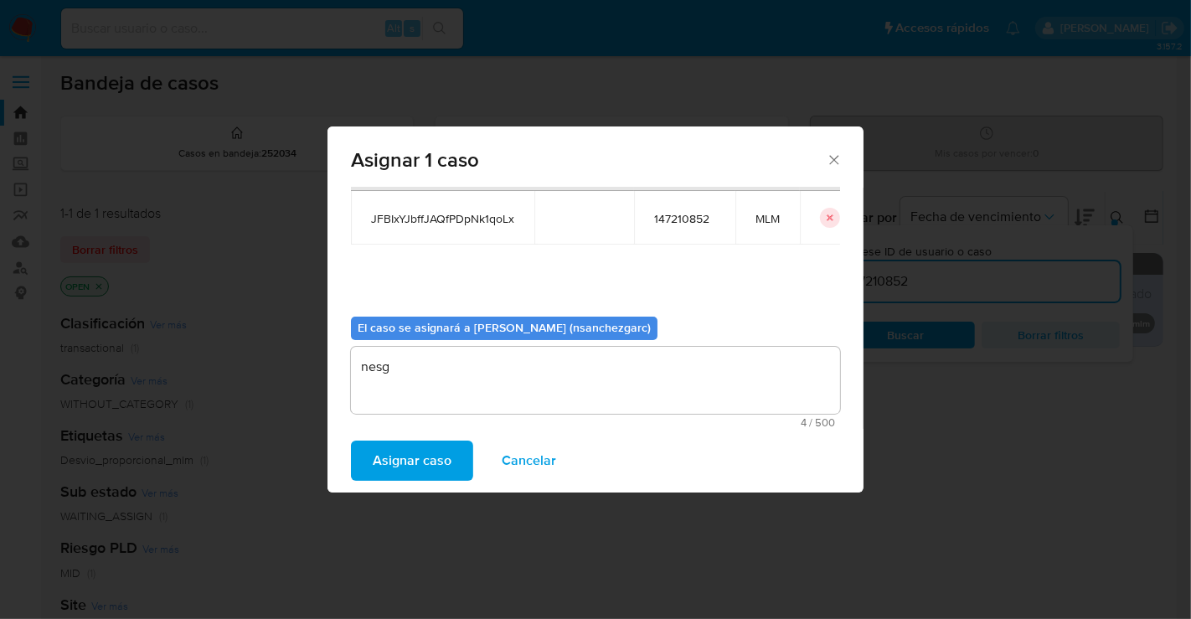
click at [396, 461] on span "Asignar caso" at bounding box center [412, 460] width 79 height 37
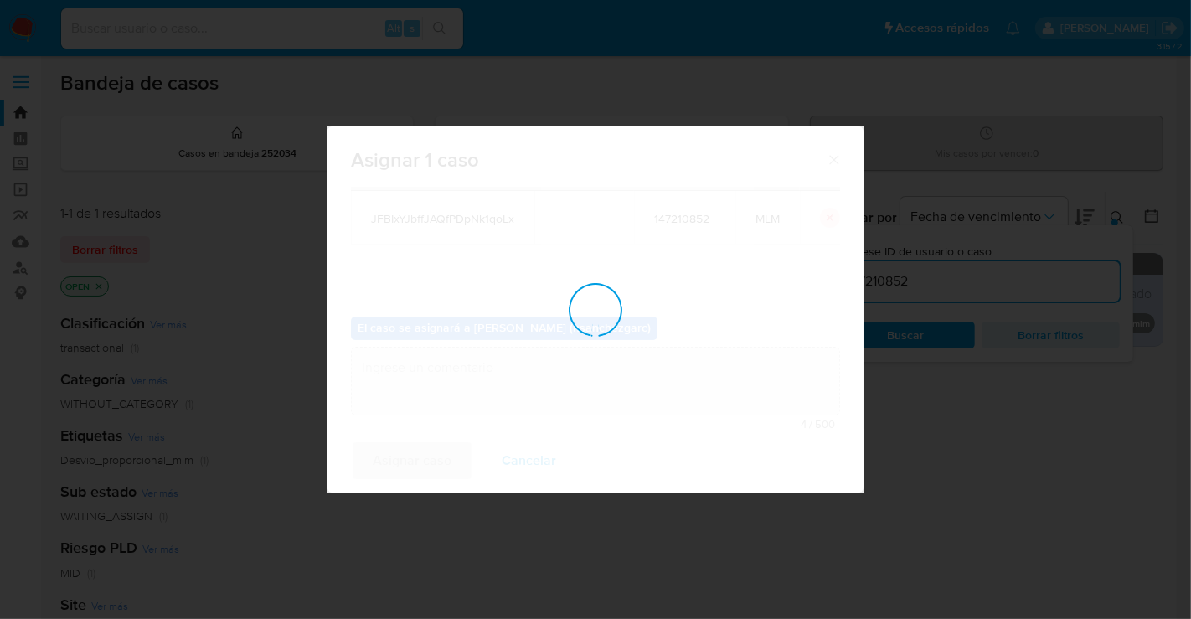
checkbox input "false"
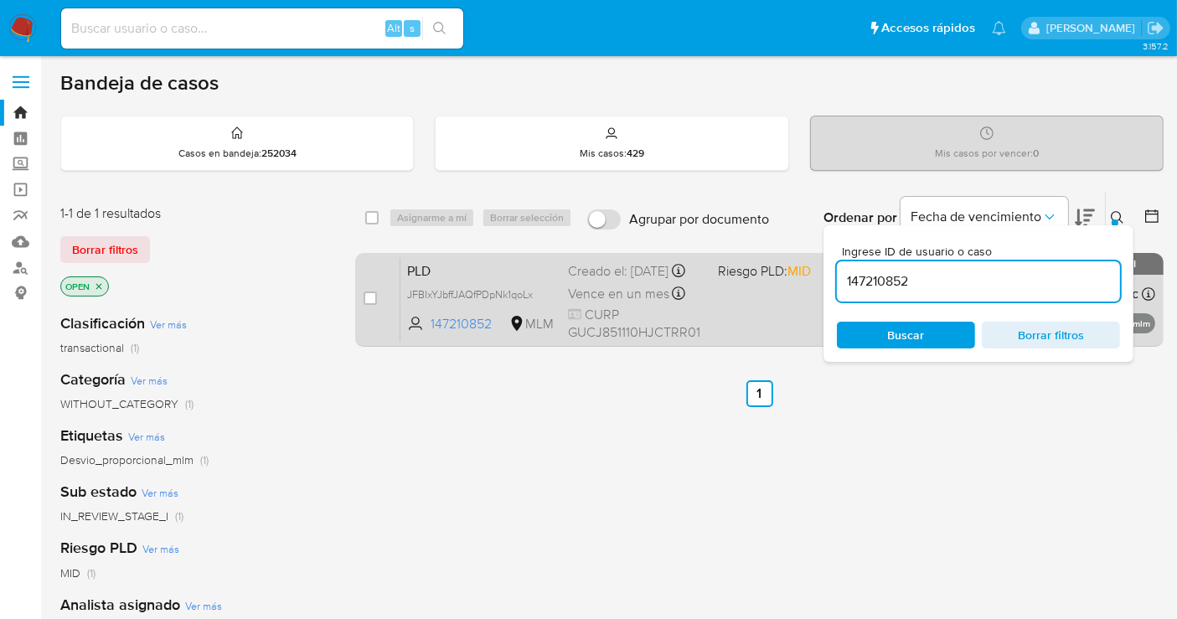
click at [618, 297] on span "Vence en un mes" at bounding box center [618, 294] width 101 height 18
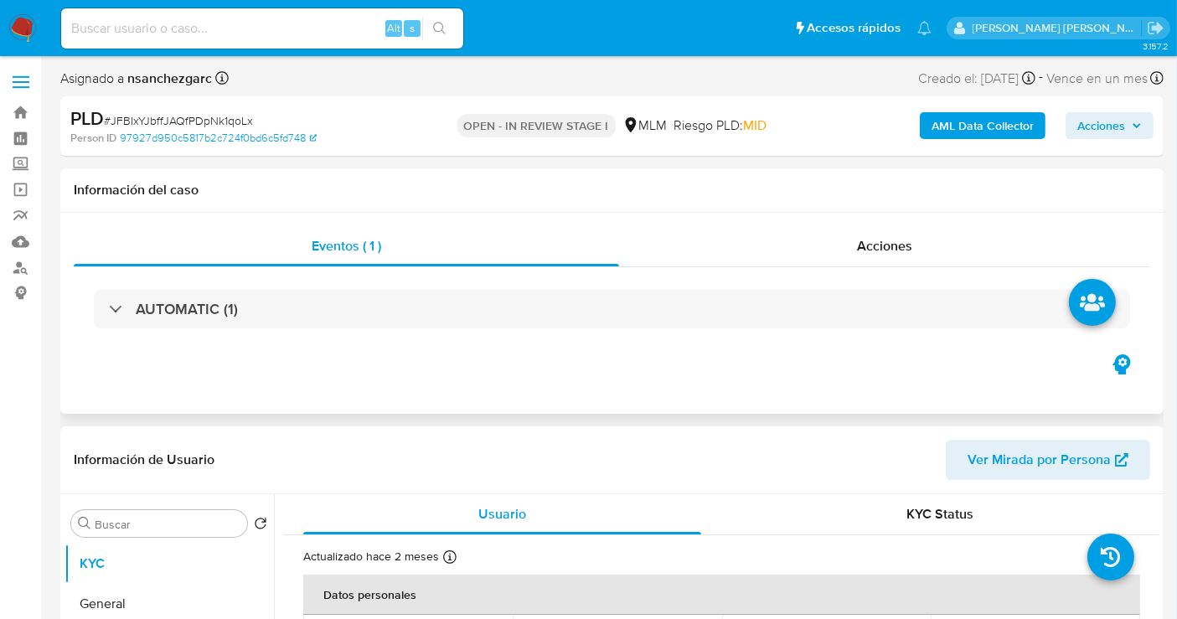
select select "10"
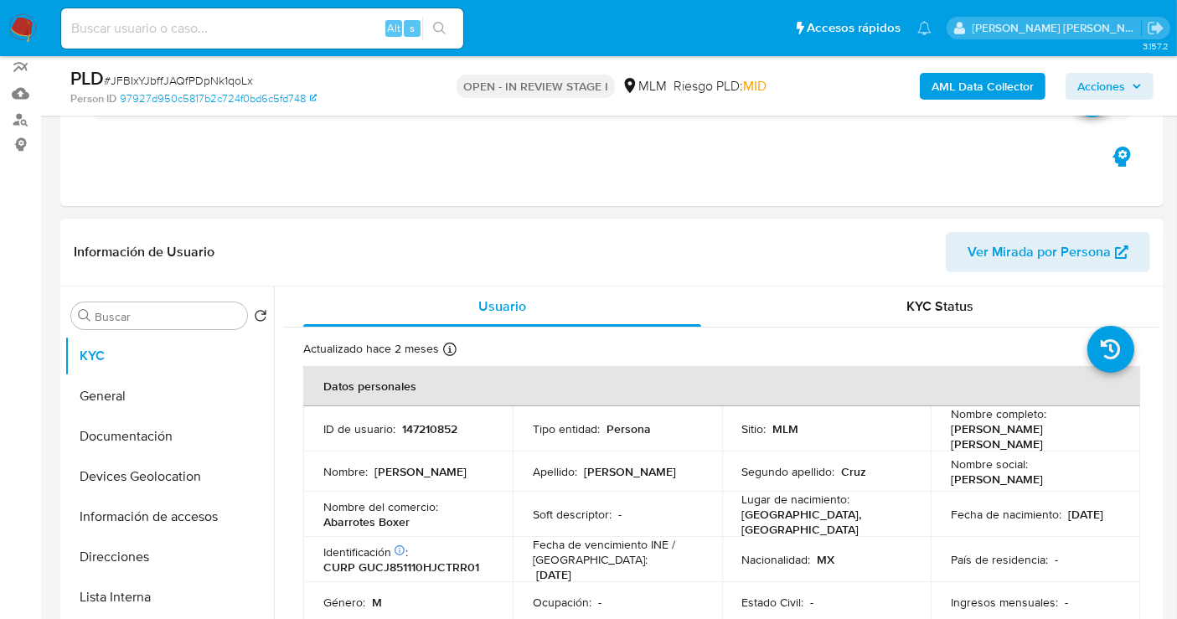
scroll to position [279, 0]
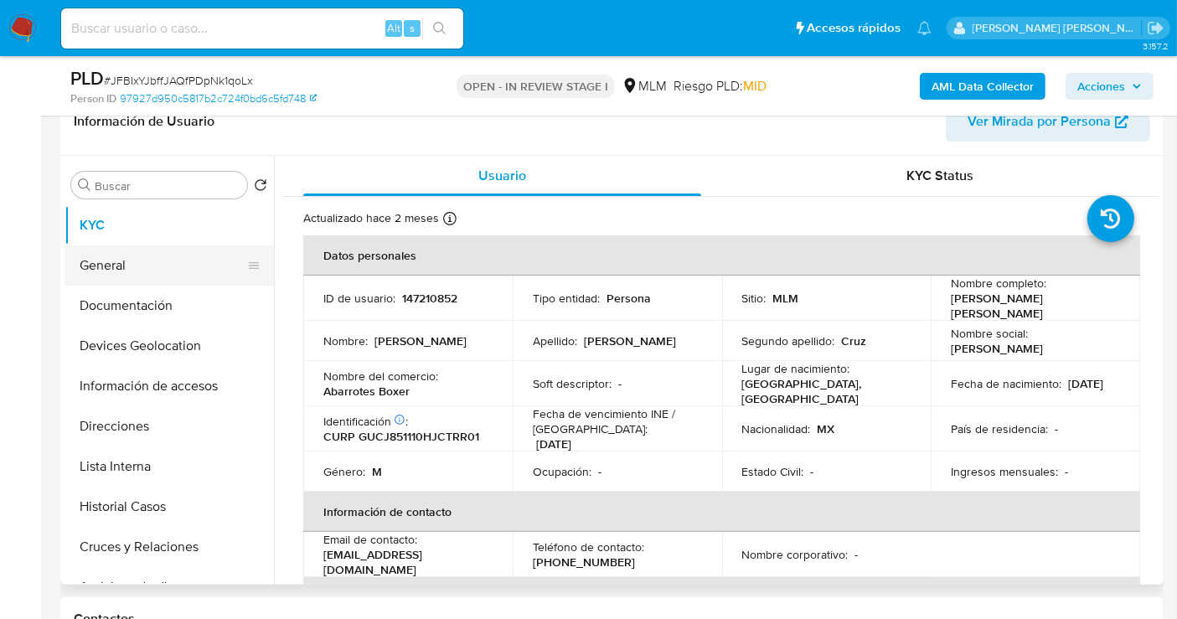
click at [101, 250] on button "General" at bounding box center [163, 265] width 196 height 40
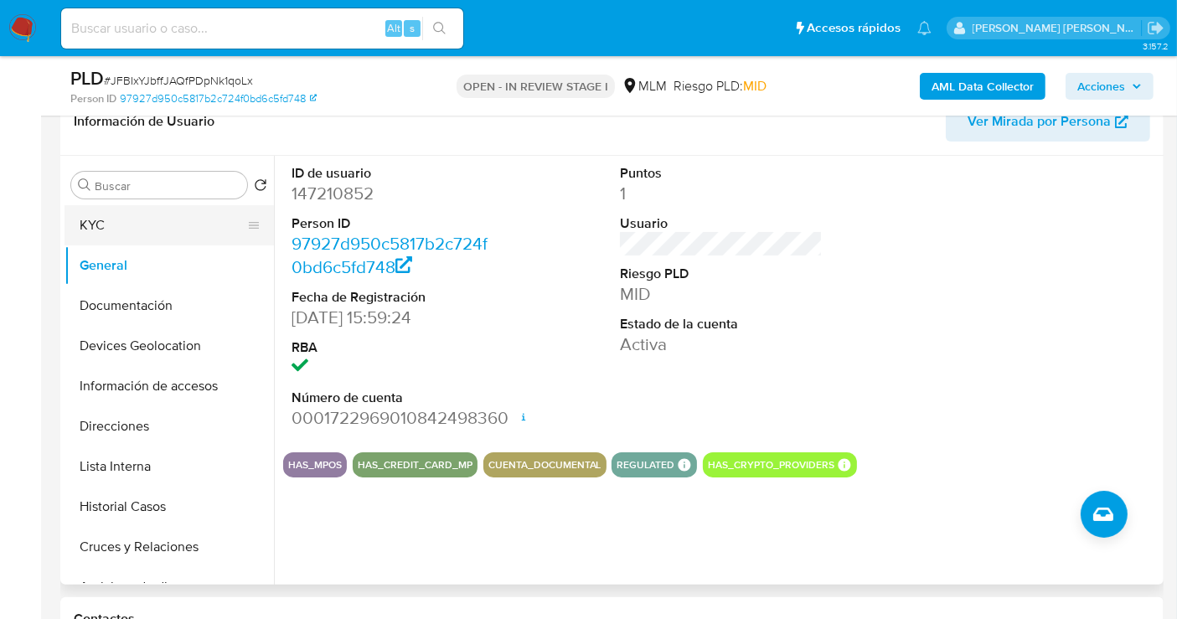
click at [105, 230] on button "KYC" at bounding box center [163, 225] width 196 height 40
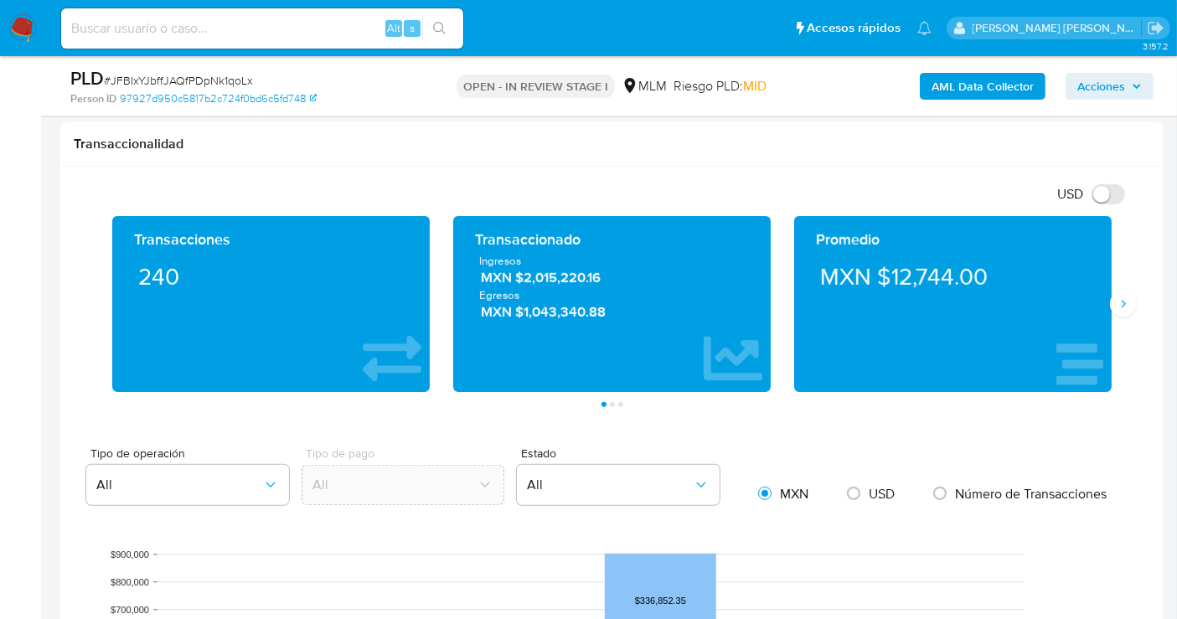
scroll to position [1024, 0]
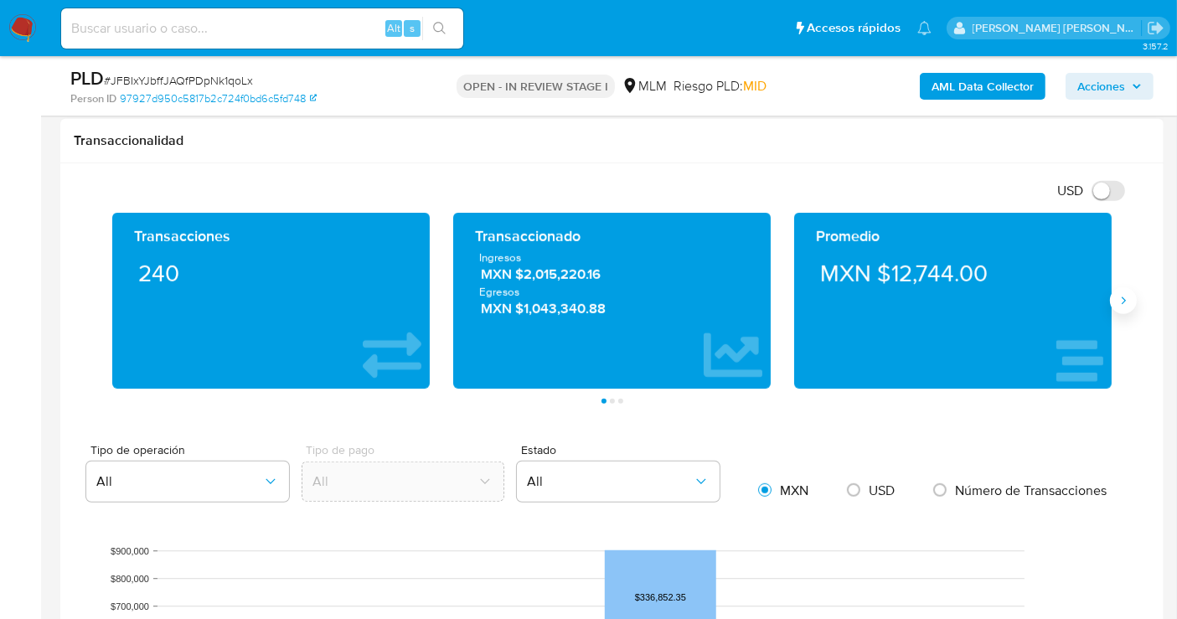
click at [1123, 300] on icon "Siguiente" at bounding box center [1123, 300] width 13 height 13
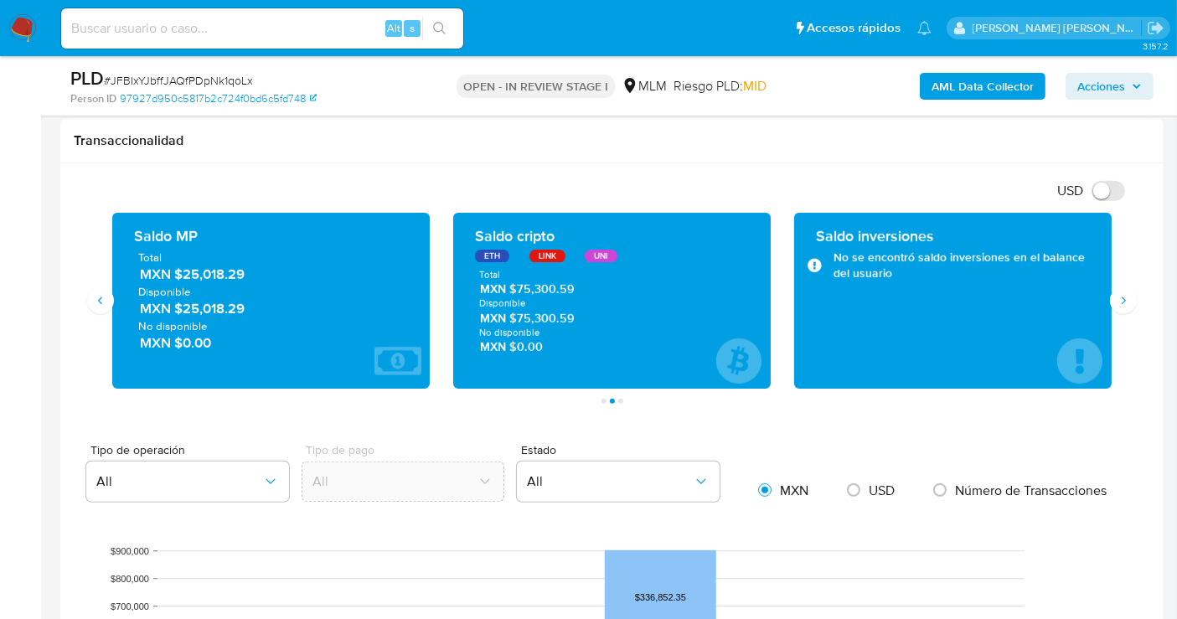
click at [208, 274] on span "MXN $25,018.29" at bounding box center [272, 275] width 264 height 19
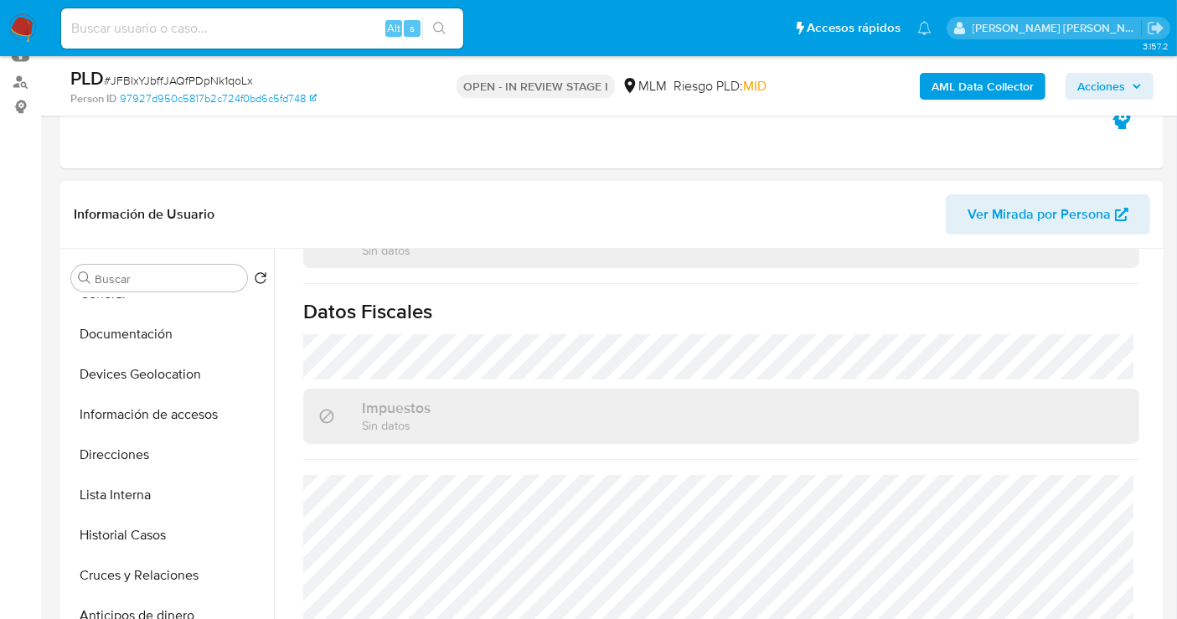
scroll to position [93, 0]
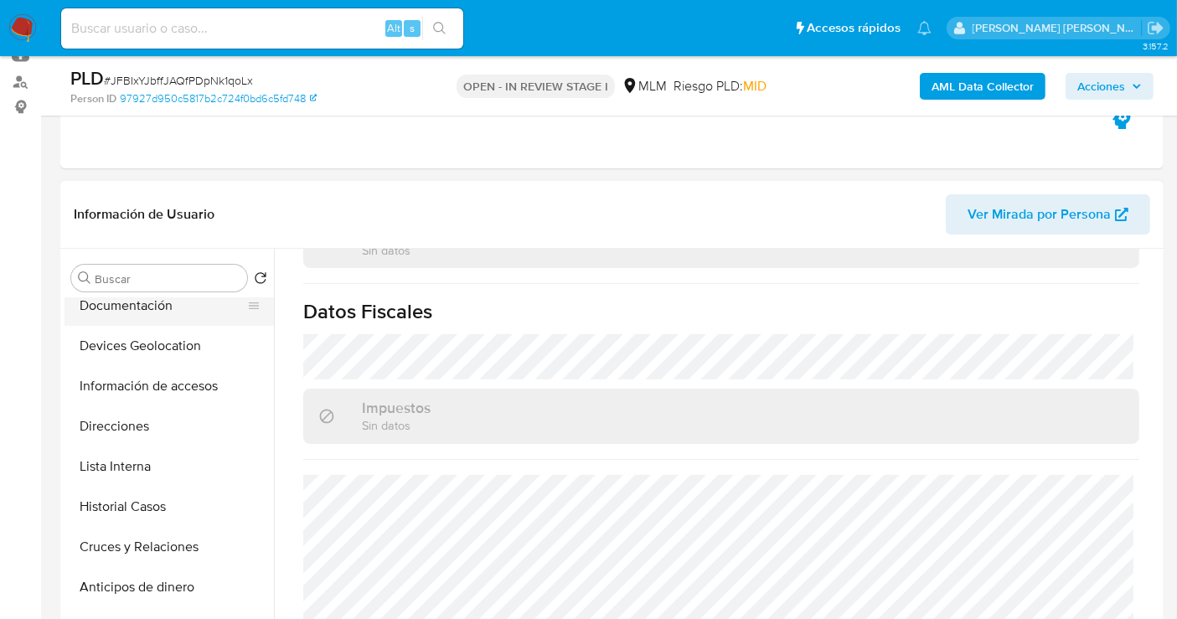
click at [168, 312] on button "Documentación" at bounding box center [163, 306] width 196 height 40
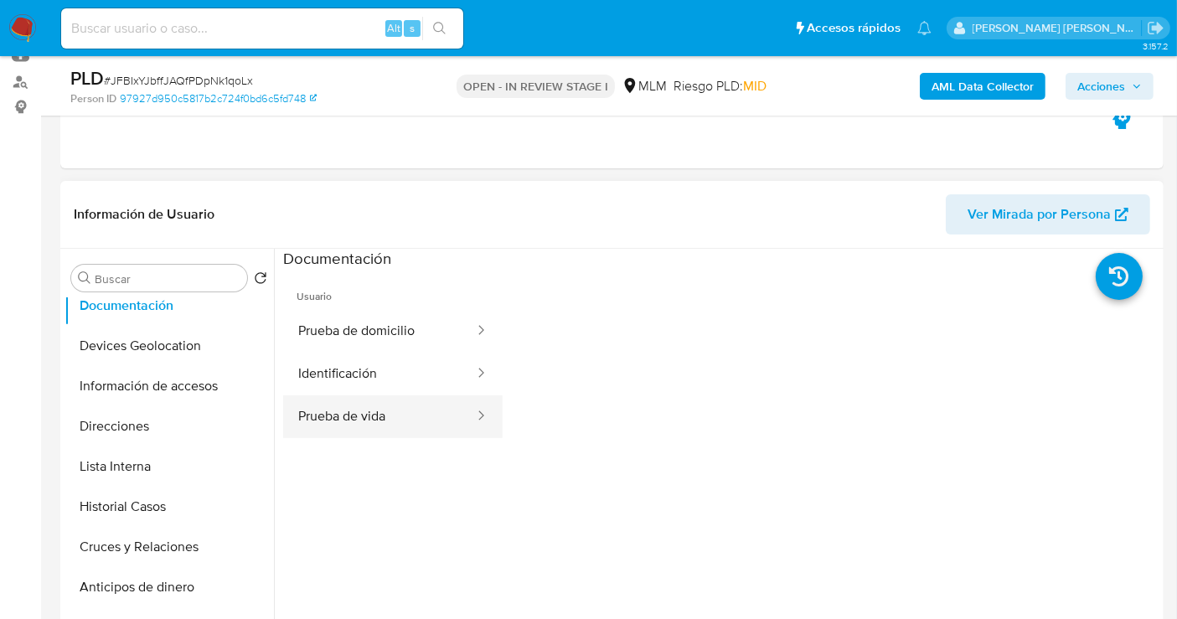
click at [409, 412] on button "Prueba de vida" at bounding box center [379, 416] width 193 height 43
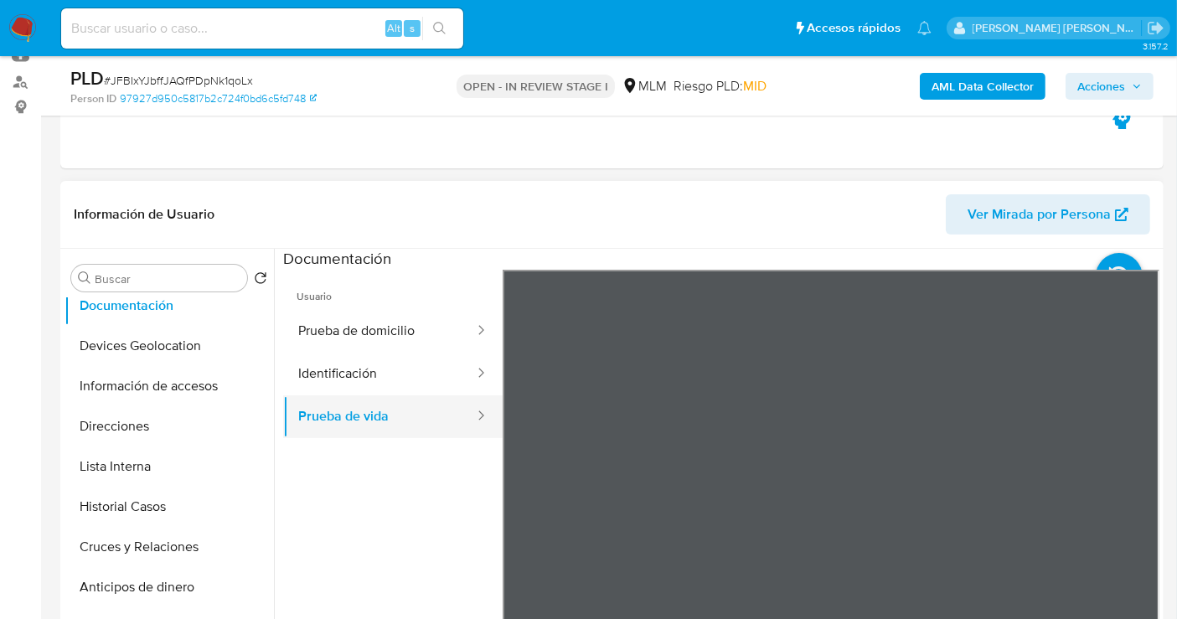
click at [378, 421] on button "Prueba de vida" at bounding box center [379, 416] width 193 height 43
click at [354, 372] on button "Identificación" at bounding box center [379, 374] width 193 height 43
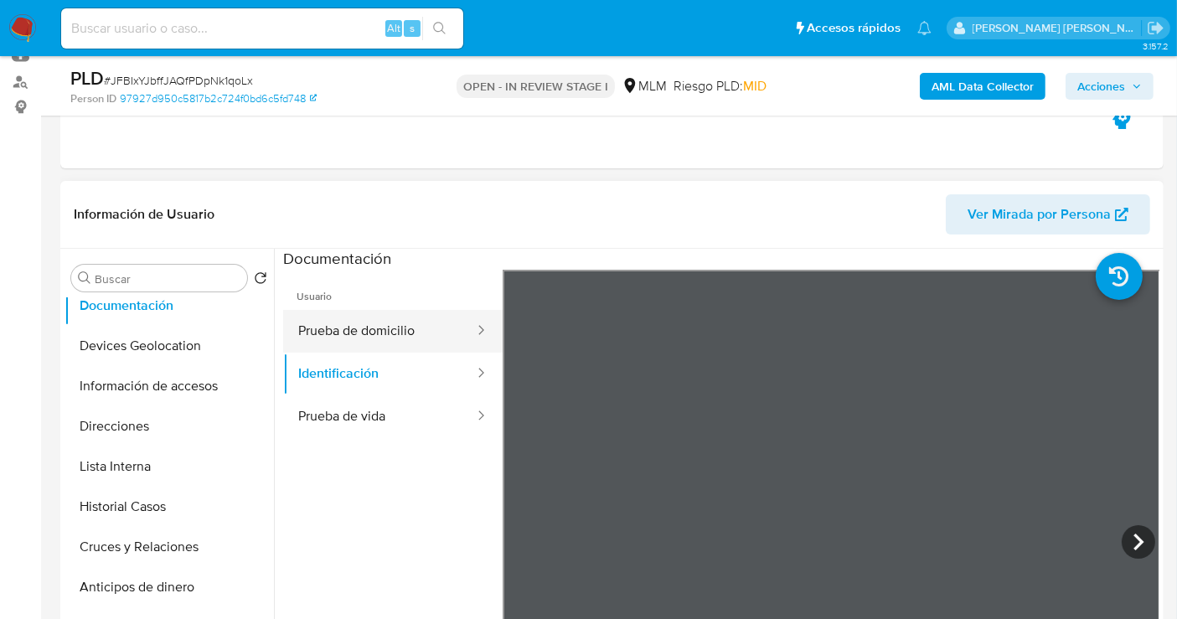
click at [356, 337] on button "Prueba de domicilio" at bounding box center [379, 331] width 193 height 43
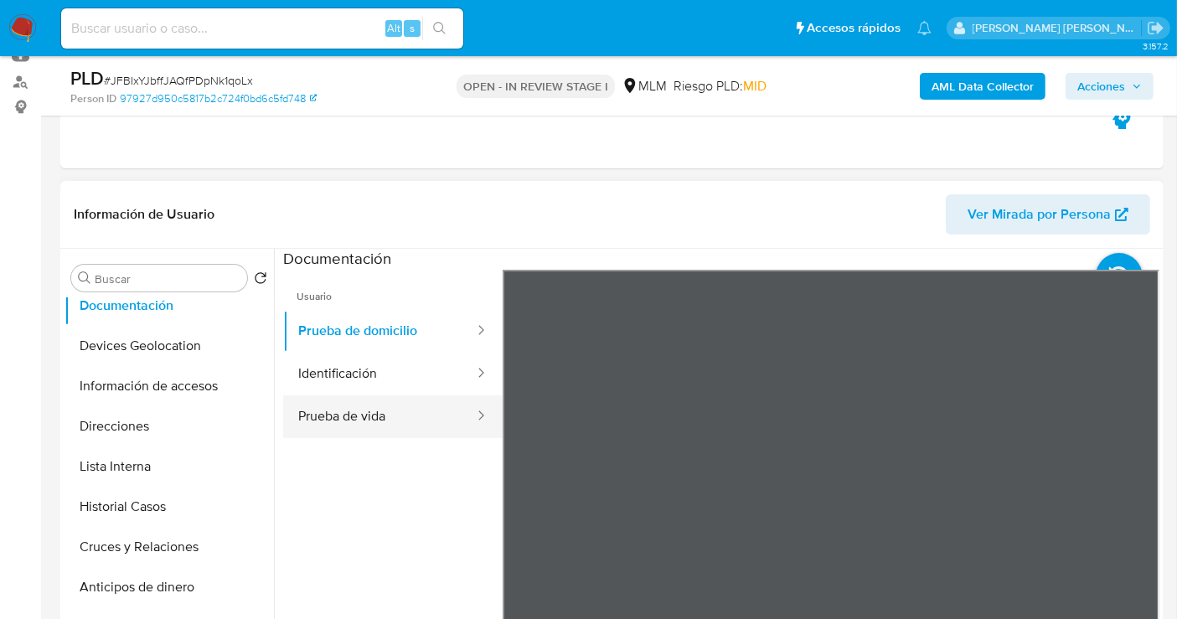
click at [344, 427] on button "Prueba de vida" at bounding box center [379, 416] width 193 height 43
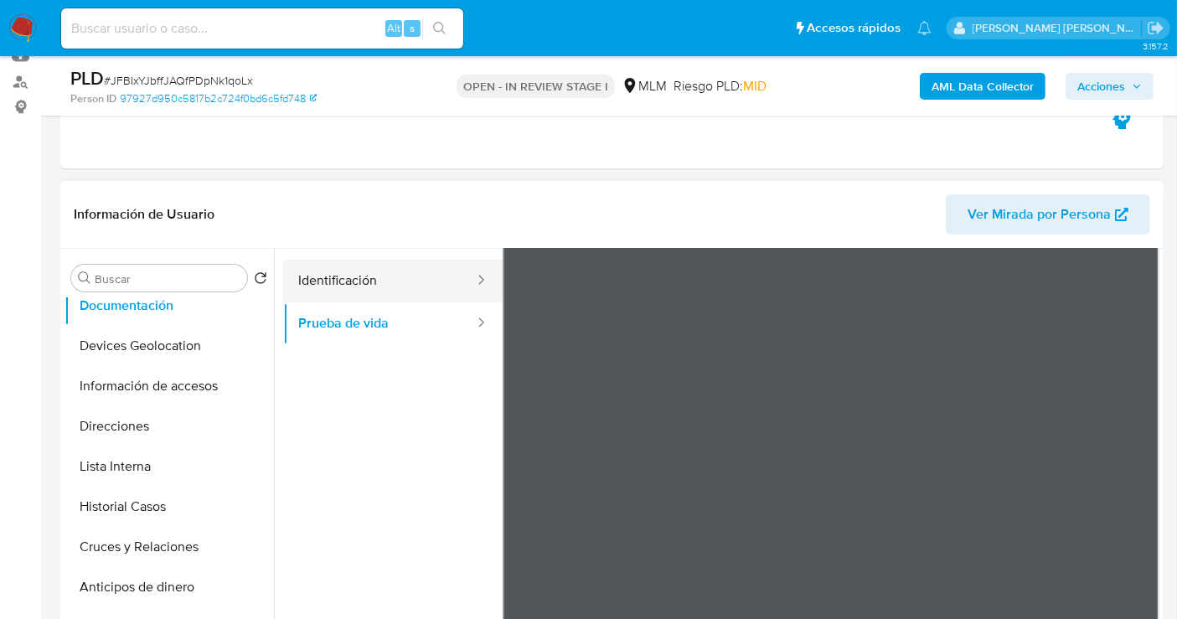
click at [330, 281] on button "Identificación" at bounding box center [379, 281] width 193 height 43
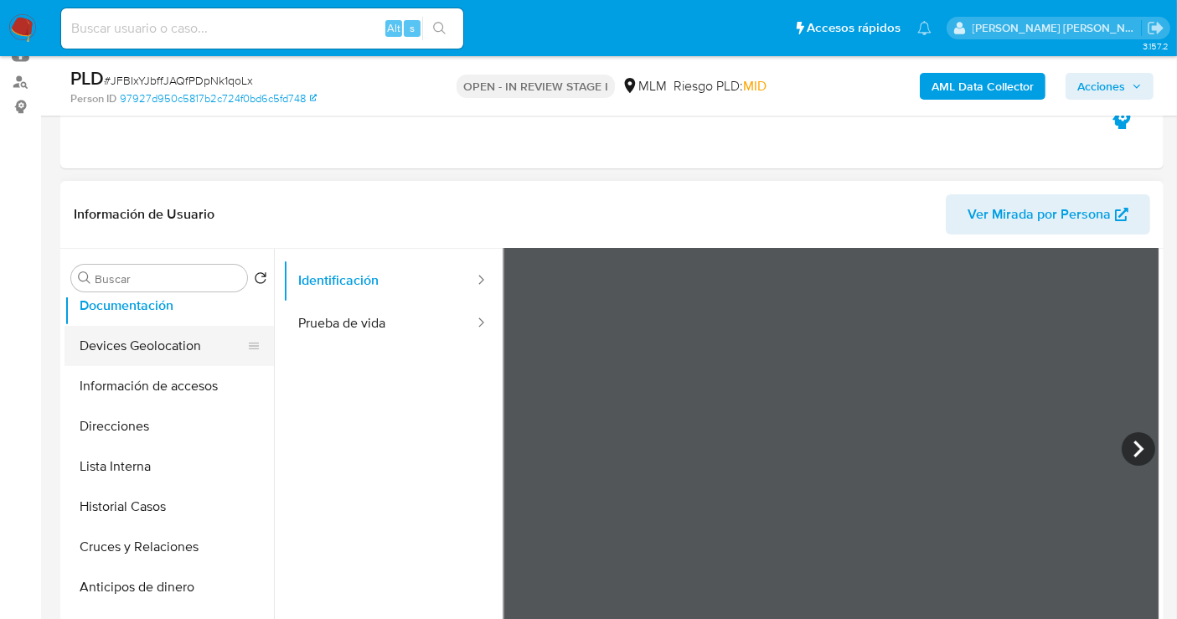
click at [127, 353] on button "Devices Geolocation" at bounding box center [163, 346] width 196 height 40
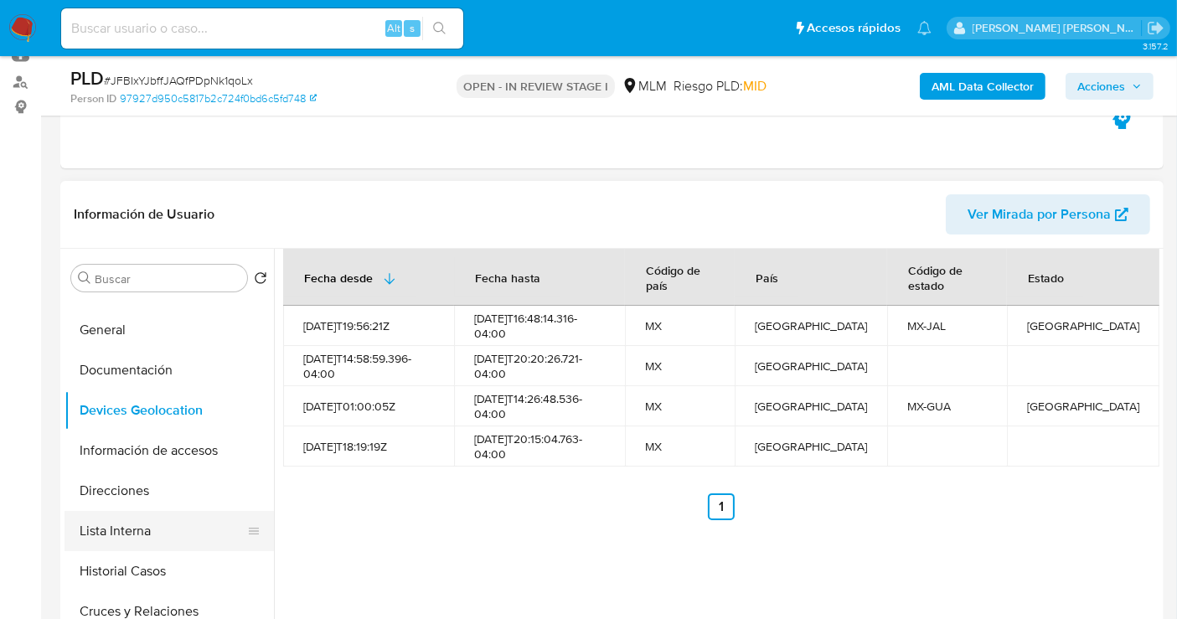
scroll to position [0, 0]
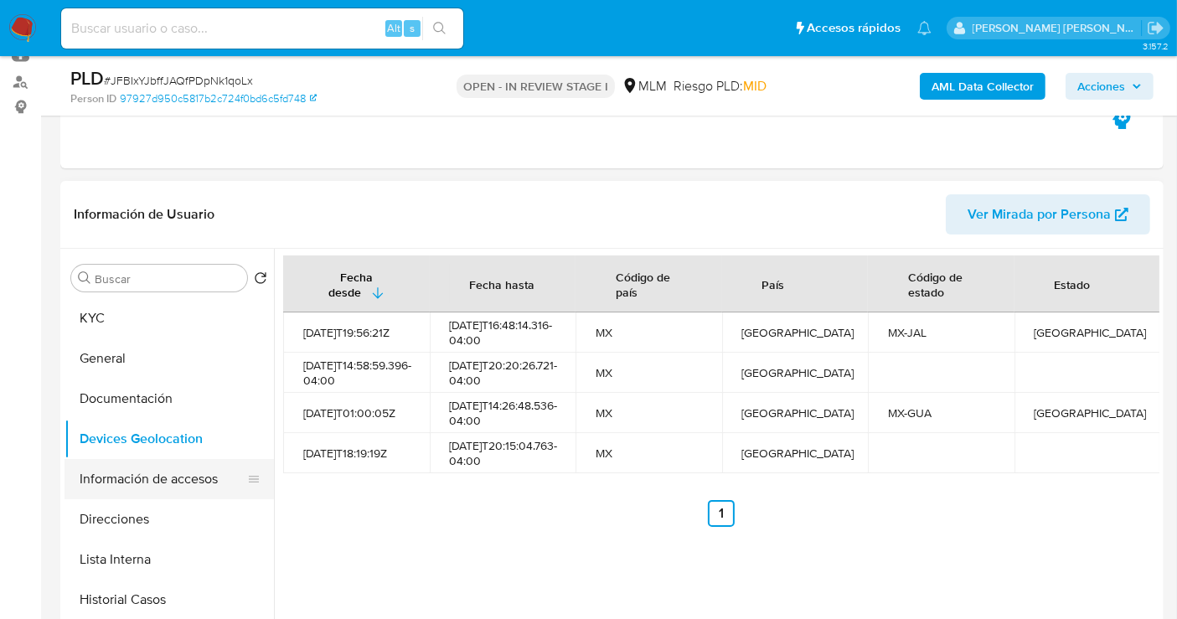
click at [199, 479] on button "Información de accesos" at bounding box center [163, 479] width 196 height 40
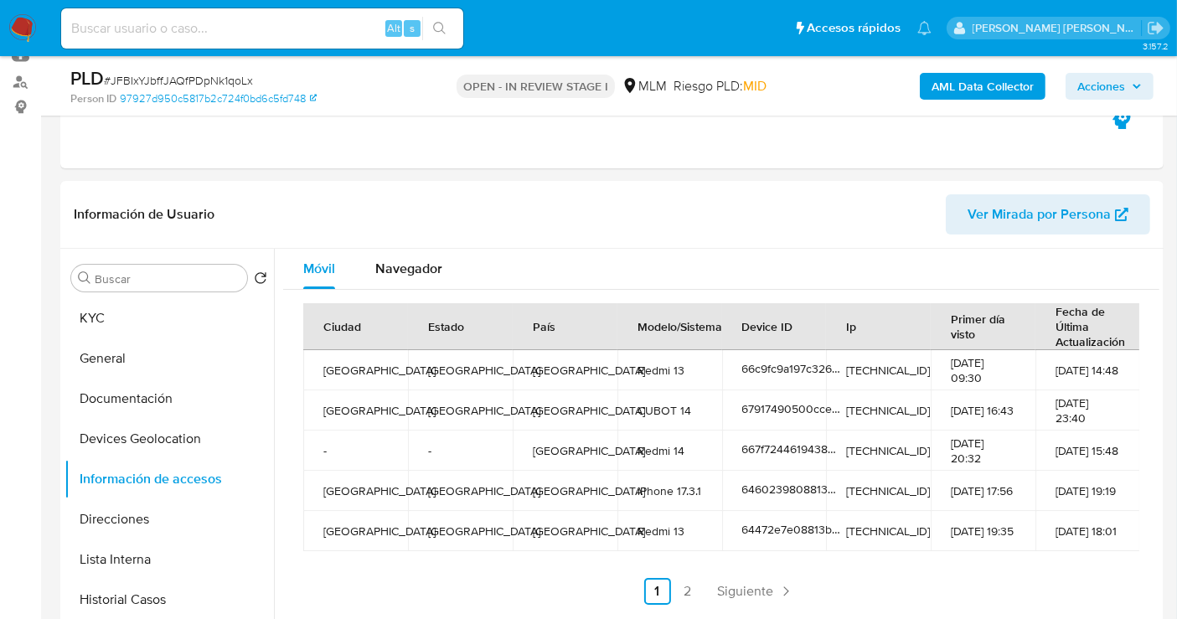
scroll to position [279, 0]
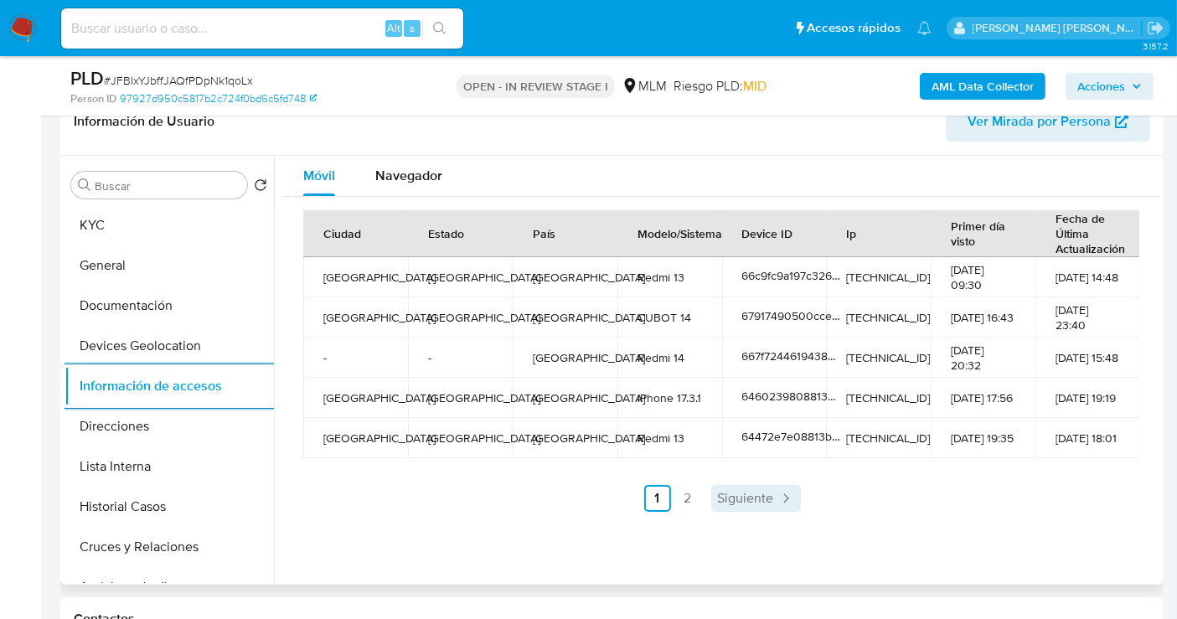
click at [741, 493] on span "Siguiente" at bounding box center [746, 498] width 56 height 13
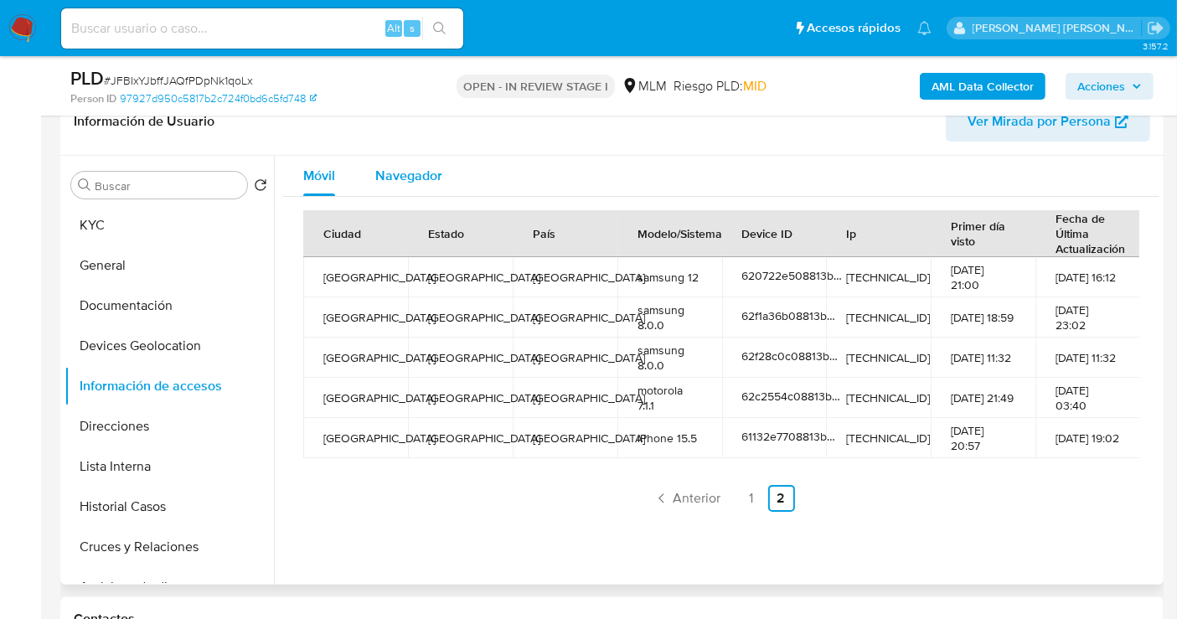
click at [415, 174] on span "Navegador" at bounding box center [408, 175] width 67 height 19
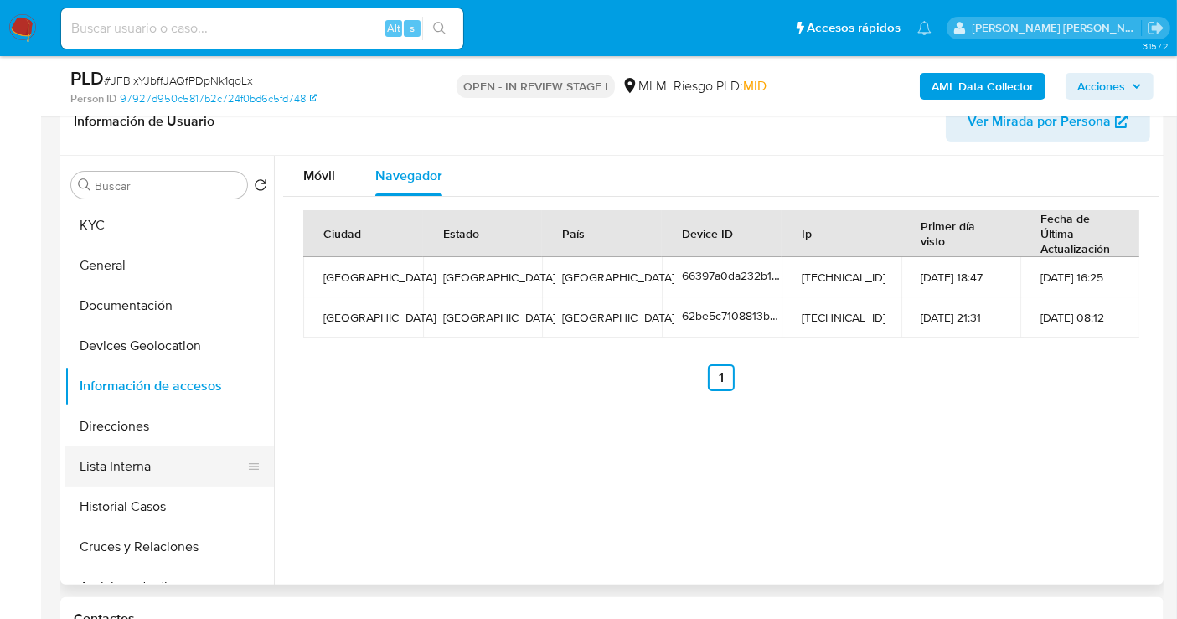
click at [122, 462] on button "Lista Interna" at bounding box center [163, 467] width 196 height 40
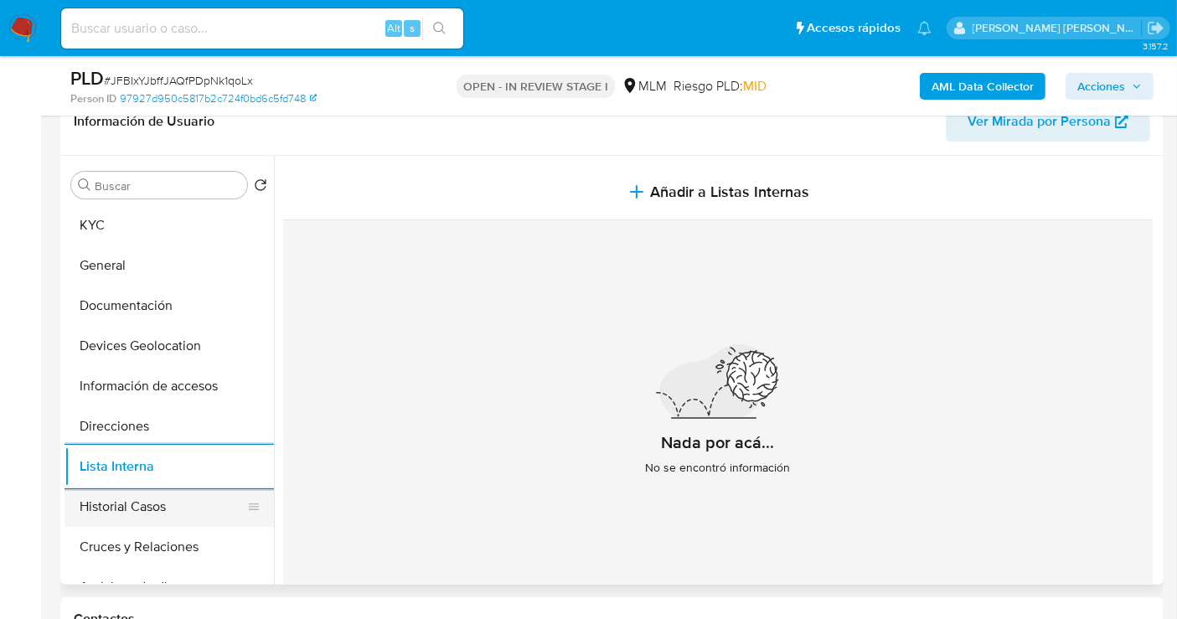
click at [128, 498] on button "Historial Casos" at bounding box center [163, 507] width 196 height 40
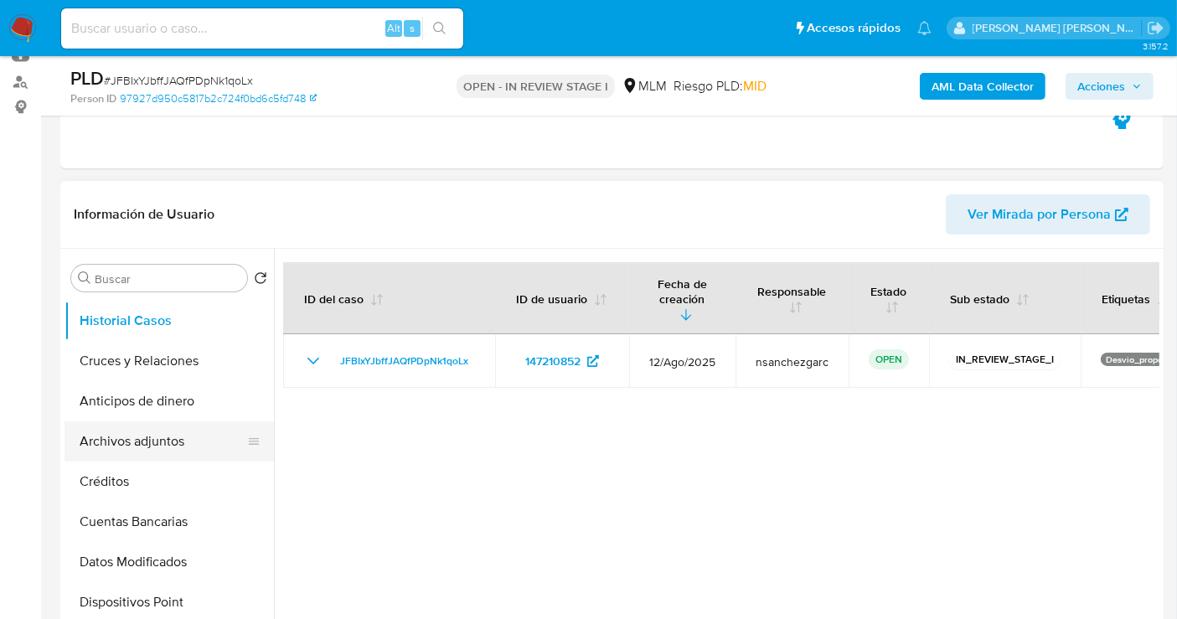
click at [147, 445] on button "Archivos adjuntos" at bounding box center [163, 441] width 196 height 40
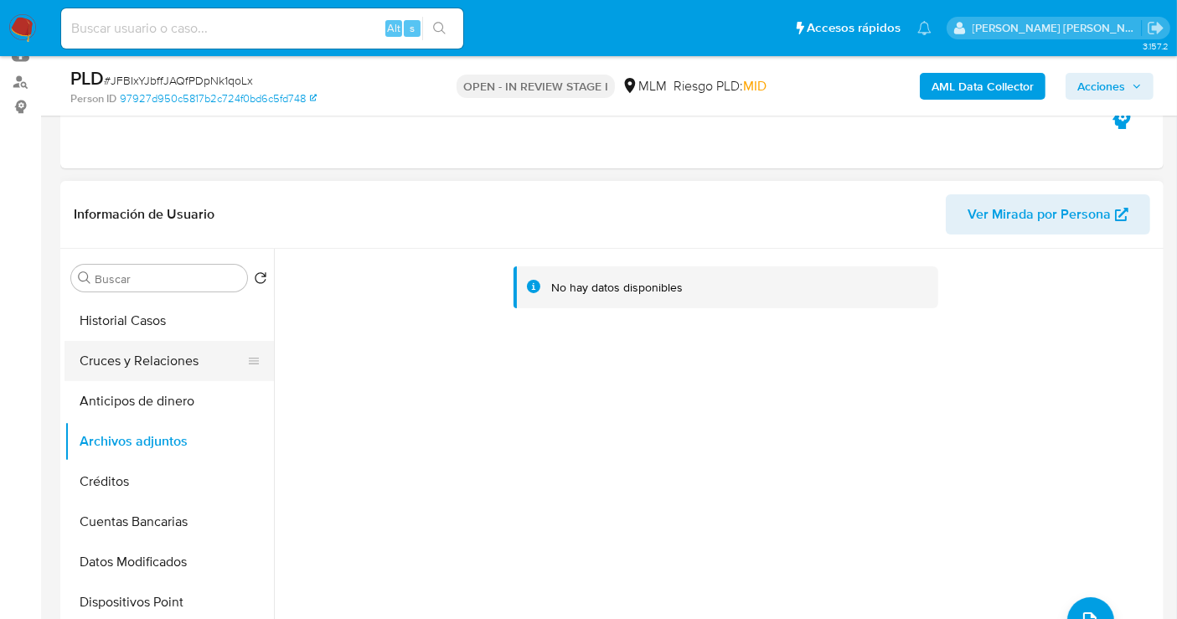
click at [147, 372] on button "Cruces y Relaciones" at bounding box center [163, 361] width 196 height 40
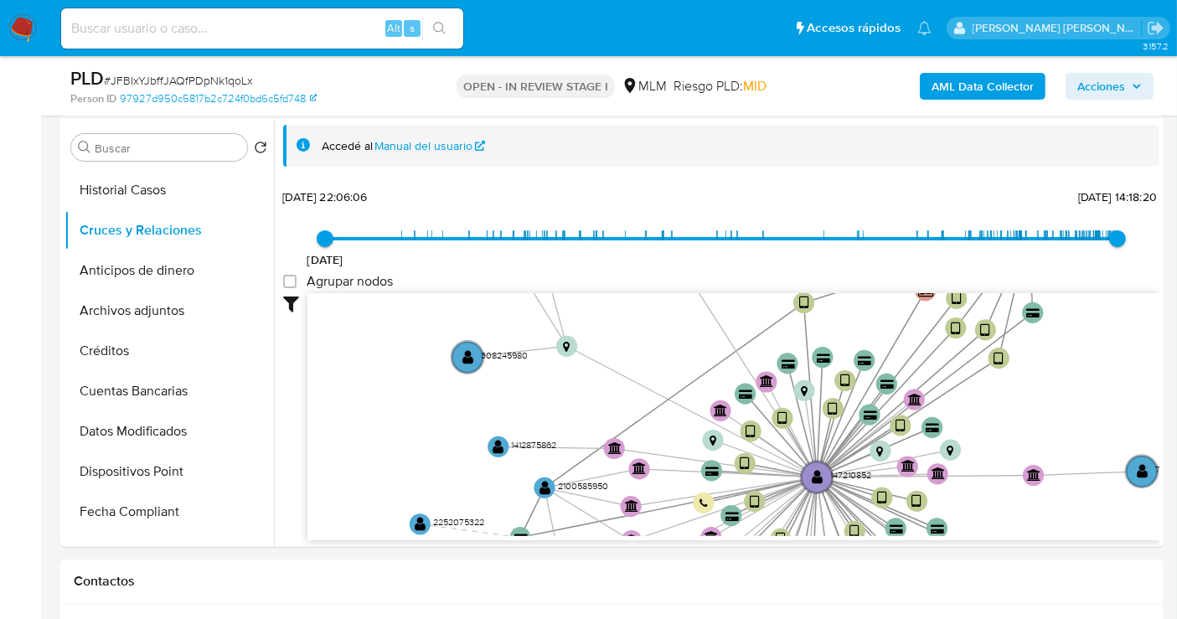
scroll to position [1, 0]
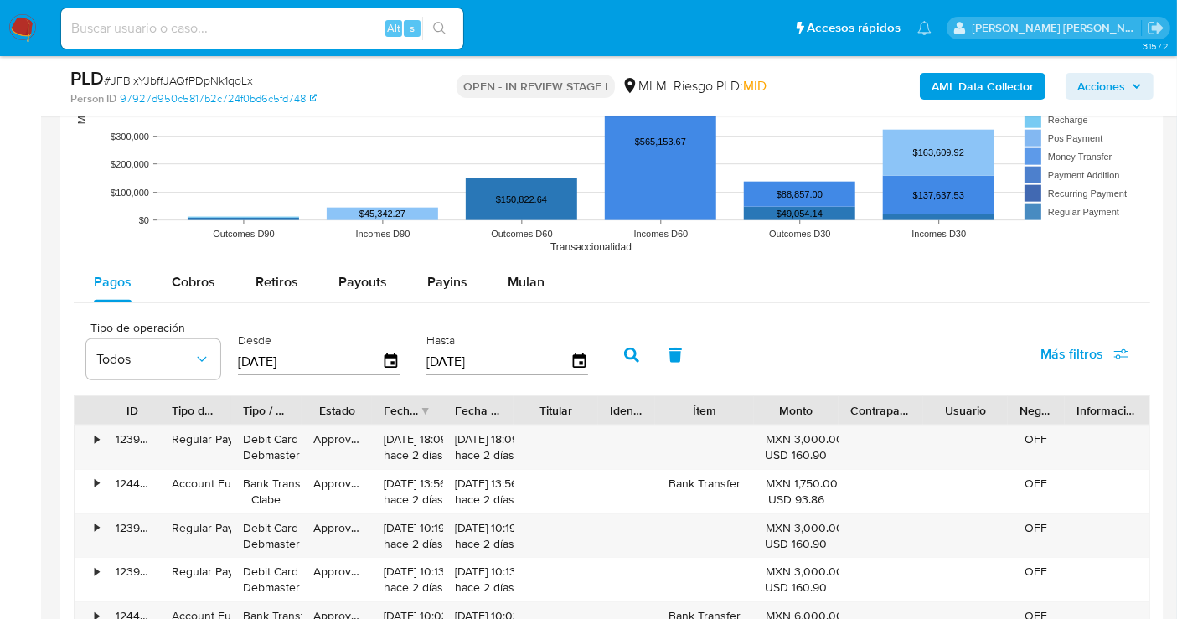
drag, startPoint x: 705, startPoint y: 577, endPoint x: 688, endPoint y: 658, distance: 82.2
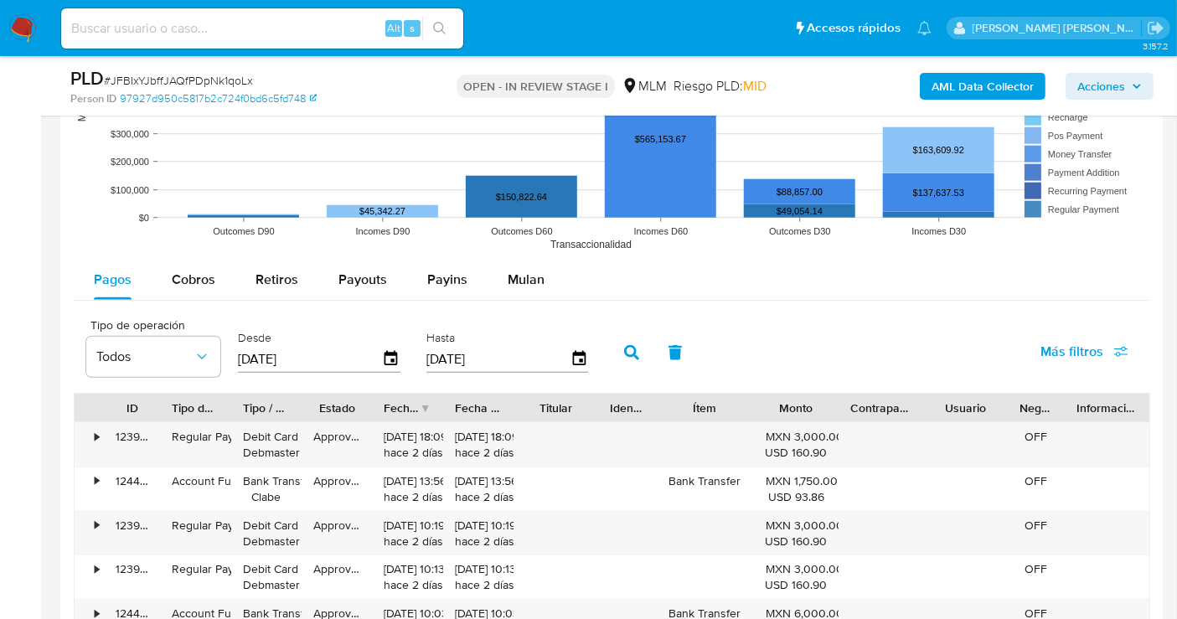
click at [688, 618] on html "Pausado Ver notificaciones Alt s Accesos rápidos Presiona las siguientes teclas…" at bounding box center [588, 48] width 1177 height 3312
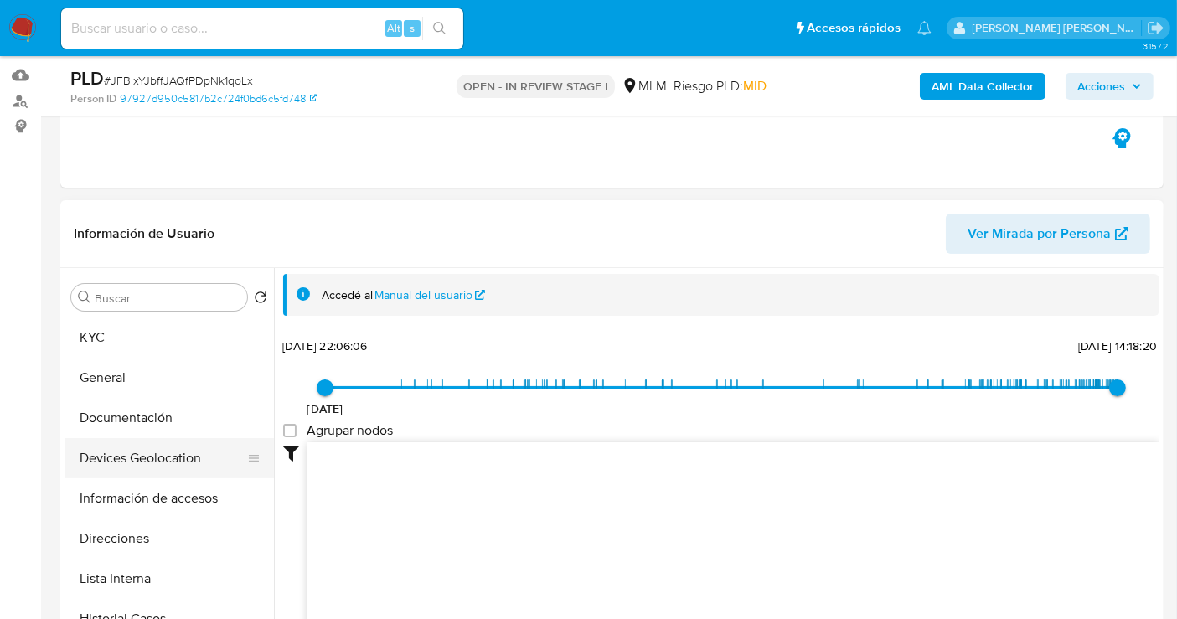
scroll to position [186, 0]
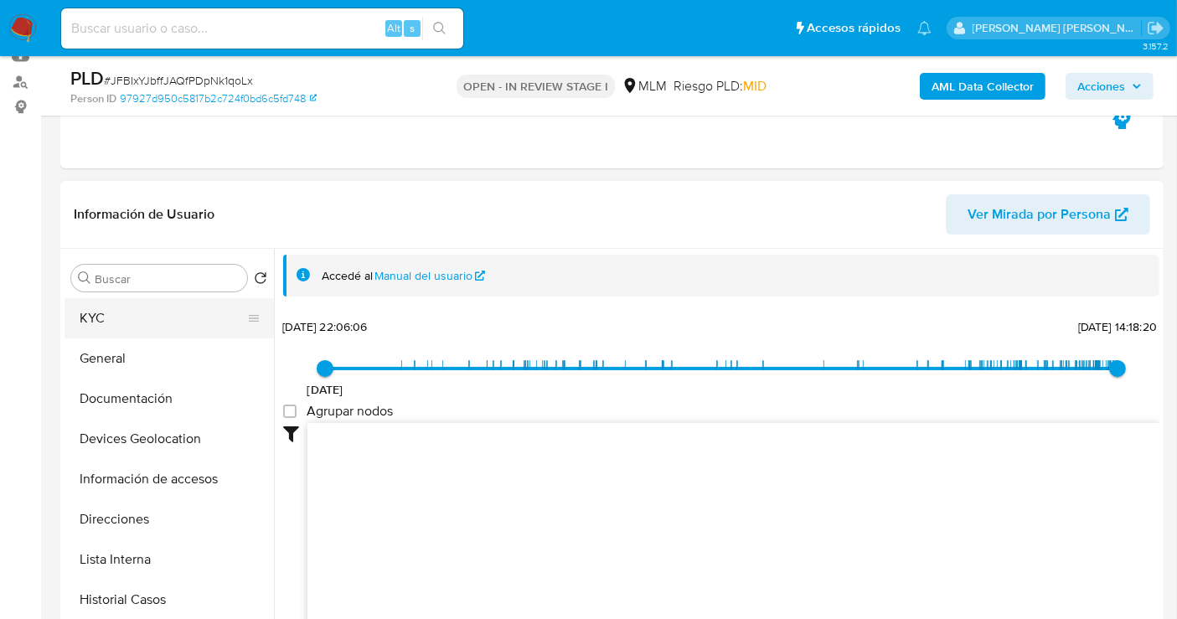
click at [111, 320] on button "KYC" at bounding box center [163, 318] width 196 height 40
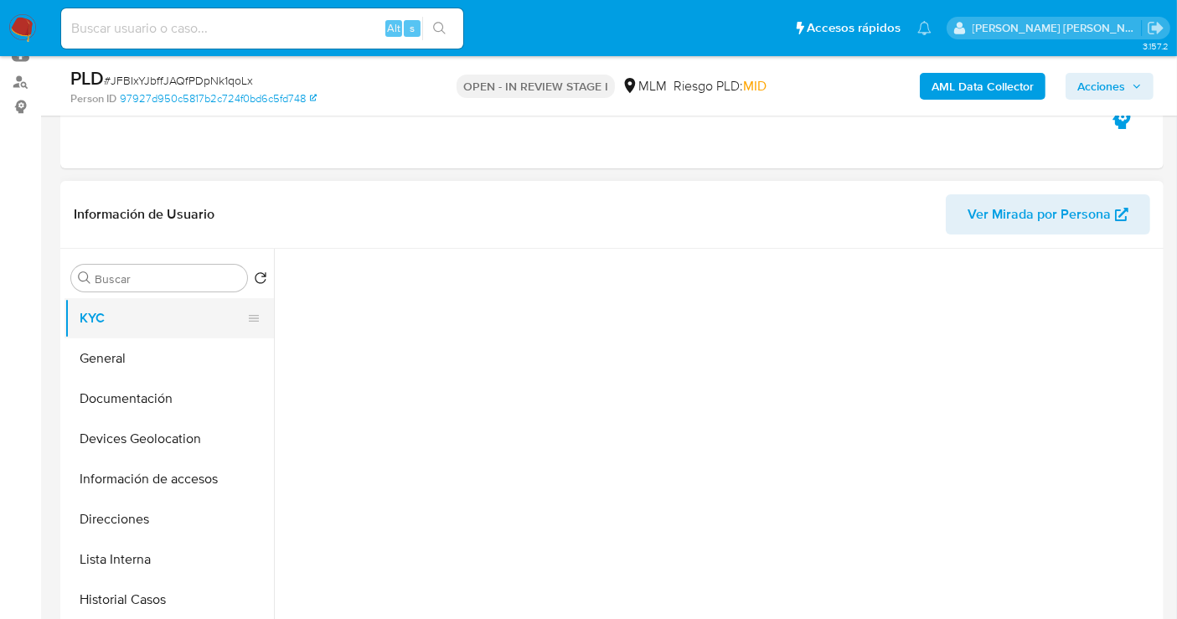
scroll to position [0, 0]
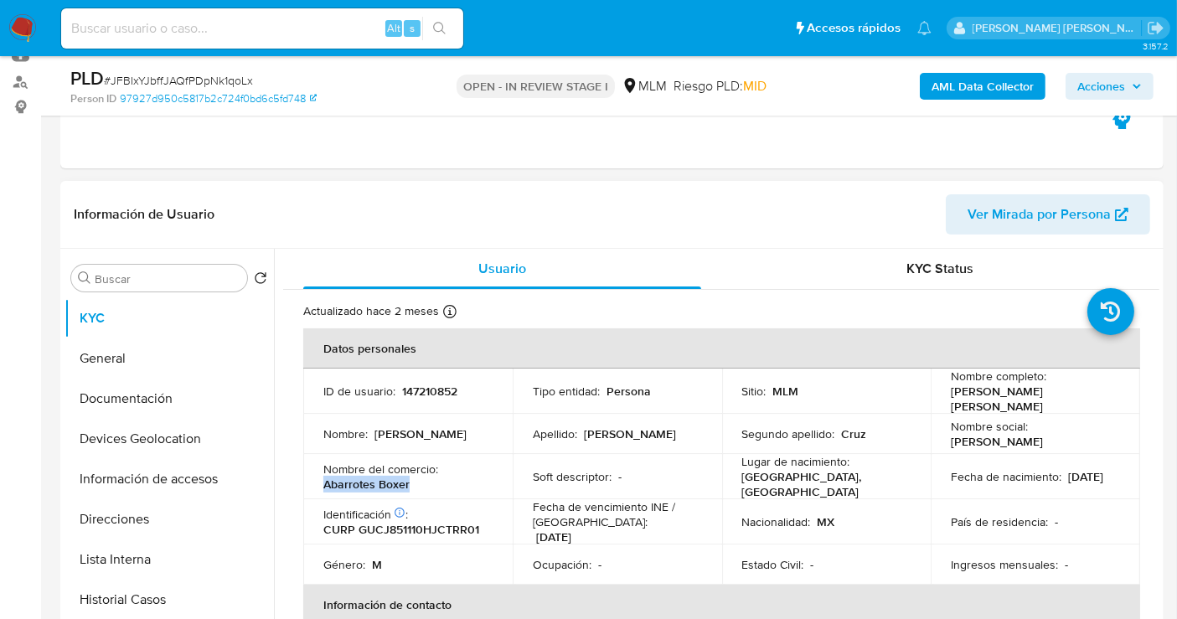
drag, startPoint x: 429, startPoint y: 482, endPoint x: 319, endPoint y: 482, distance: 109.7
click at [319, 482] on td "Nombre del comercio : Abarrotes Boxer" at bounding box center [407, 476] width 209 height 45
copy p "Abarrotes Boxer"
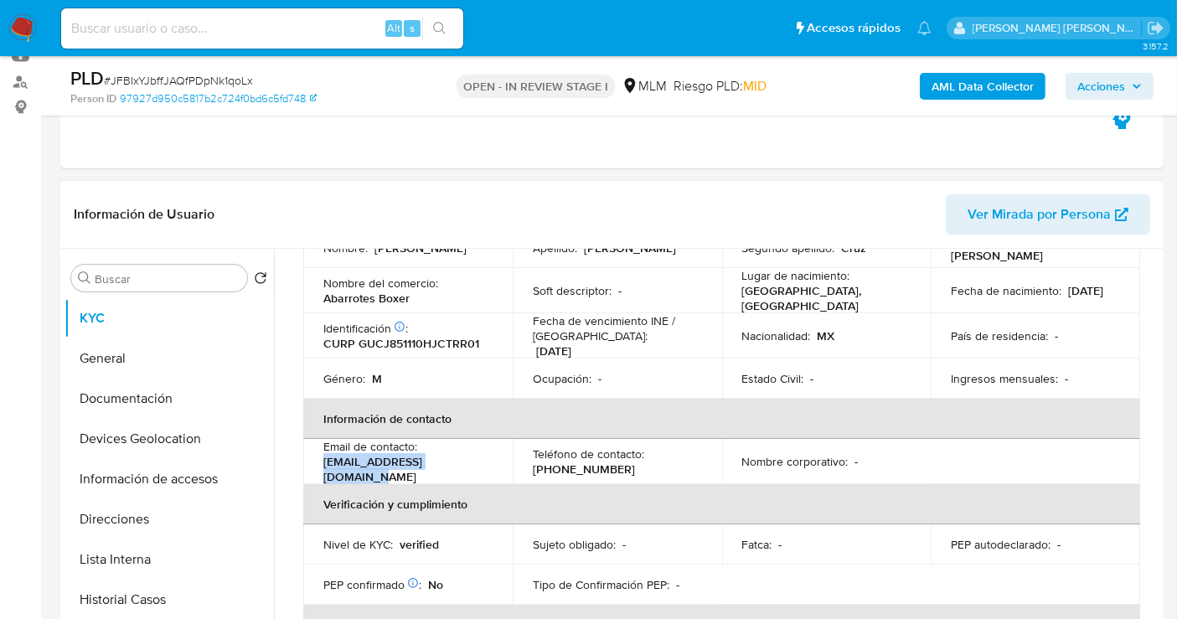
drag, startPoint x: 470, startPoint y: 465, endPoint x: 312, endPoint y: 457, distance: 158.6
click at [312, 457] on td "Email de contacto : [EMAIL_ADDRESS][DOMAIN_NAME]" at bounding box center [407, 461] width 209 height 45
copy p "[EMAIL_ADDRESS][DOMAIN_NAME]"
drag, startPoint x: 615, startPoint y: 459, endPoint x: 523, endPoint y: 462, distance: 92.2
click at [523, 462] on td "Teléfono de contacto : [PHONE_NUMBER]" at bounding box center [617, 461] width 209 height 45
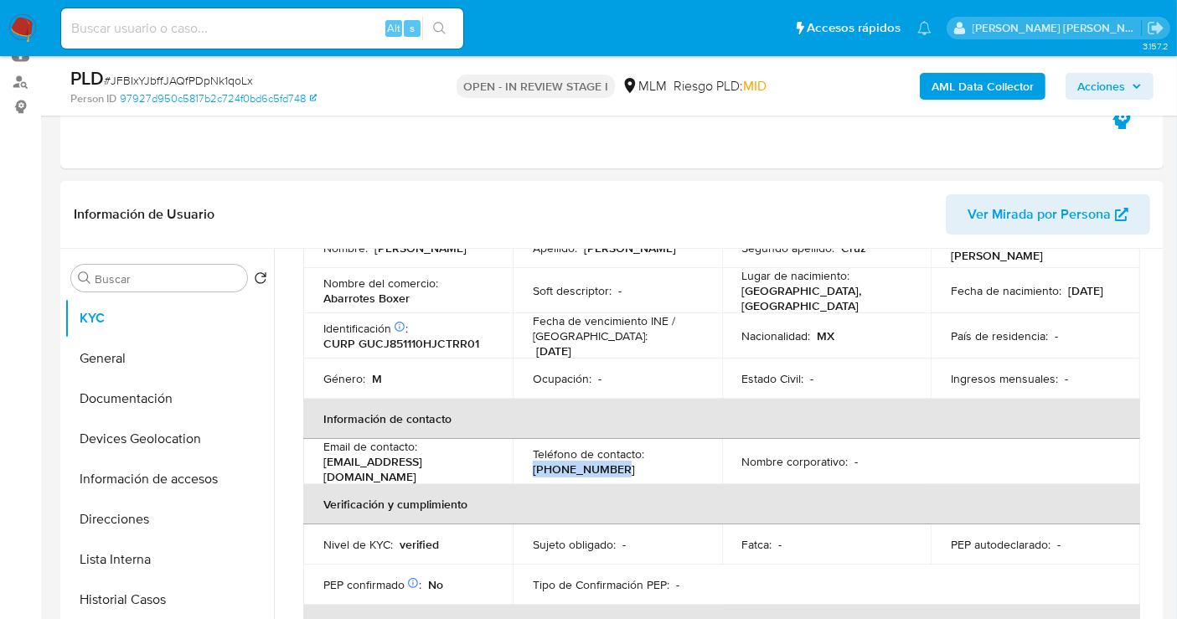
copy p "[PHONE_NUMBER]"
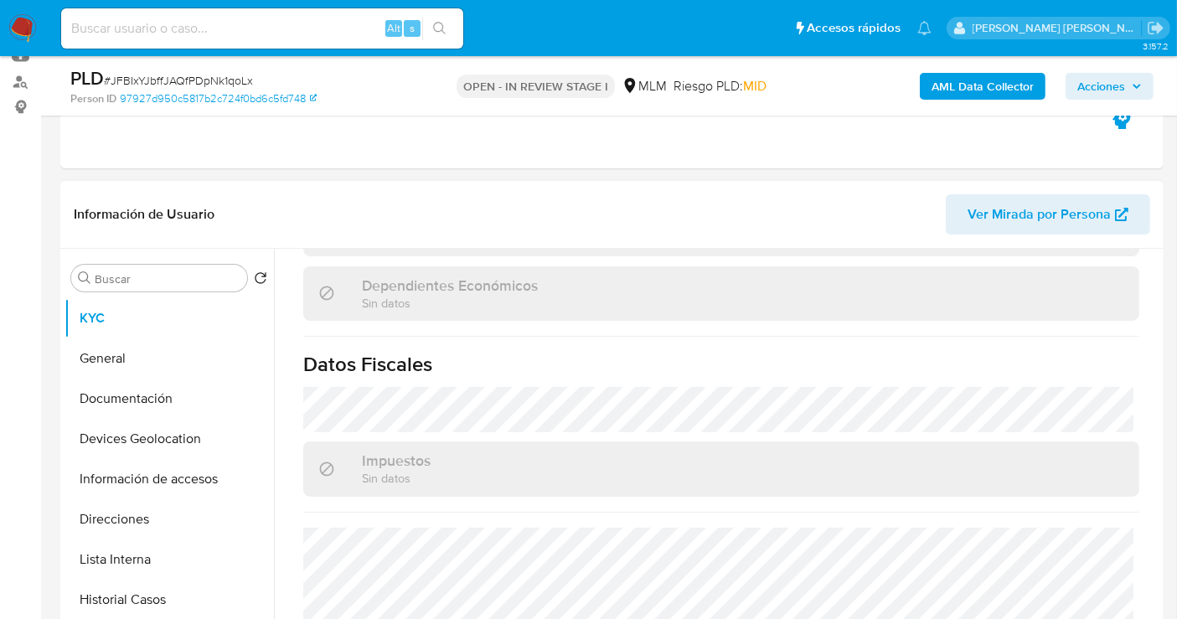
scroll to position [1040, 0]
